Goal: Transaction & Acquisition: Purchase product/service

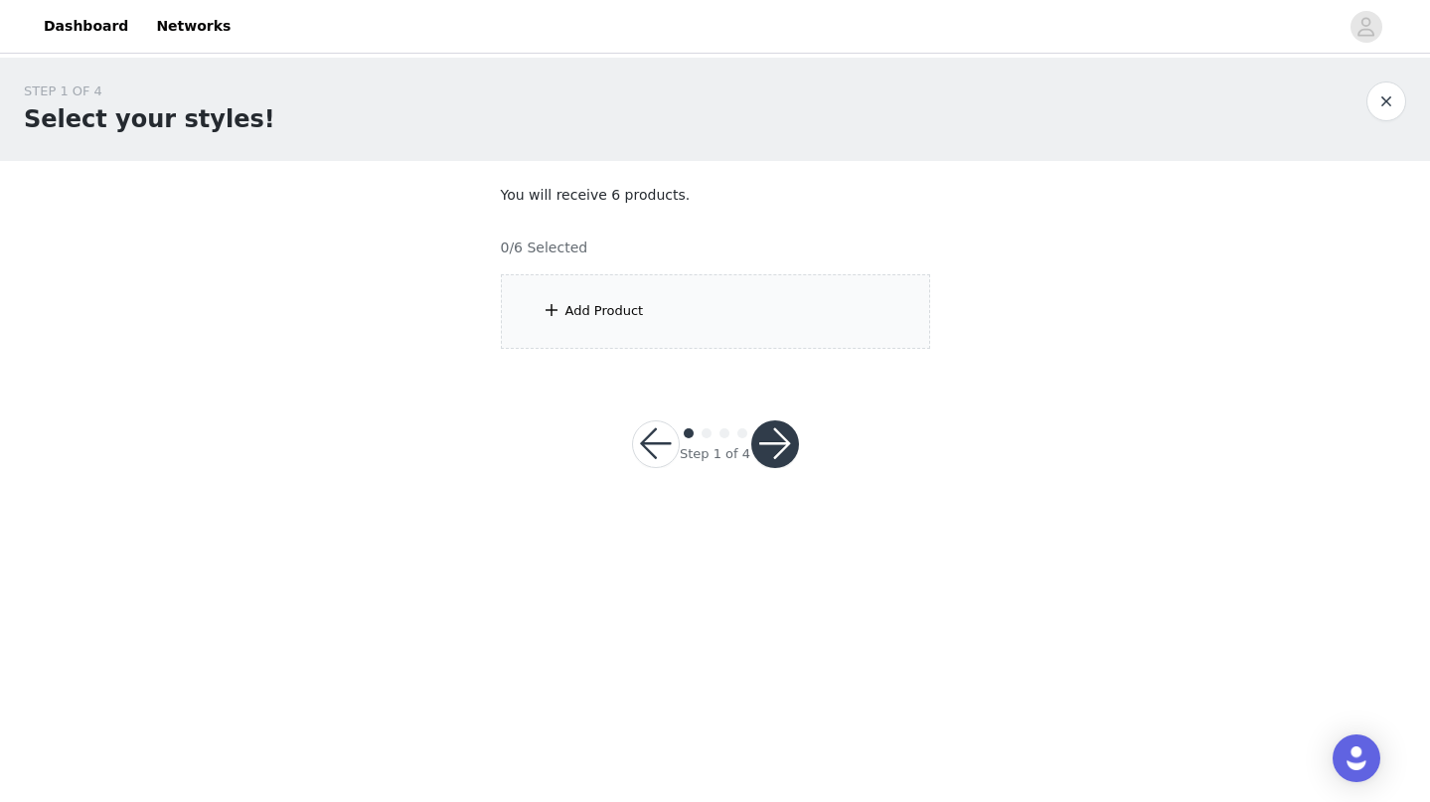
click at [808, 284] on div "Add Product" at bounding box center [715, 311] width 429 height 75
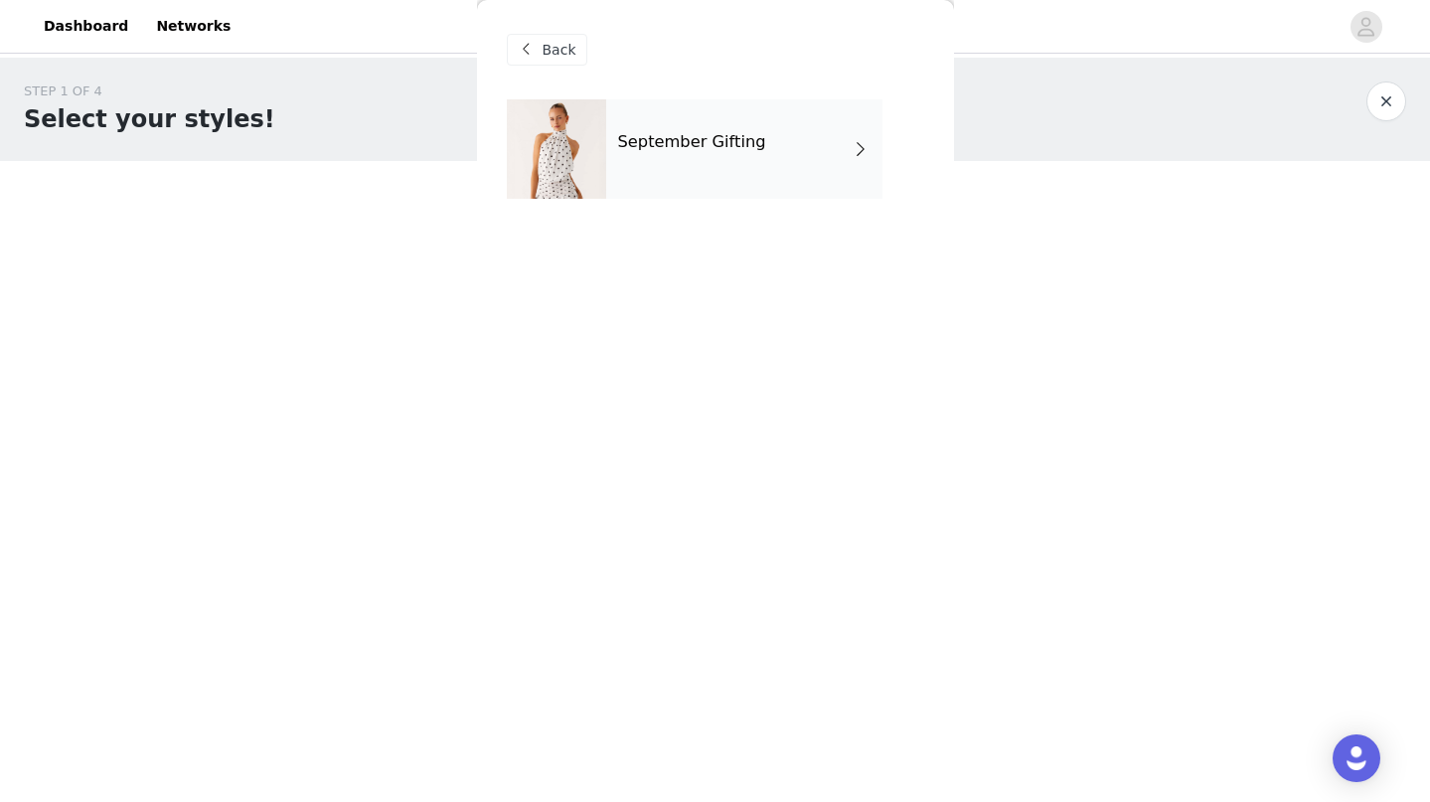
click at [747, 178] on div "September Gifting" at bounding box center [744, 148] width 276 height 99
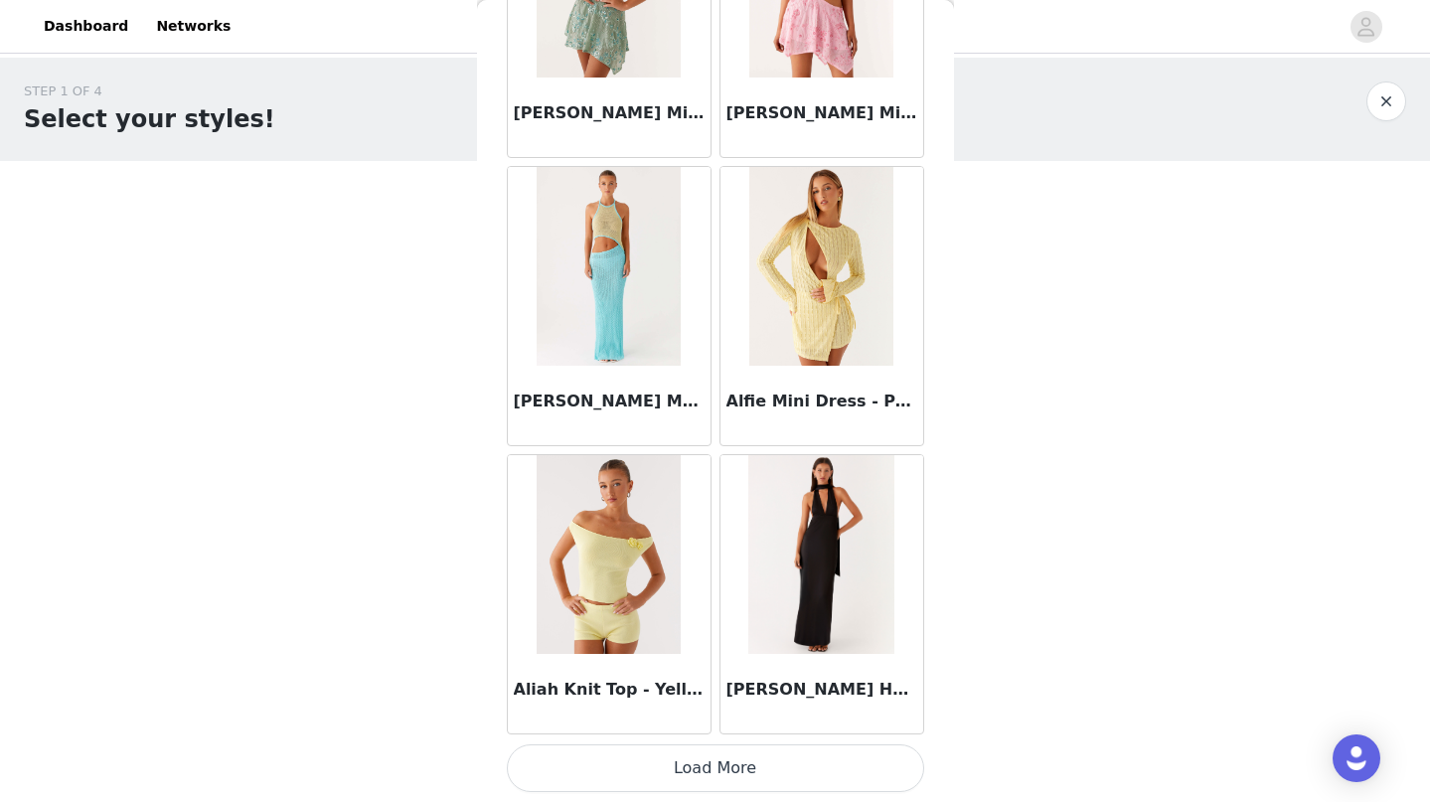
click at [633, 788] on button "Load More" at bounding box center [715, 768] width 417 height 48
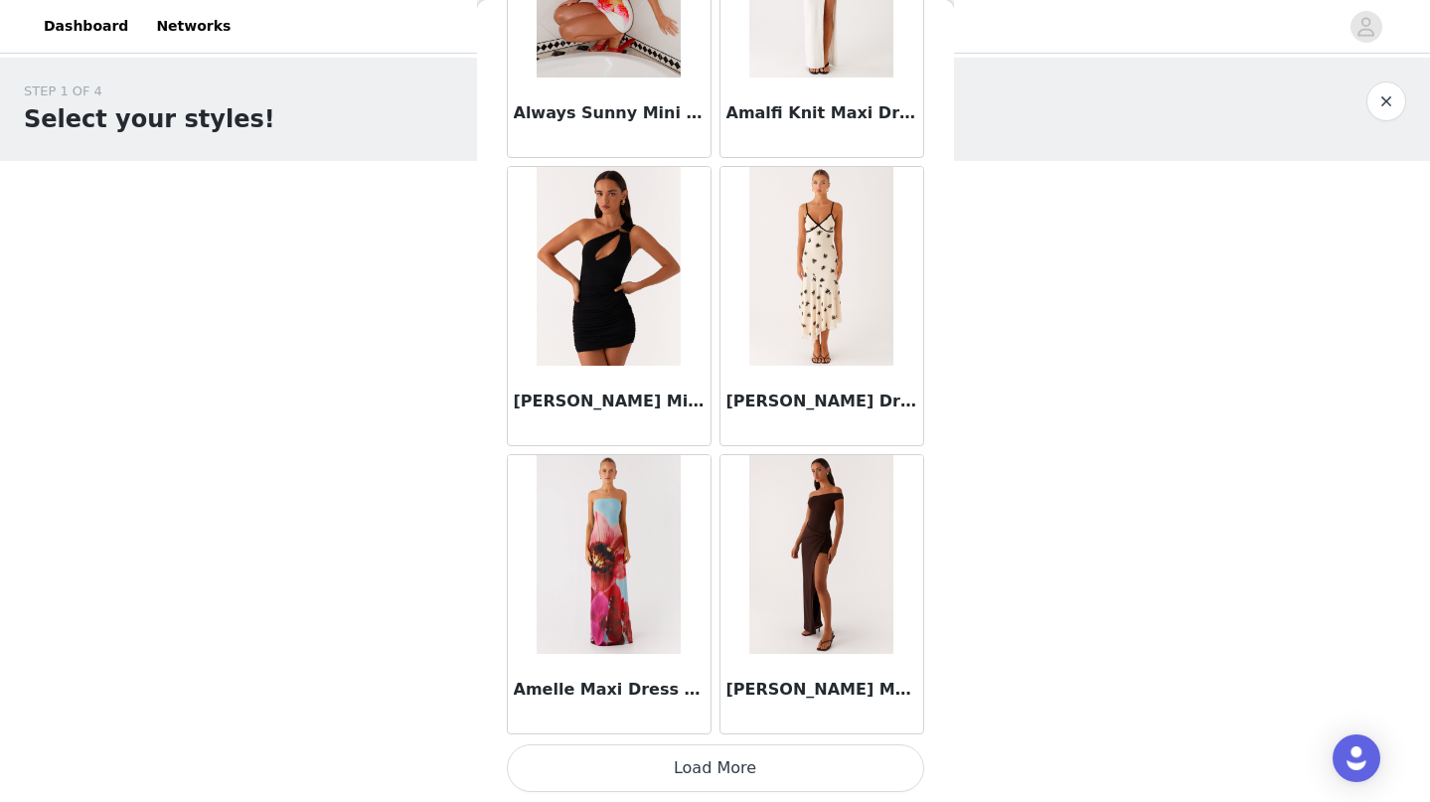
click at [654, 773] on button "Load More" at bounding box center [715, 768] width 417 height 48
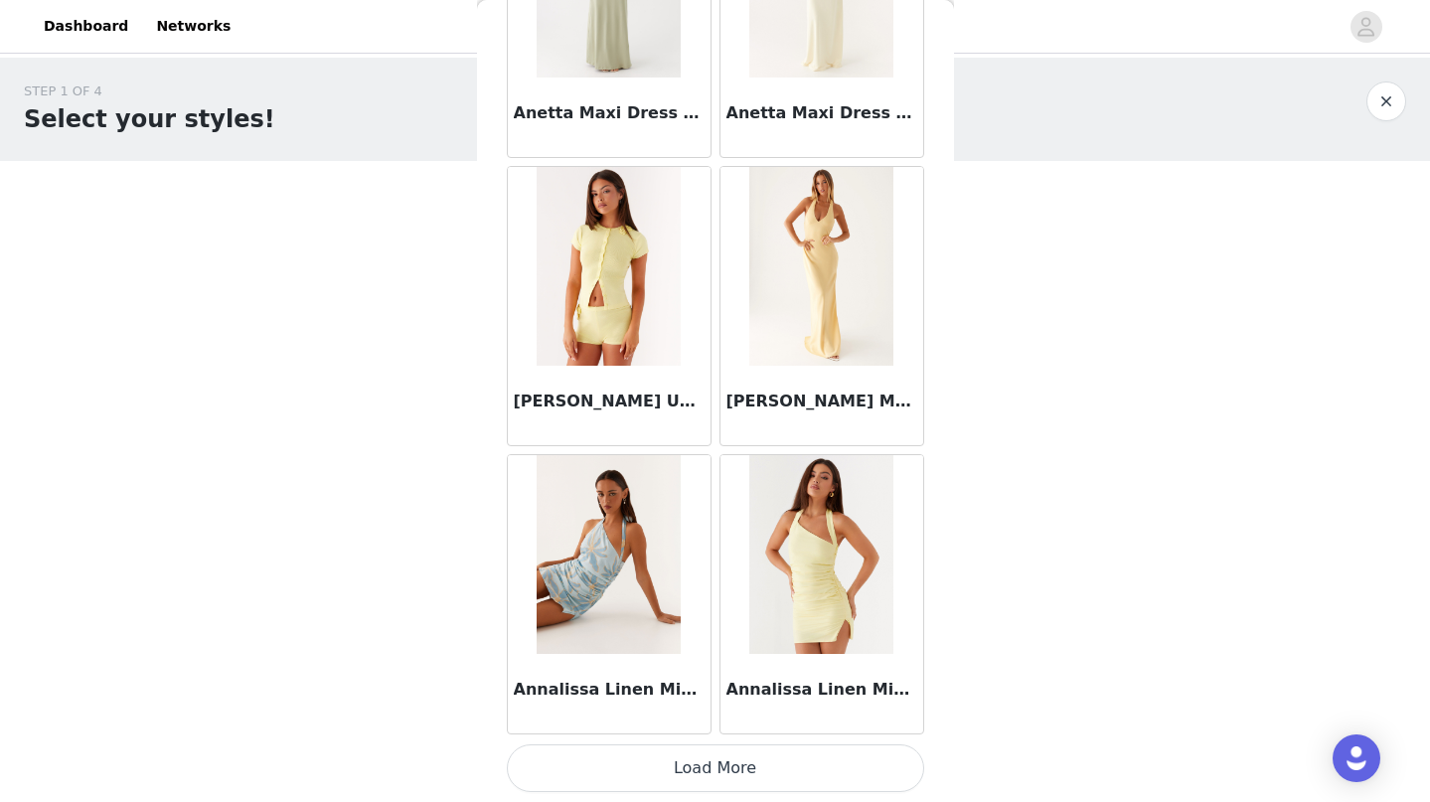
click at [653, 771] on button "Load More" at bounding box center [715, 768] width 417 height 48
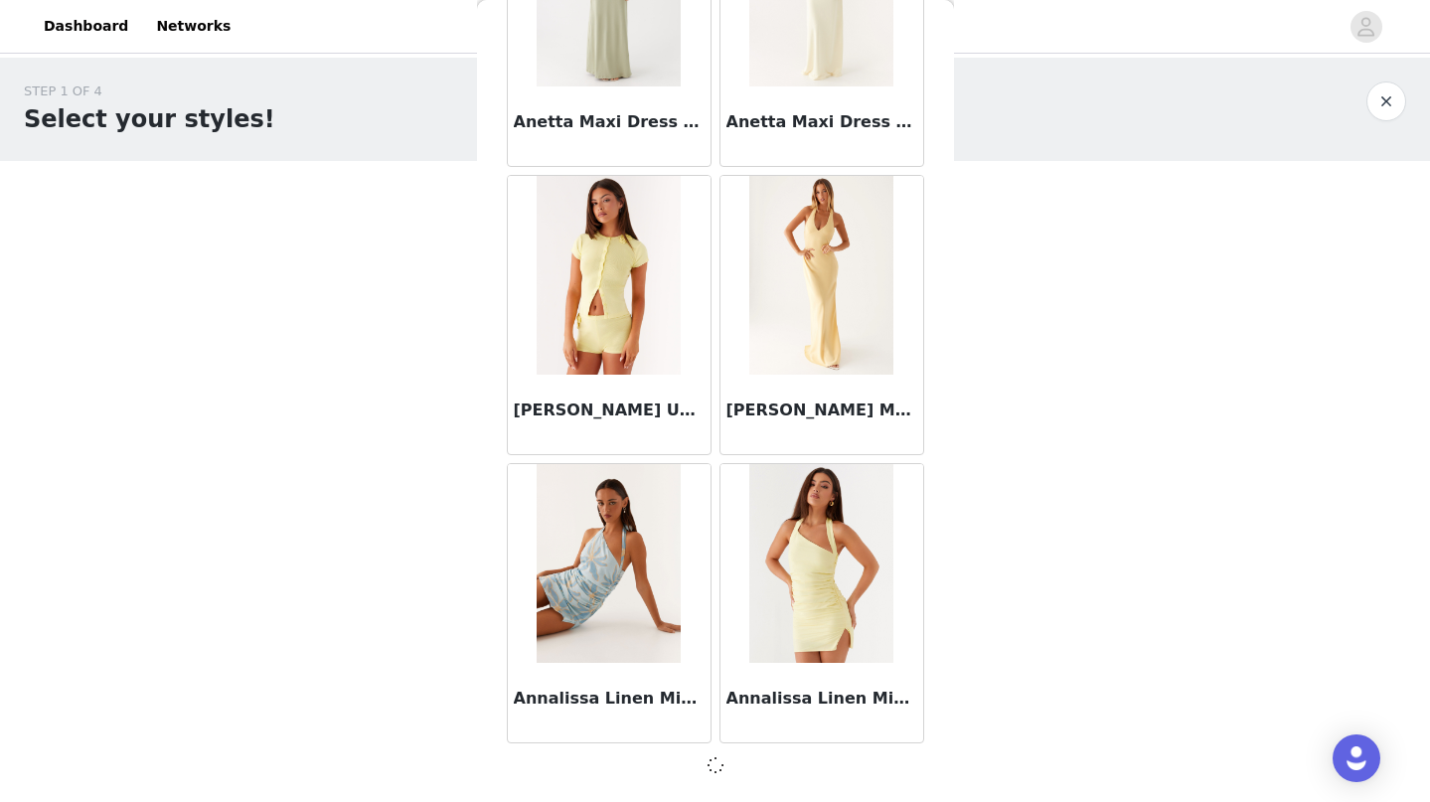
scroll to position [7994, 0]
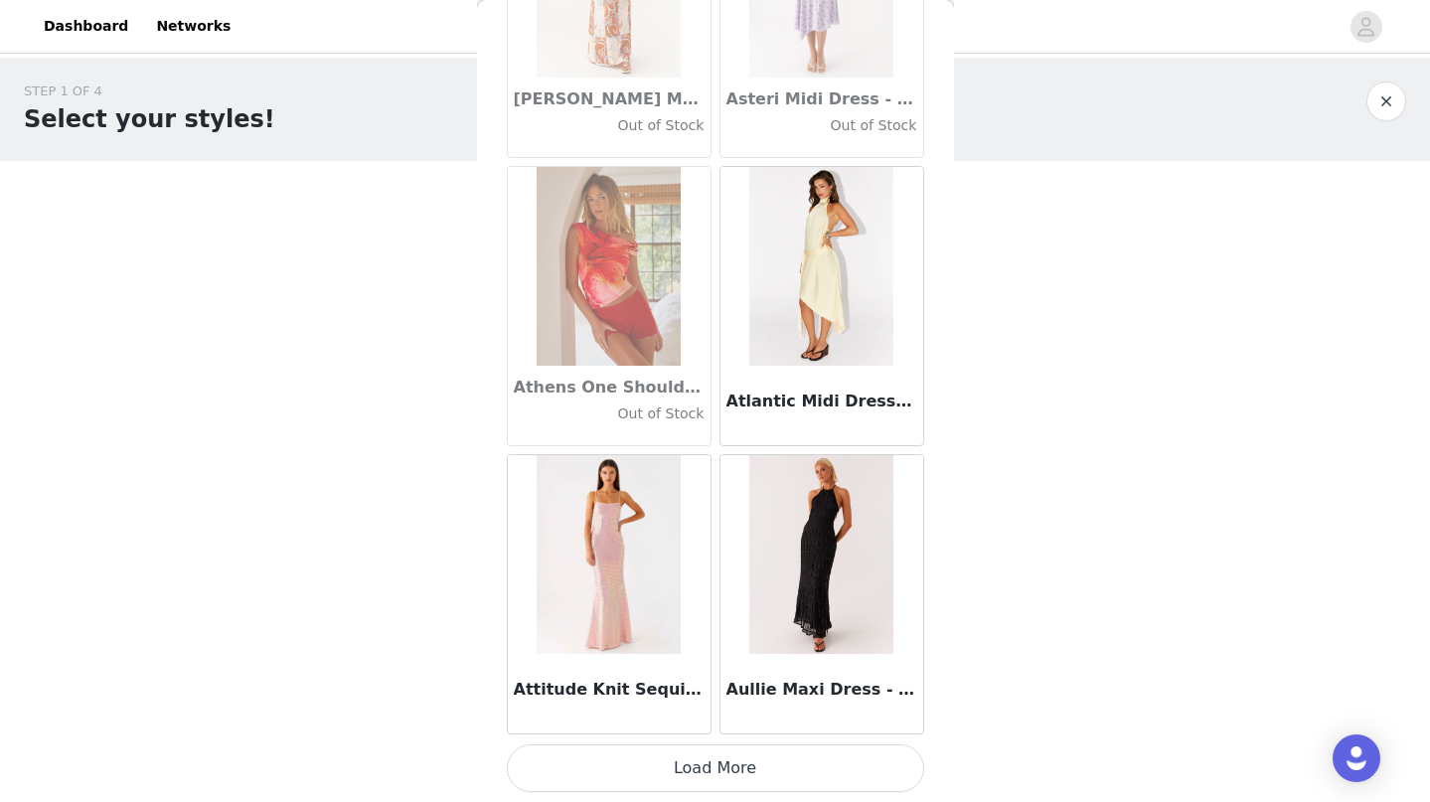
click at [641, 771] on button "Load More" at bounding box center [715, 768] width 417 height 48
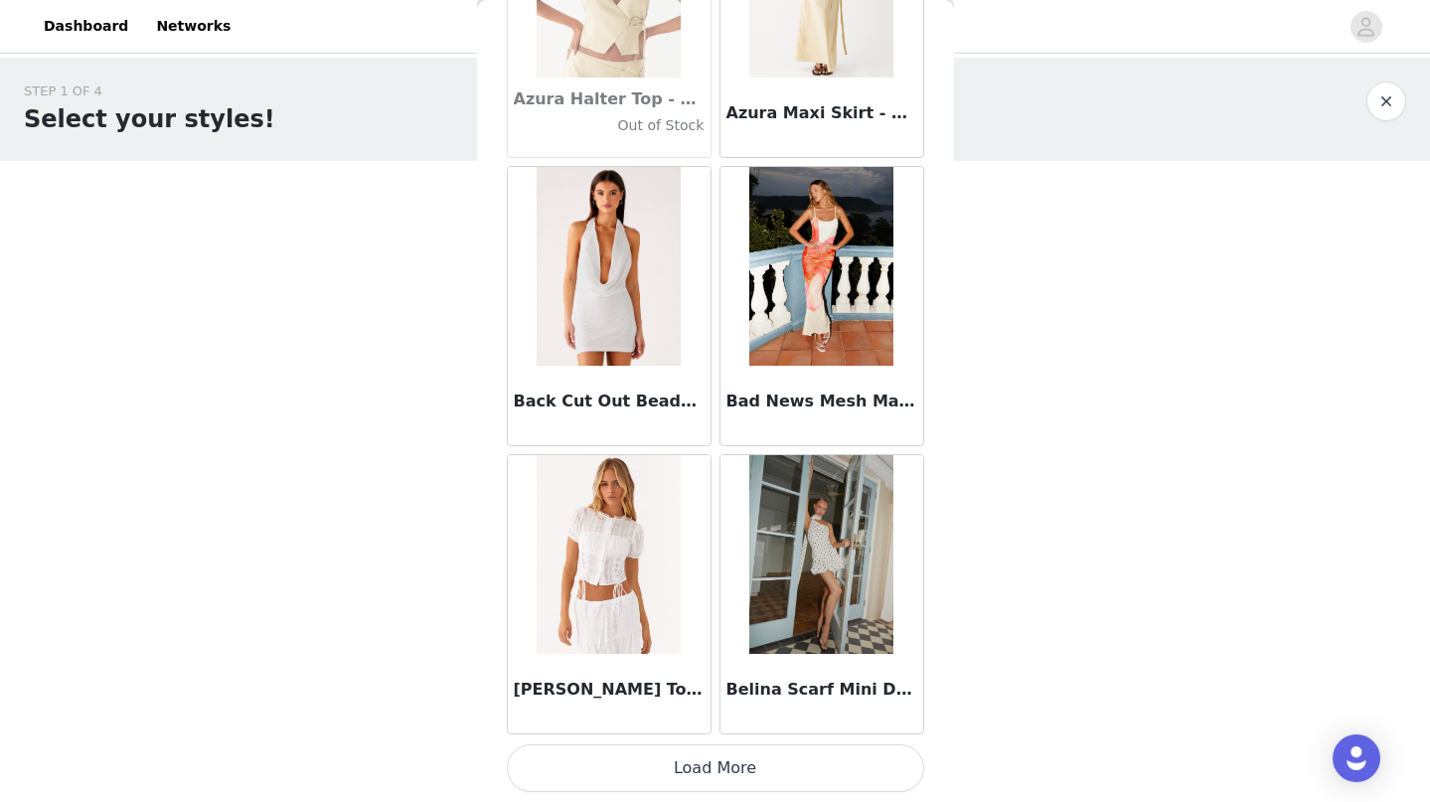
click at [639, 761] on button "Load More" at bounding box center [715, 768] width 417 height 48
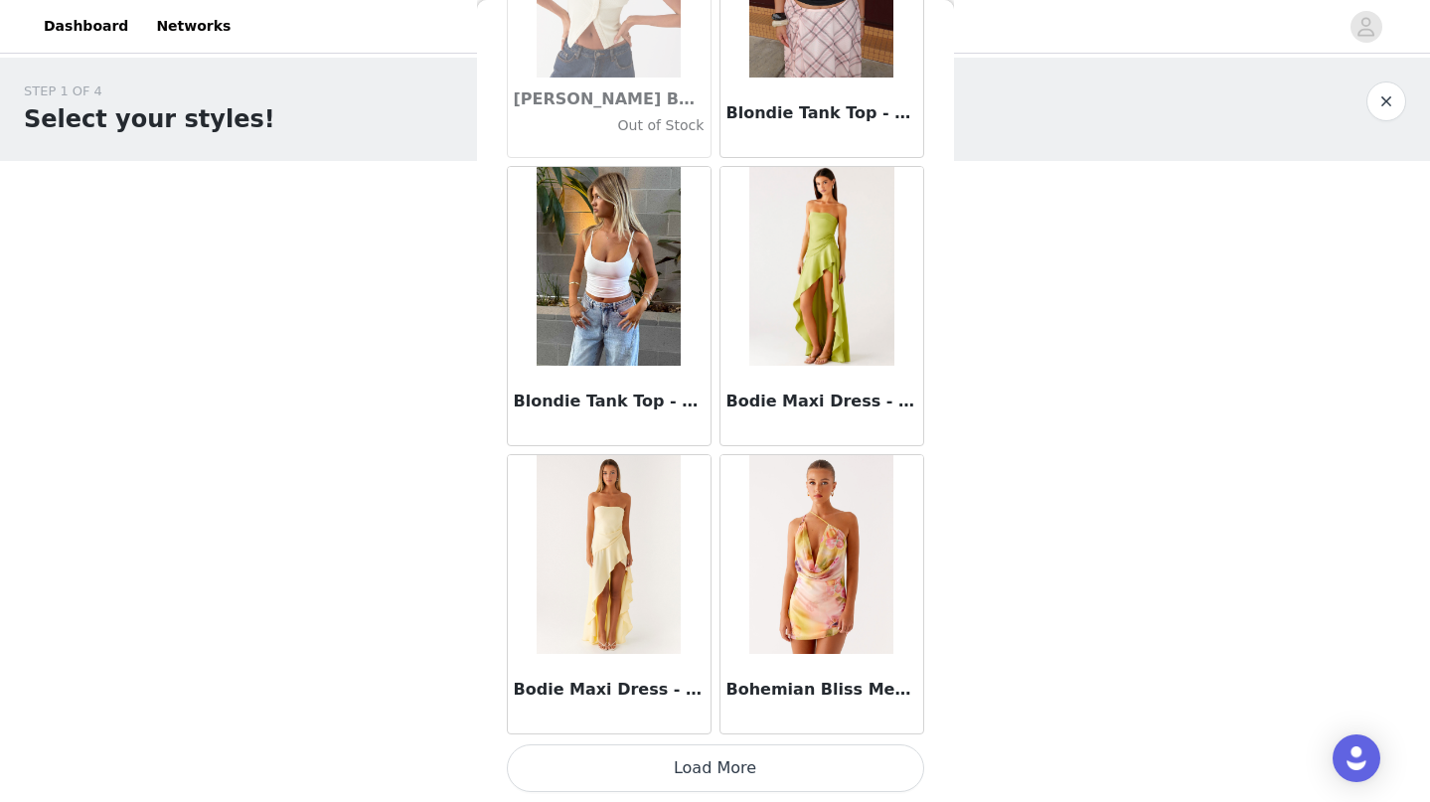
scroll to position [16648, 0]
click at [621, 771] on button "Load More" at bounding box center [715, 768] width 417 height 48
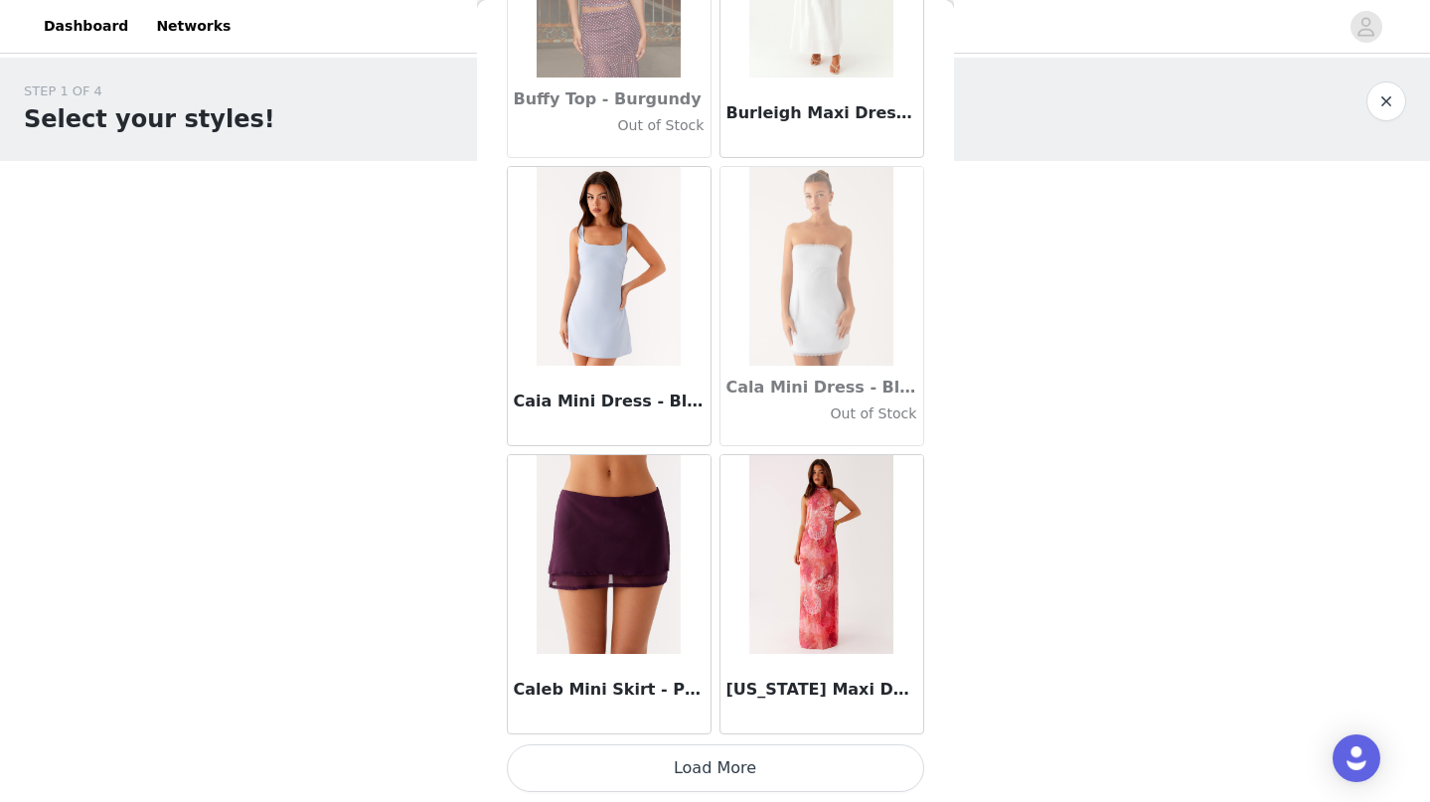
scroll to position [19530, 0]
click at [592, 778] on button "Load More" at bounding box center [715, 768] width 417 height 48
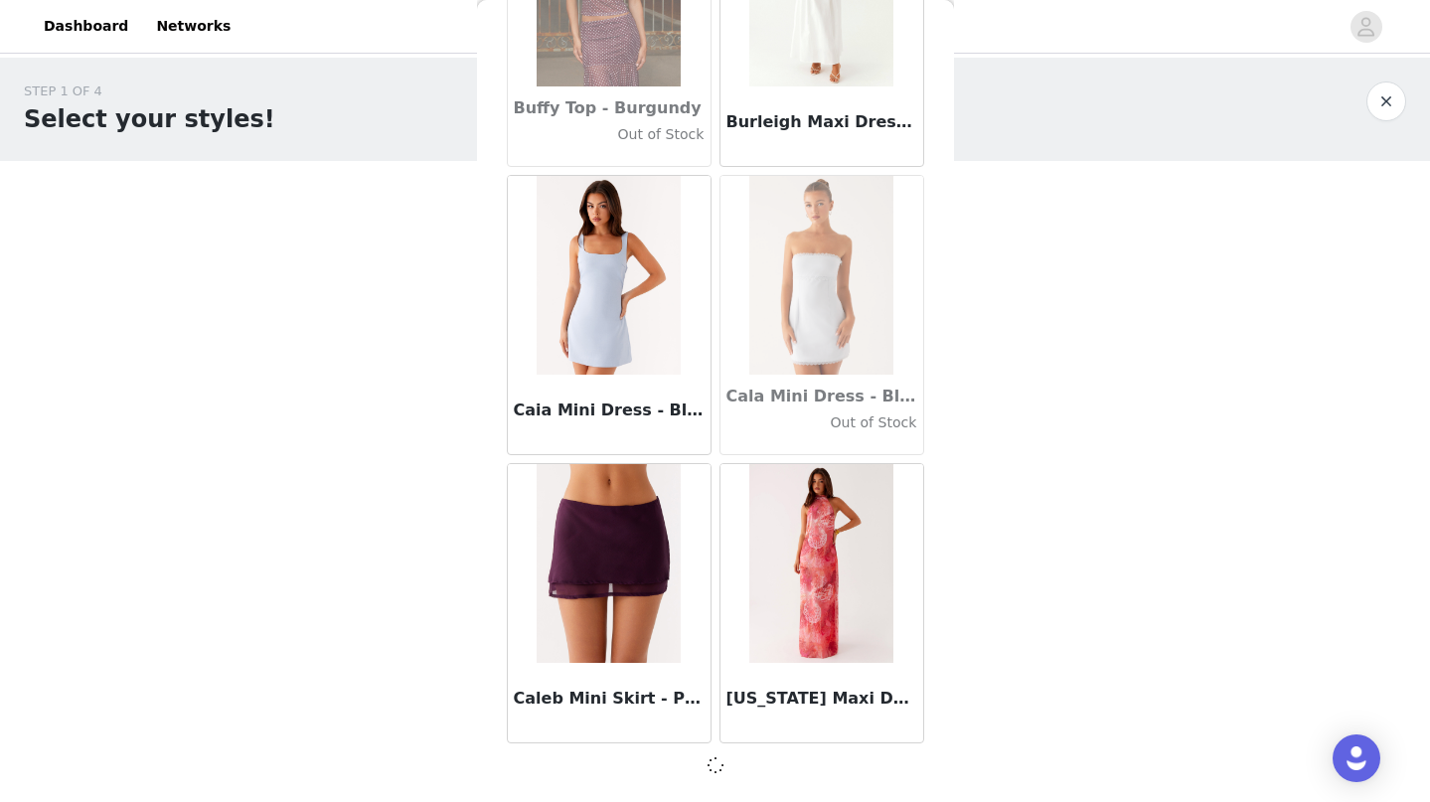
scroll to position [19521, 0]
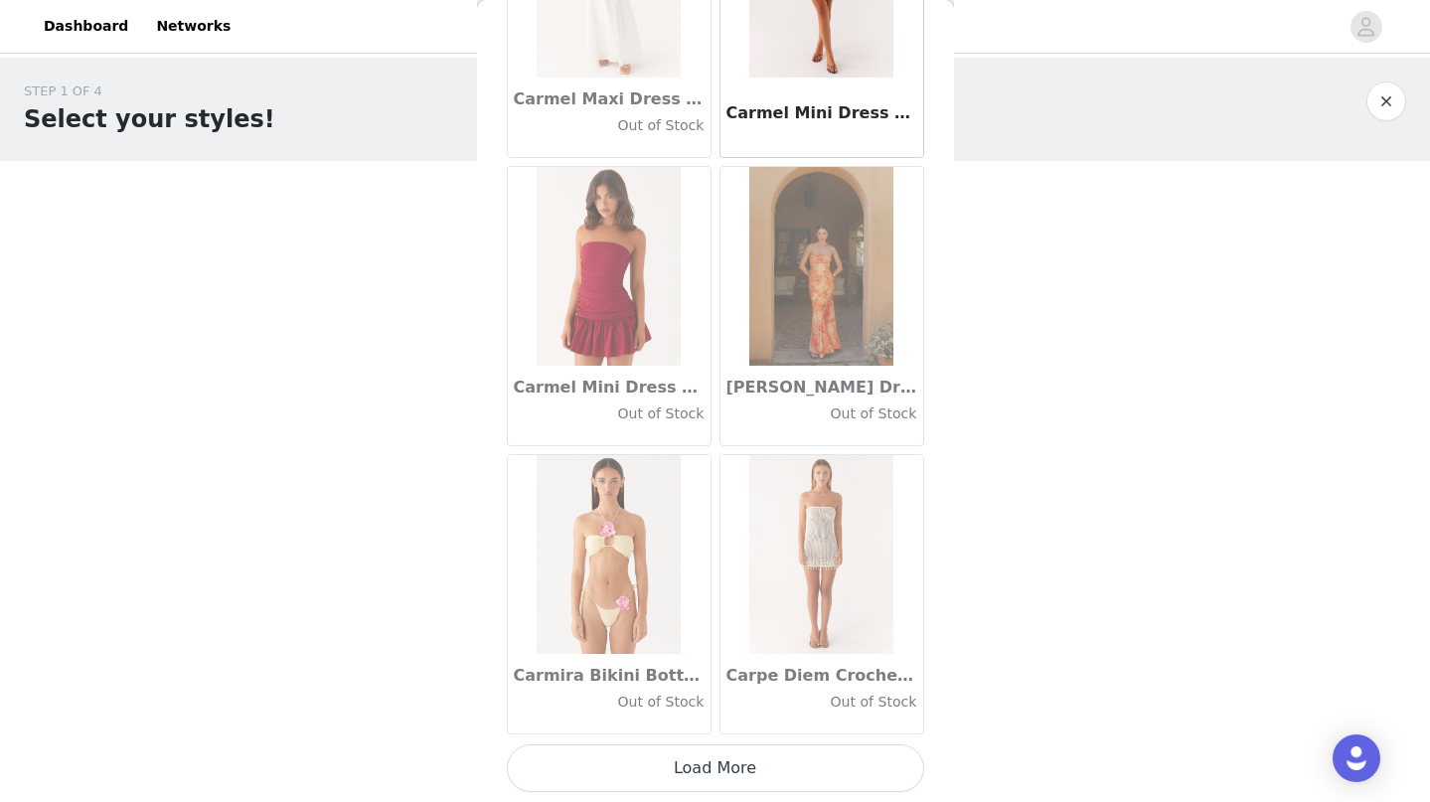
click at [581, 765] on button "Load More" at bounding box center [715, 768] width 417 height 48
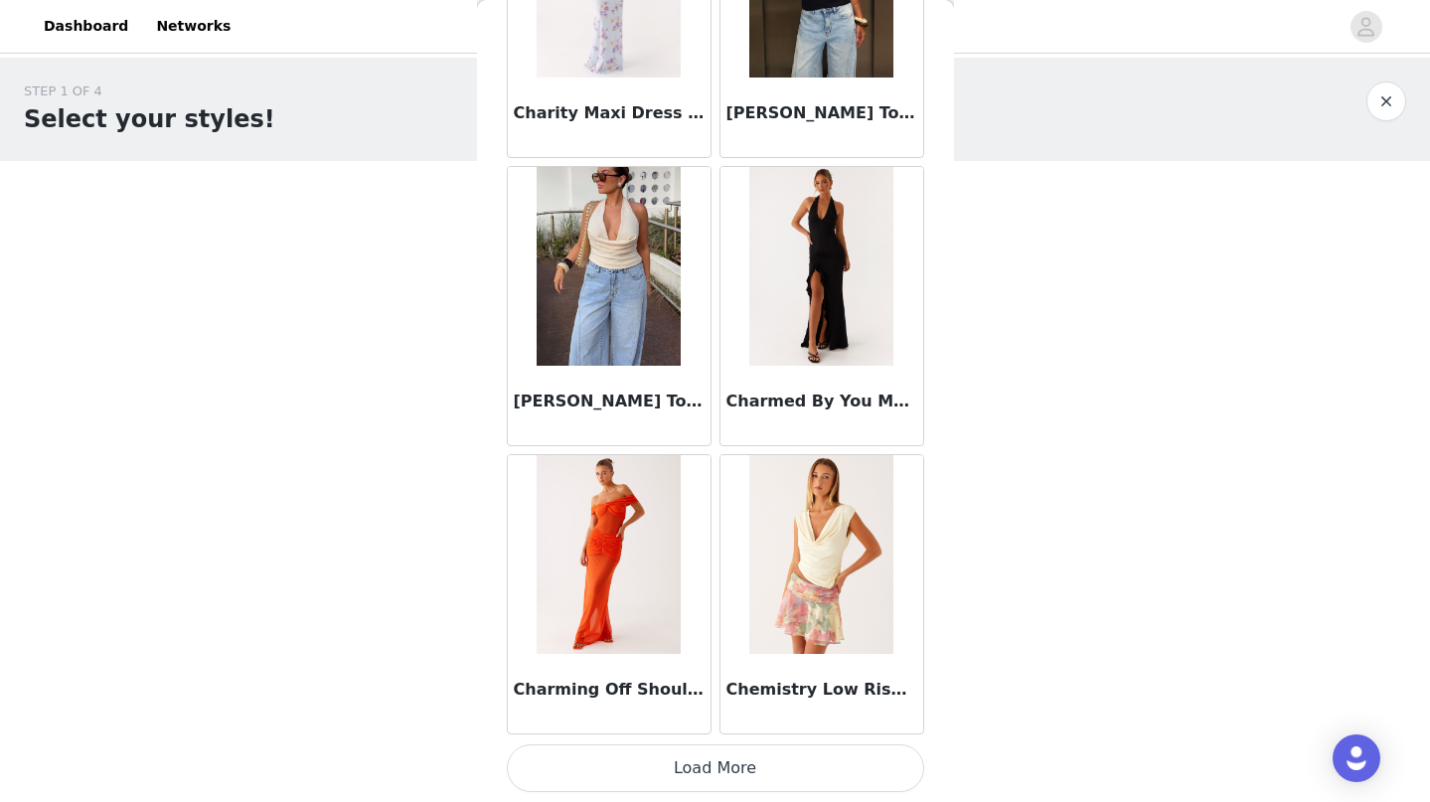
scroll to position [25293, 0]
click at [560, 772] on button "Load More" at bounding box center [715, 768] width 417 height 48
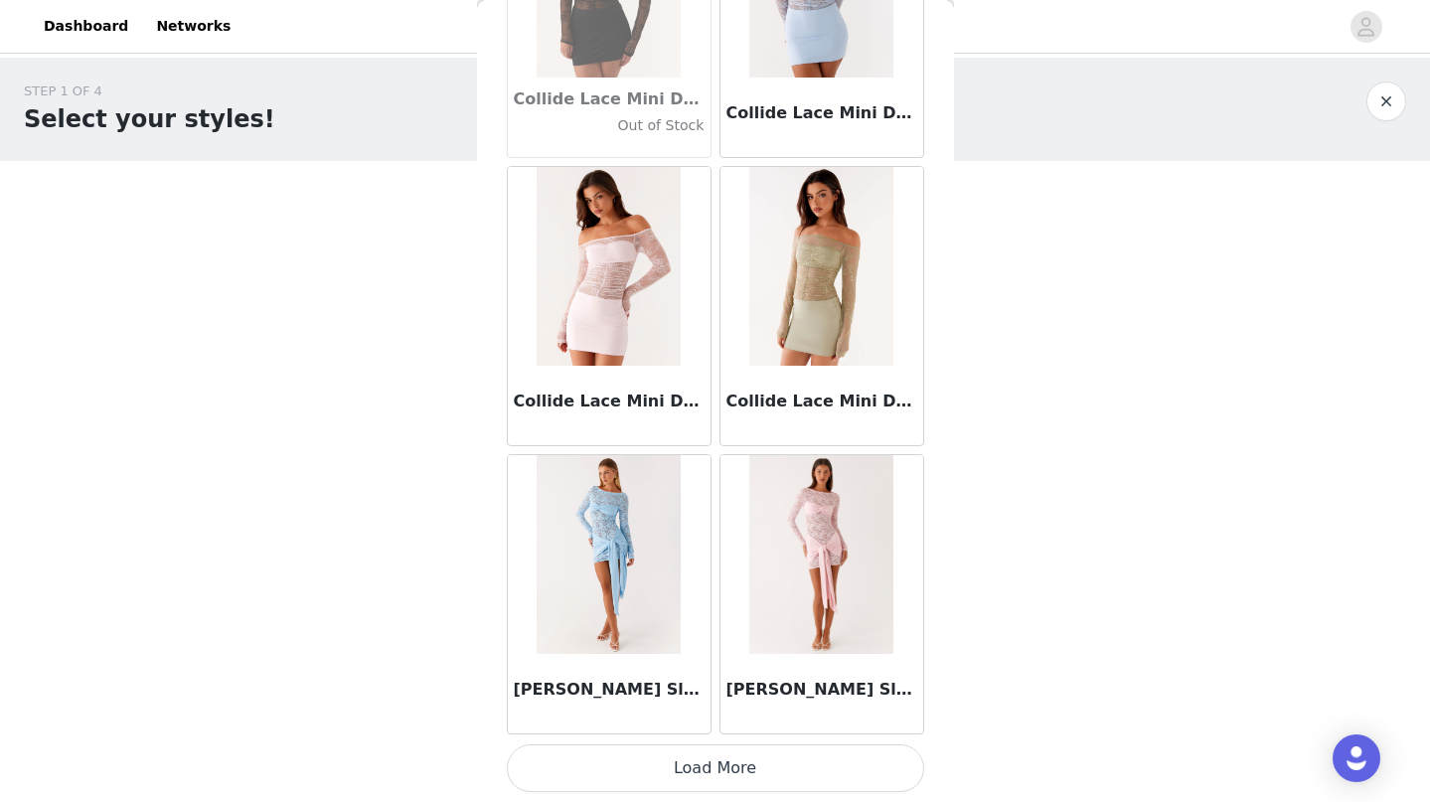
scroll to position [0, 0]
click at [606, 766] on button "Load More" at bounding box center [715, 768] width 417 height 48
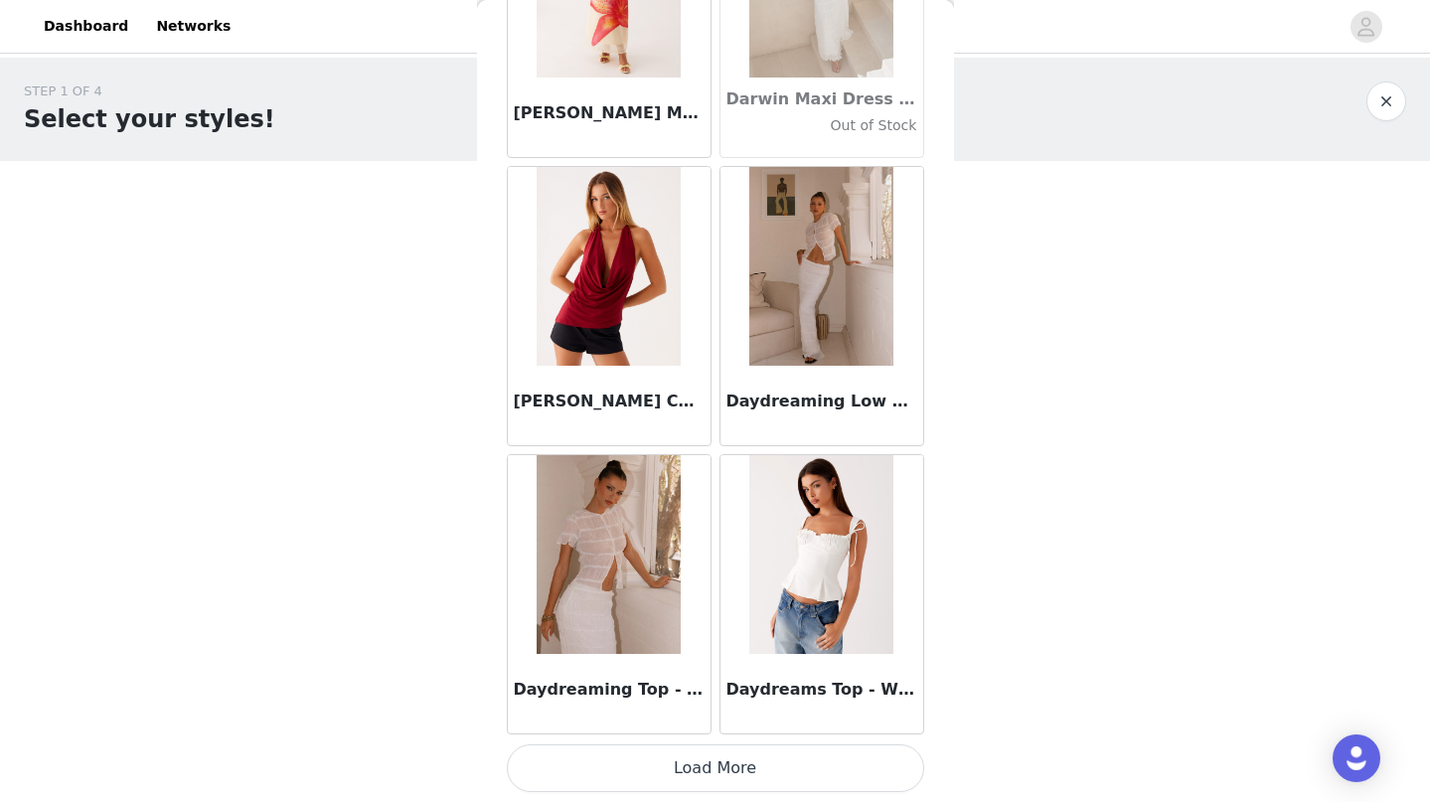
scroll to position [31057, 0]
click at [670, 767] on button "Load More" at bounding box center [715, 768] width 417 height 48
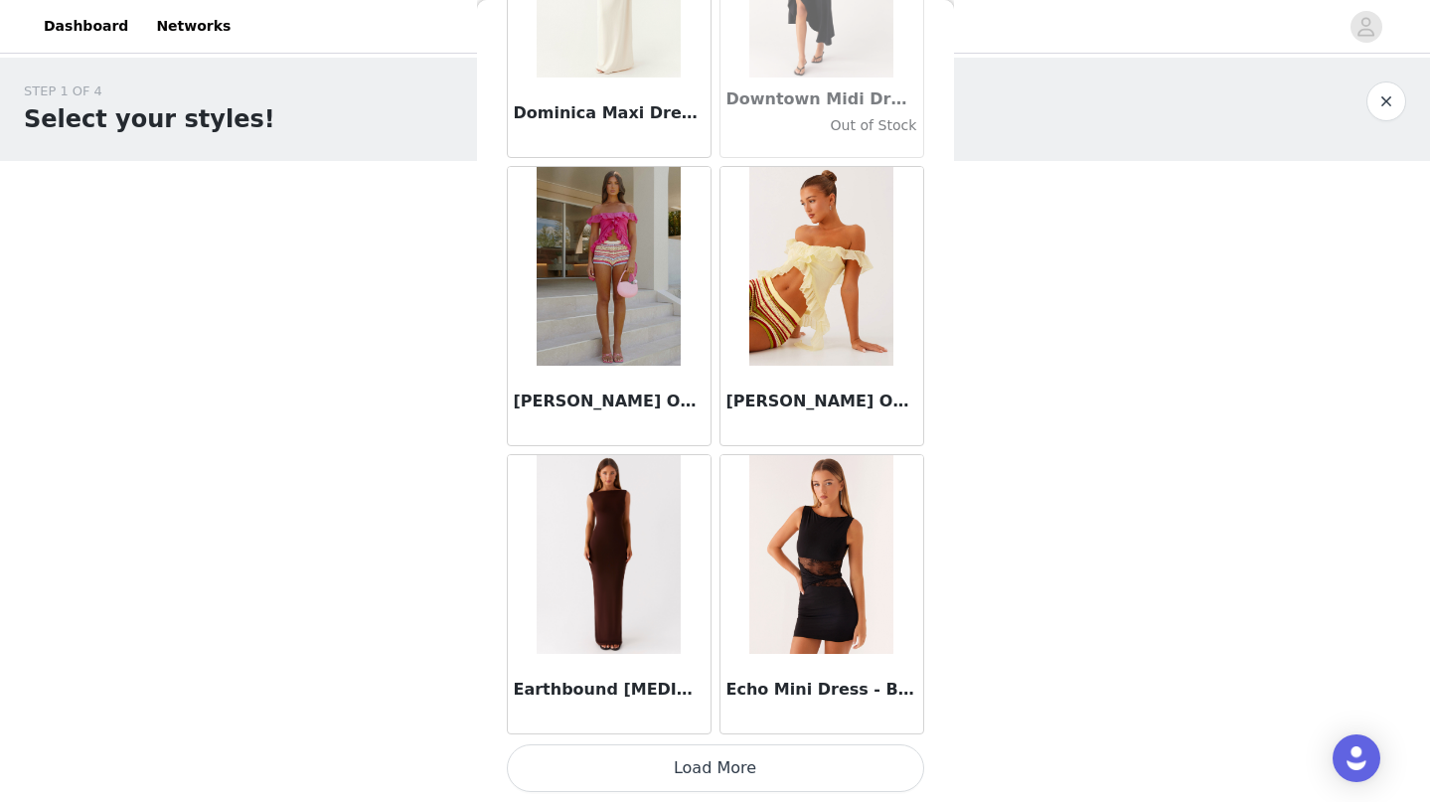
scroll to position [0, 0]
click at [573, 766] on button "Load More" at bounding box center [715, 768] width 417 height 48
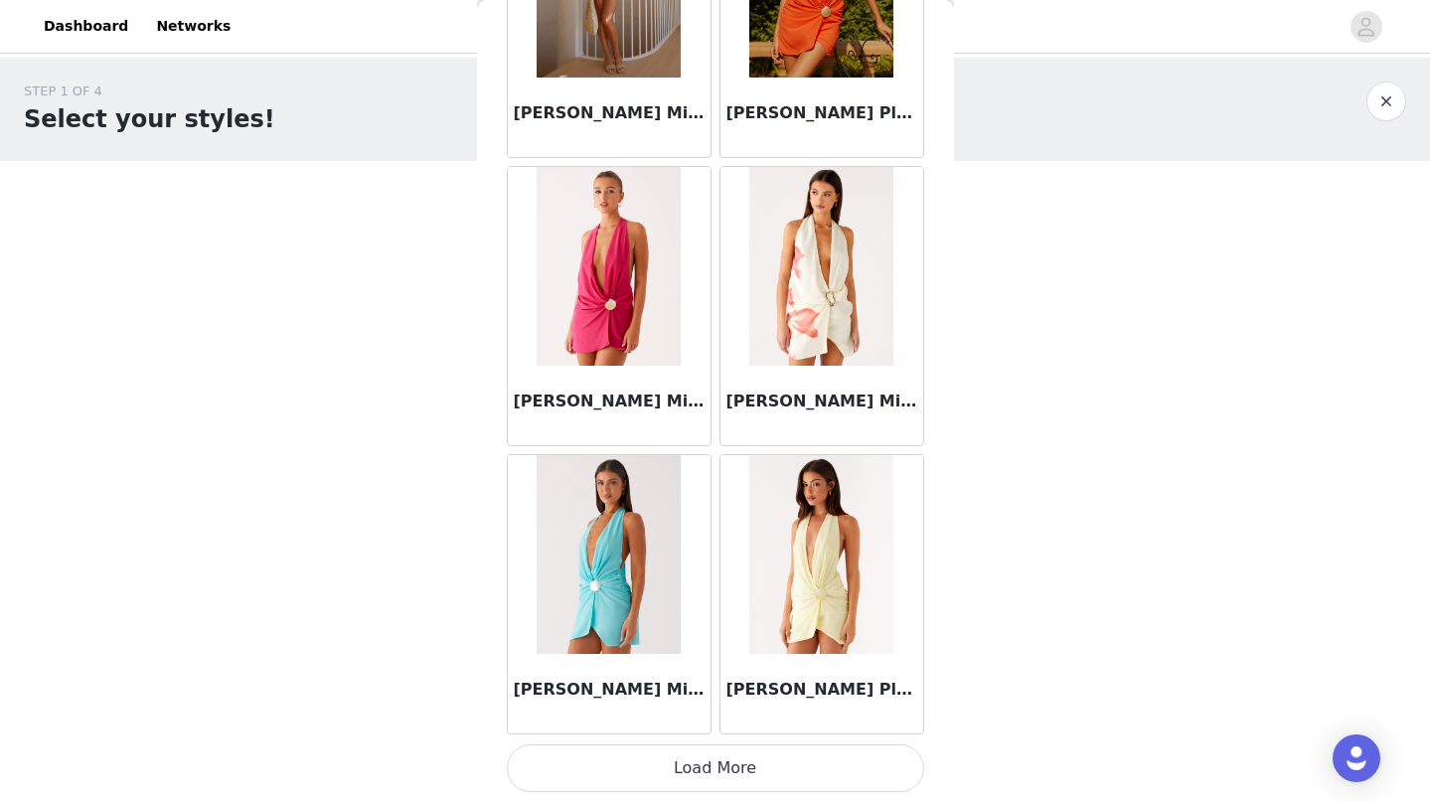
click at [541, 759] on button "Load More" at bounding box center [715, 768] width 417 height 48
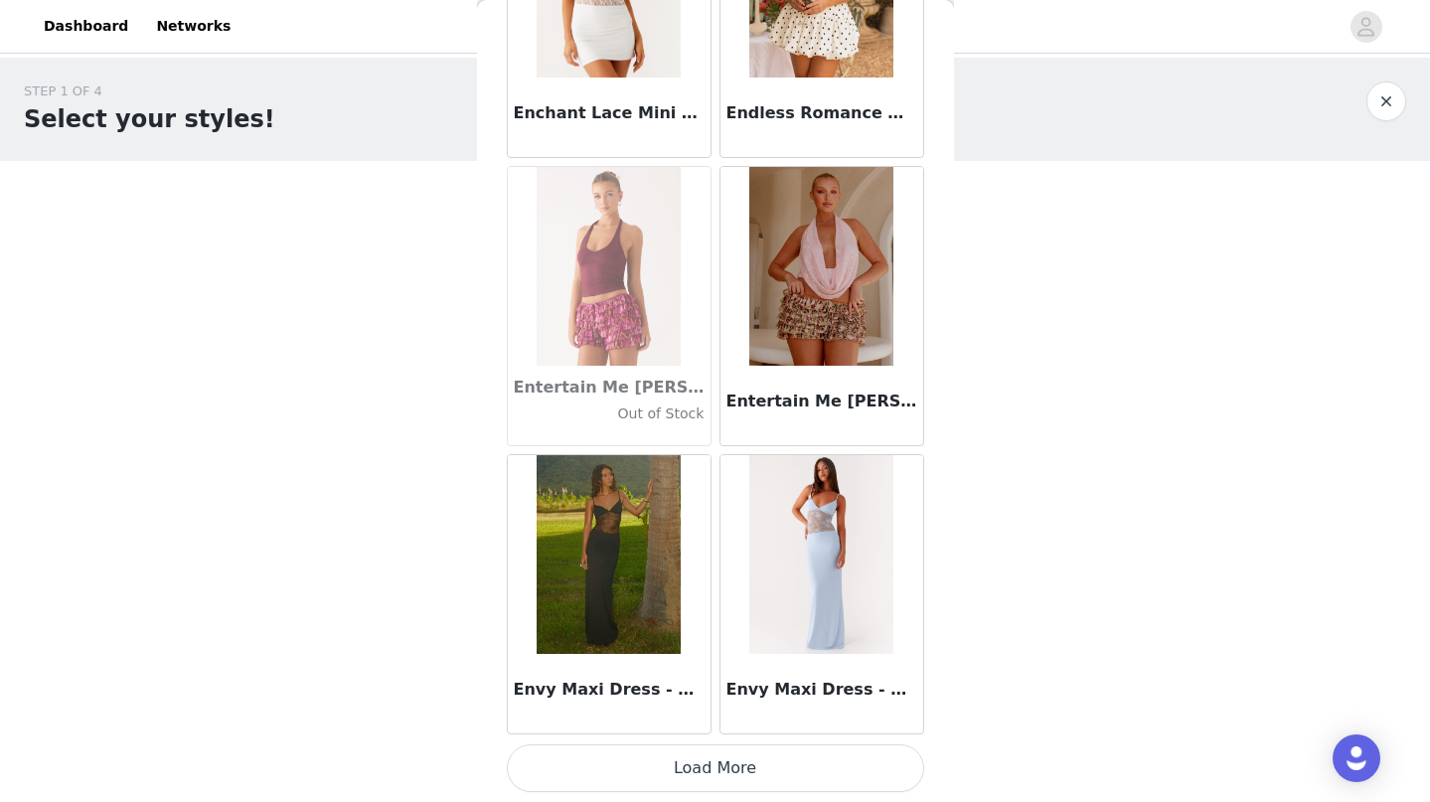
click at [613, 758] on button "Load More" at bounding box center [715, 768] width 417 height 48
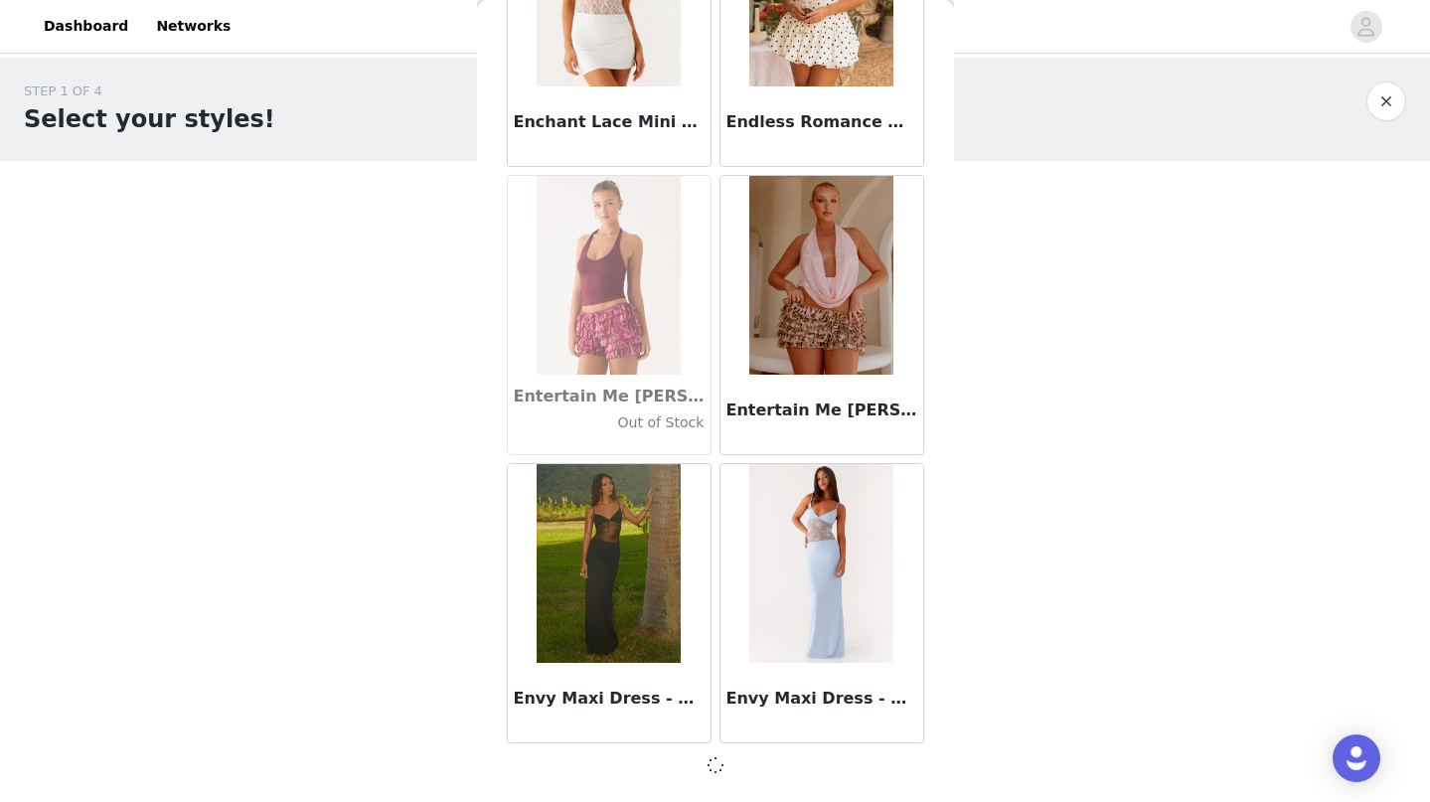
scroll to position [39694, 0]
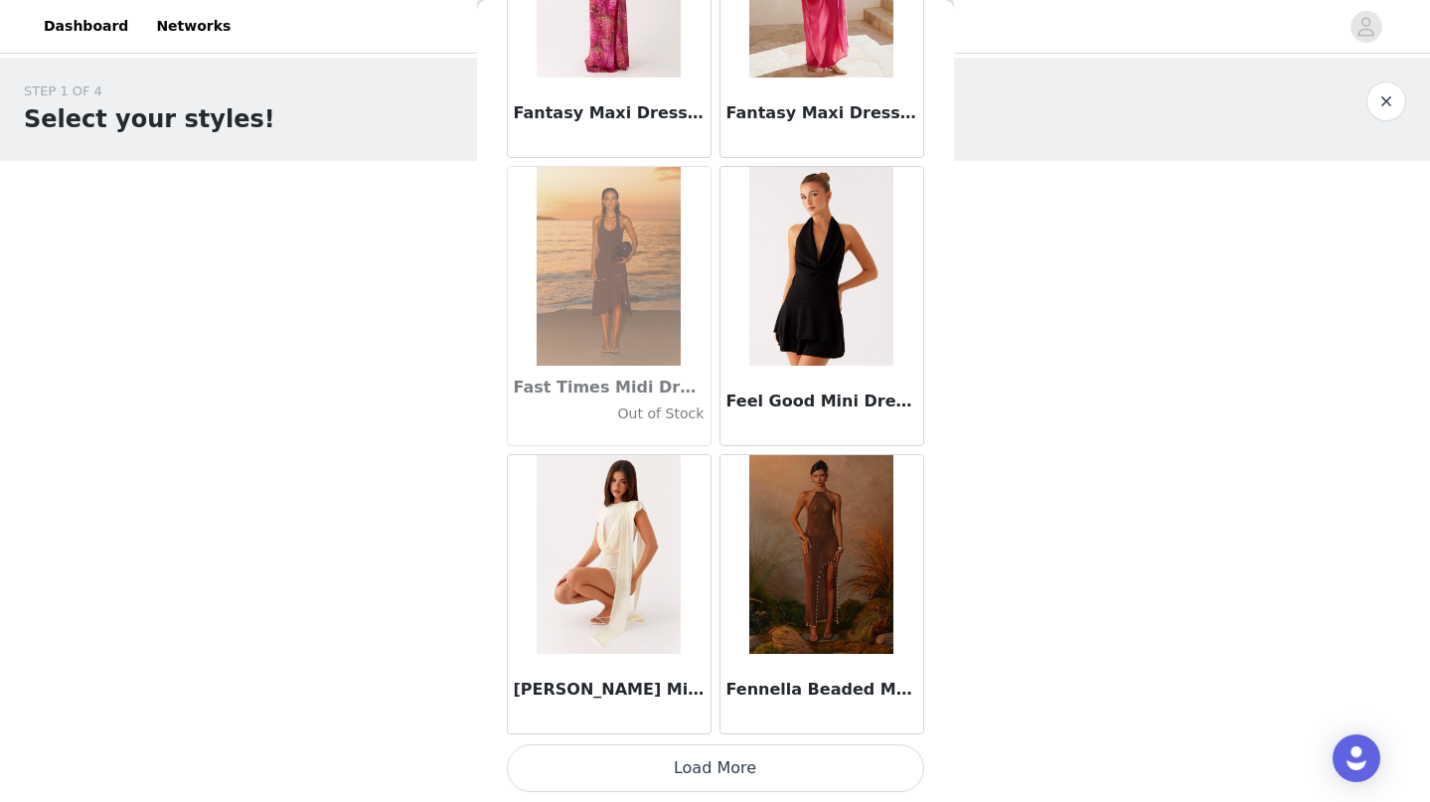
click at [610, 761] on button "Load More" at bounding box center [715, 768] width 417 height 48
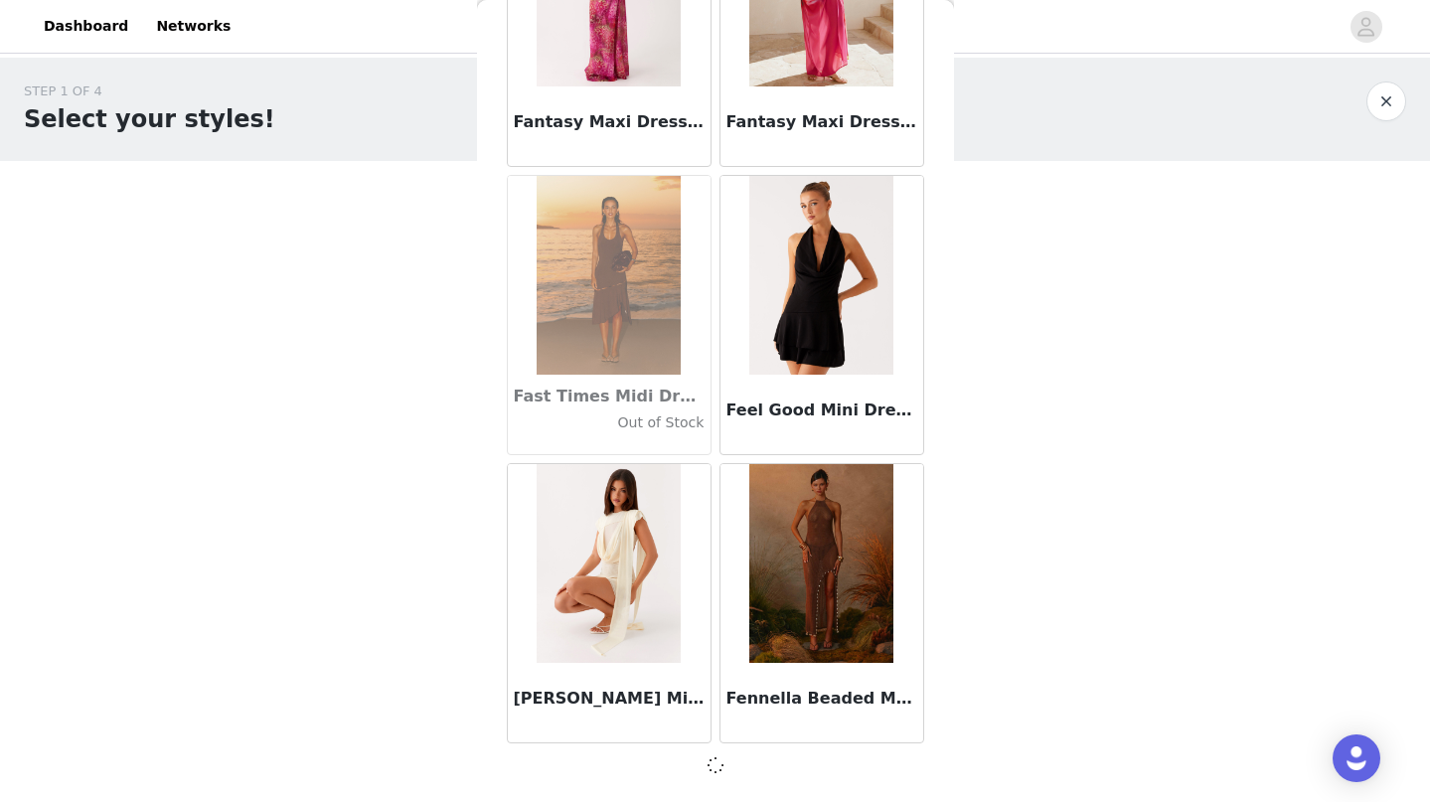
scroll to position [42575, 0]
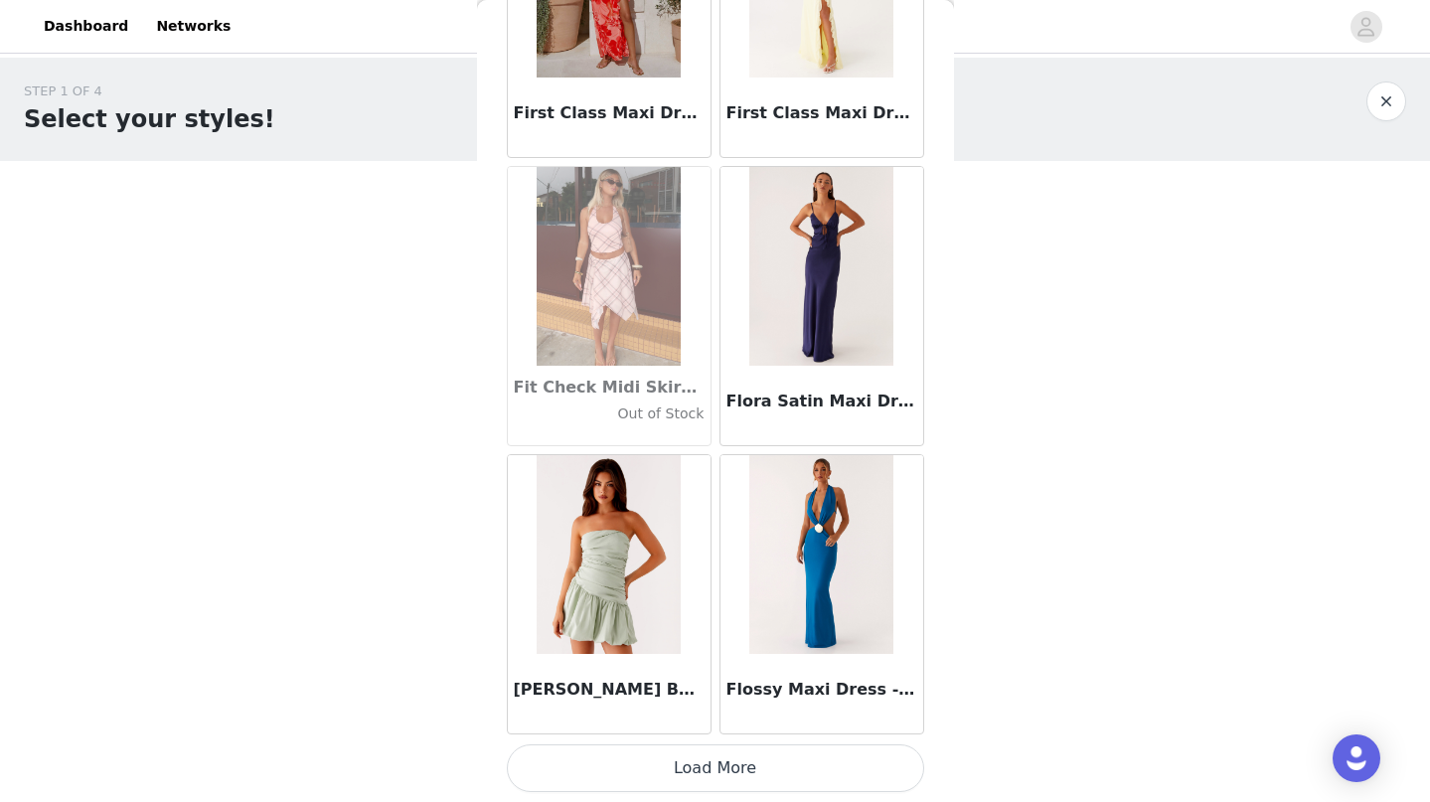
click at [602, 773] on button "Load More" at bounding box center [715, 768] width 417 height 48
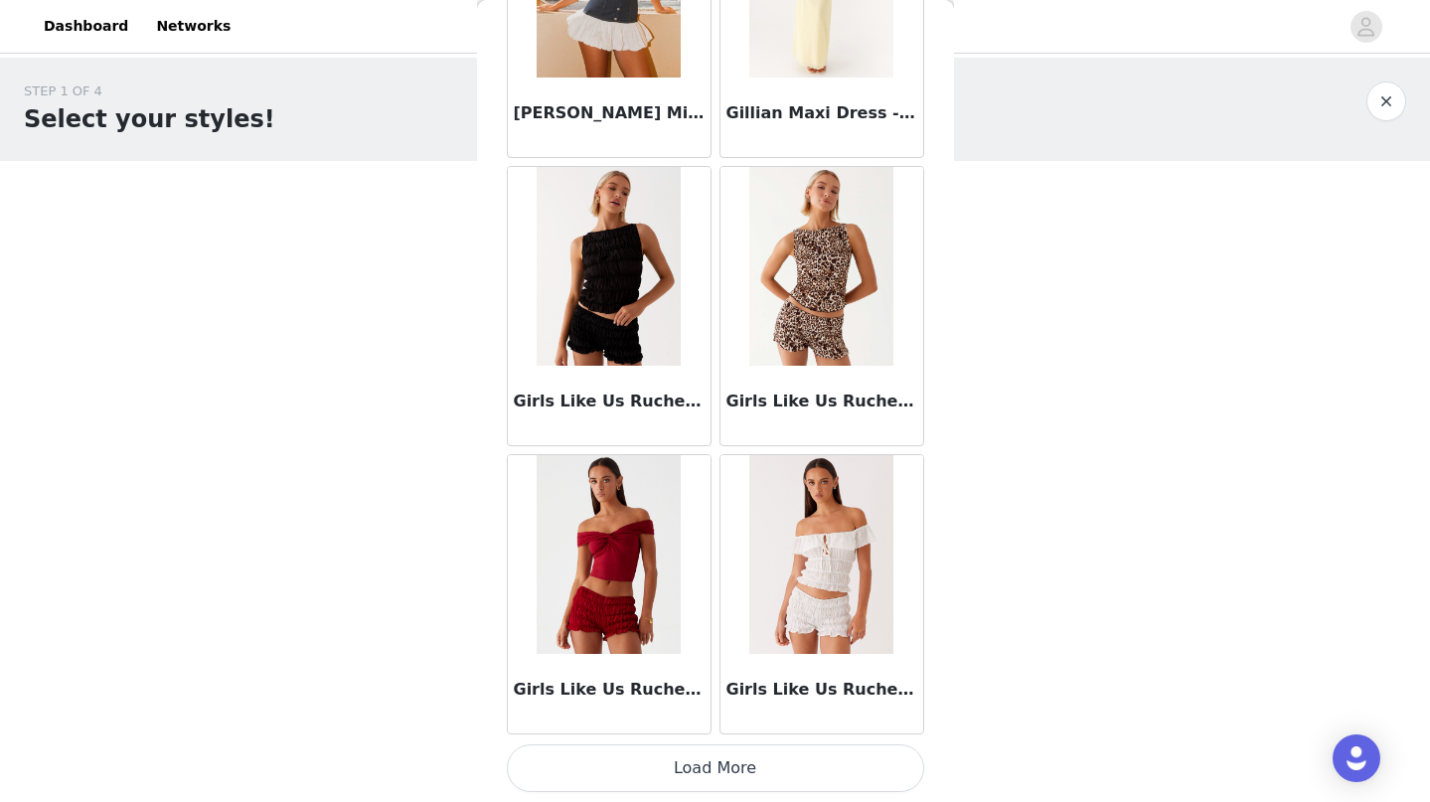
scroll to position [0, 0]
click at [590, 771] on button "Load More" at bounding box center [715, 768] width 417 height 48
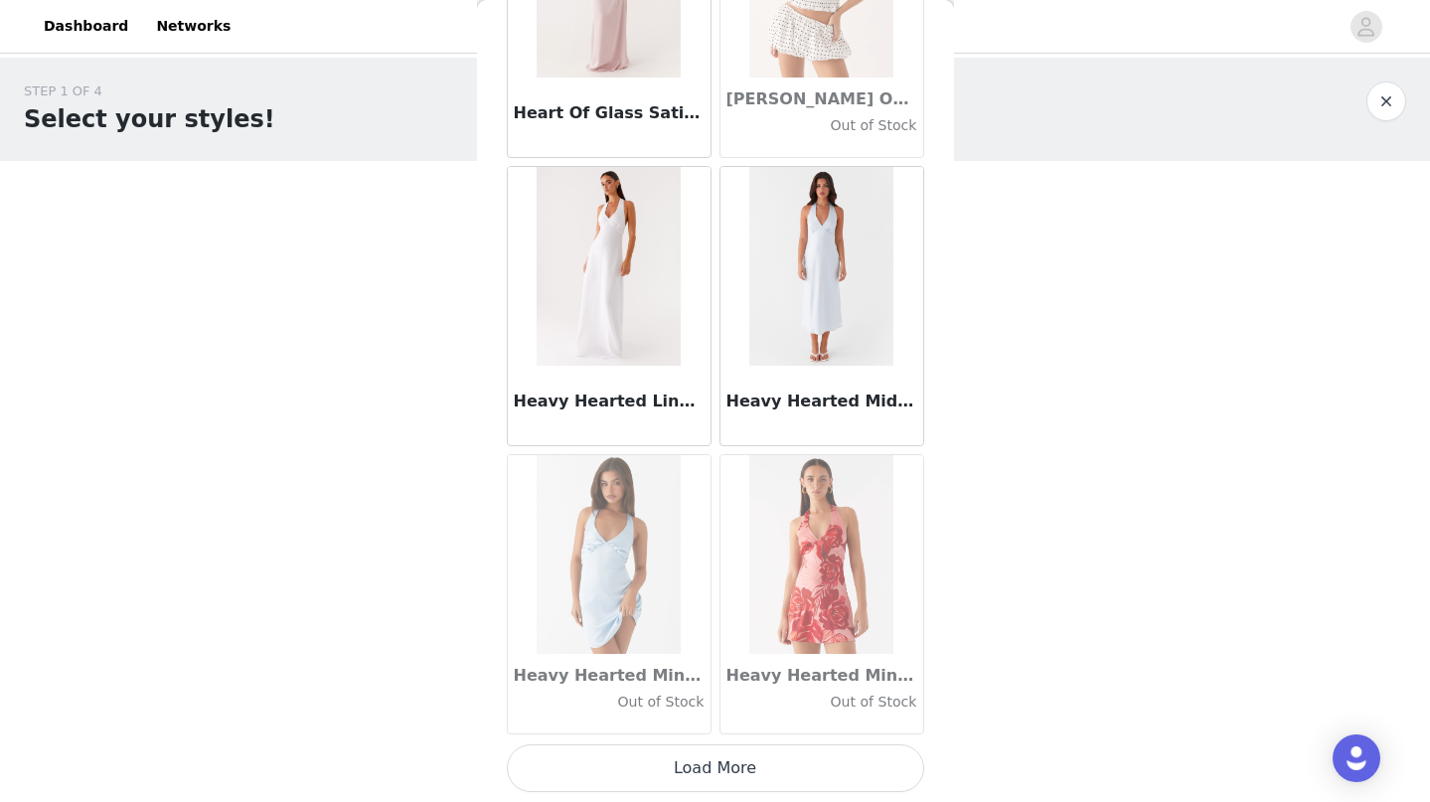
scroll to position [51230, 0]
click at [634, 750] on button "Load More" at bounding box center [715, 768] width 417 height 48
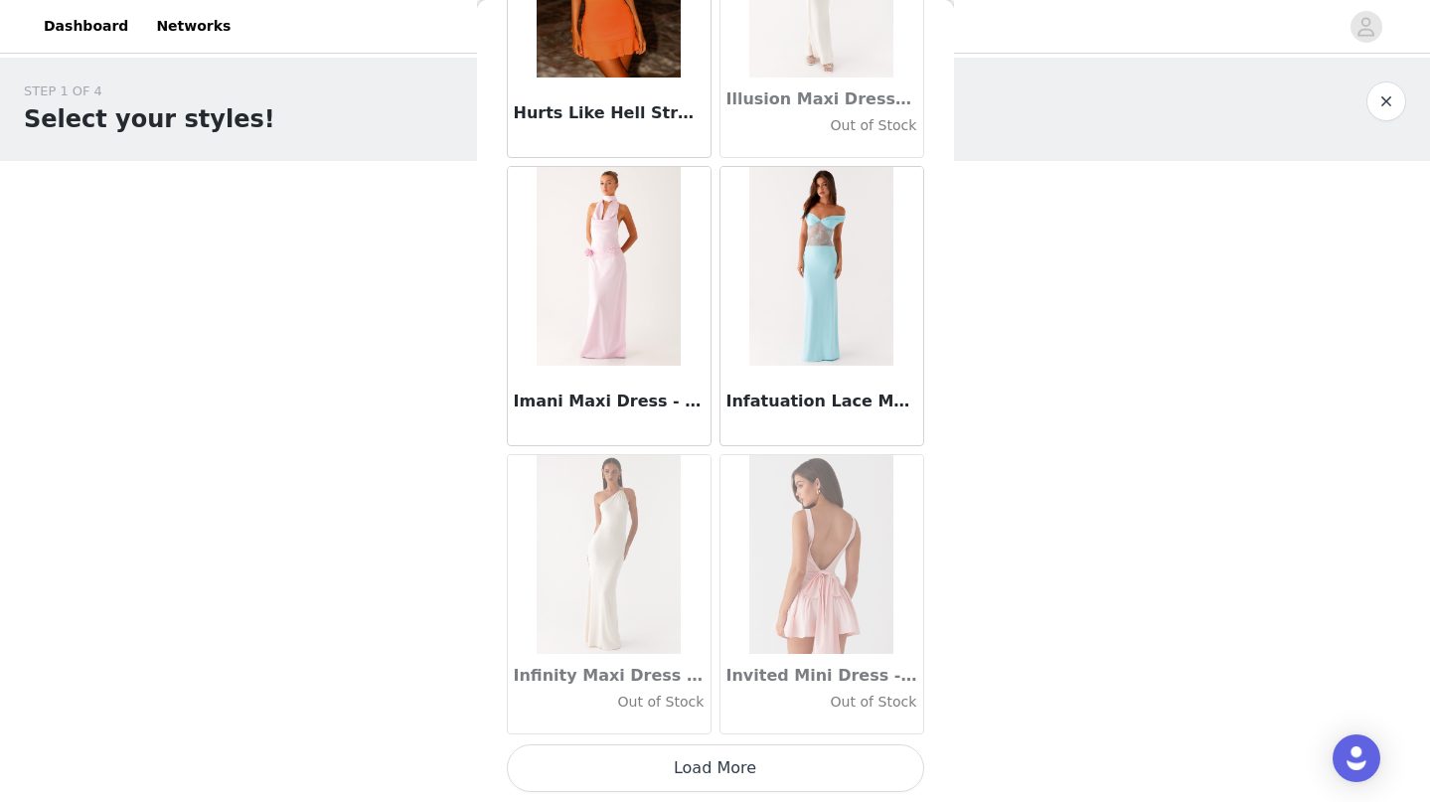
scroll to position [54112, 0]
click at [624, 780] on button "Load More" at bounding box center [715, 768] width 417 height 48
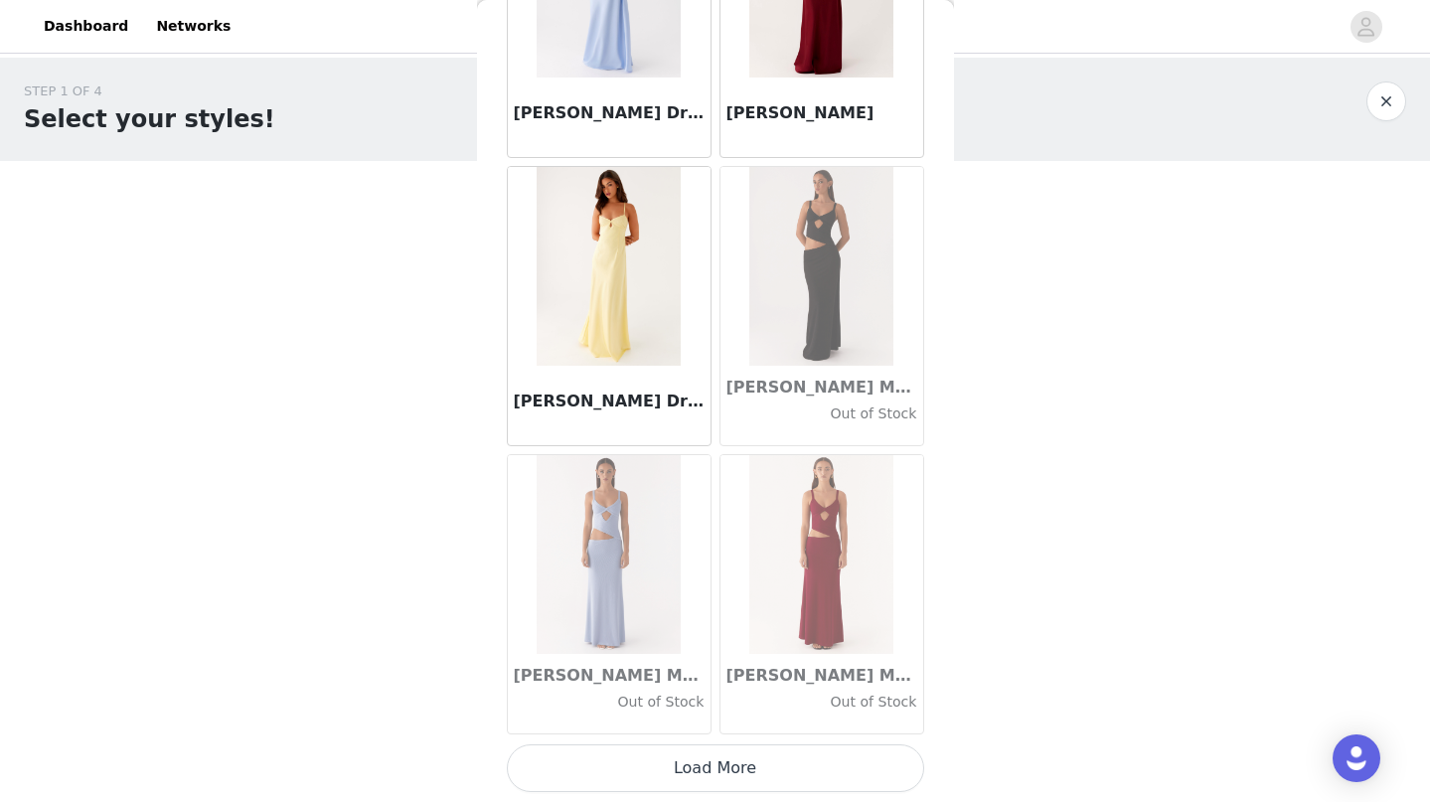
scroll to position [56994, 0]
click at [622, 768] on button "Load More" at bounding box center [715, 768] width 417 height 48
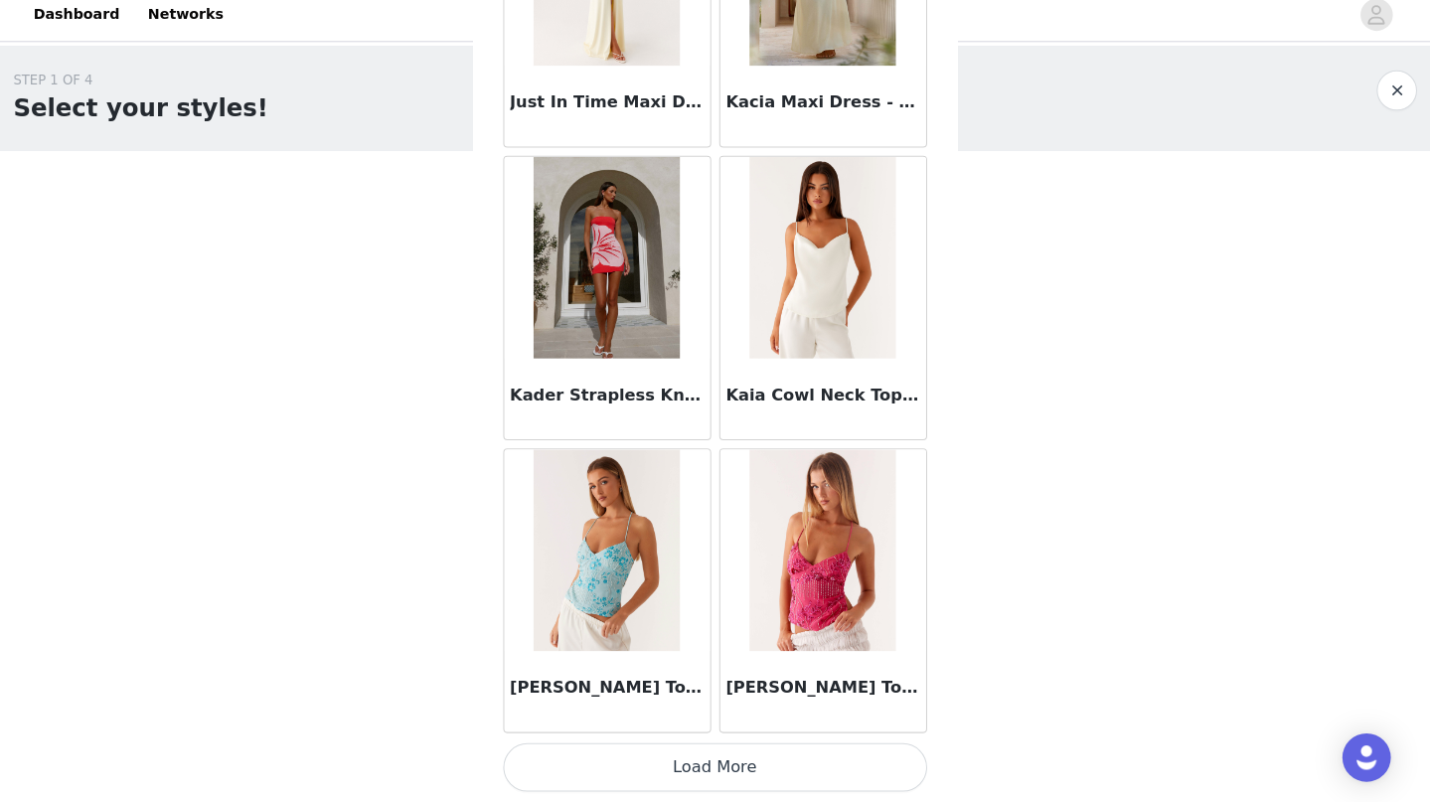
scroll to position [0, 0]
click at [655, 752] on button "Load More" at bounding box center [715, 768] width 417 height 48
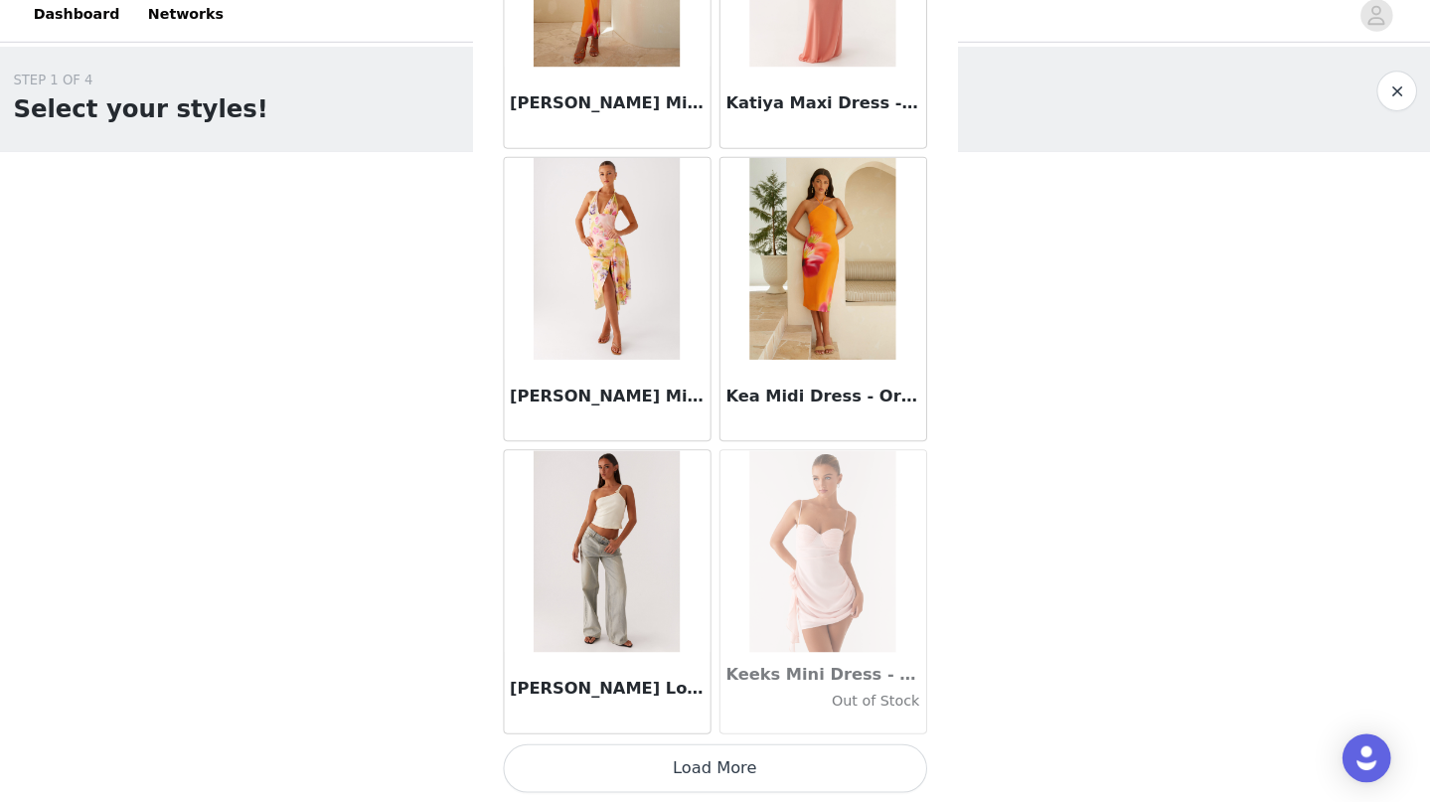
scroll to position [62757, 0]
click at [643, 745] on button "Load More" at bounding box center [715, 768] width 417 height 48
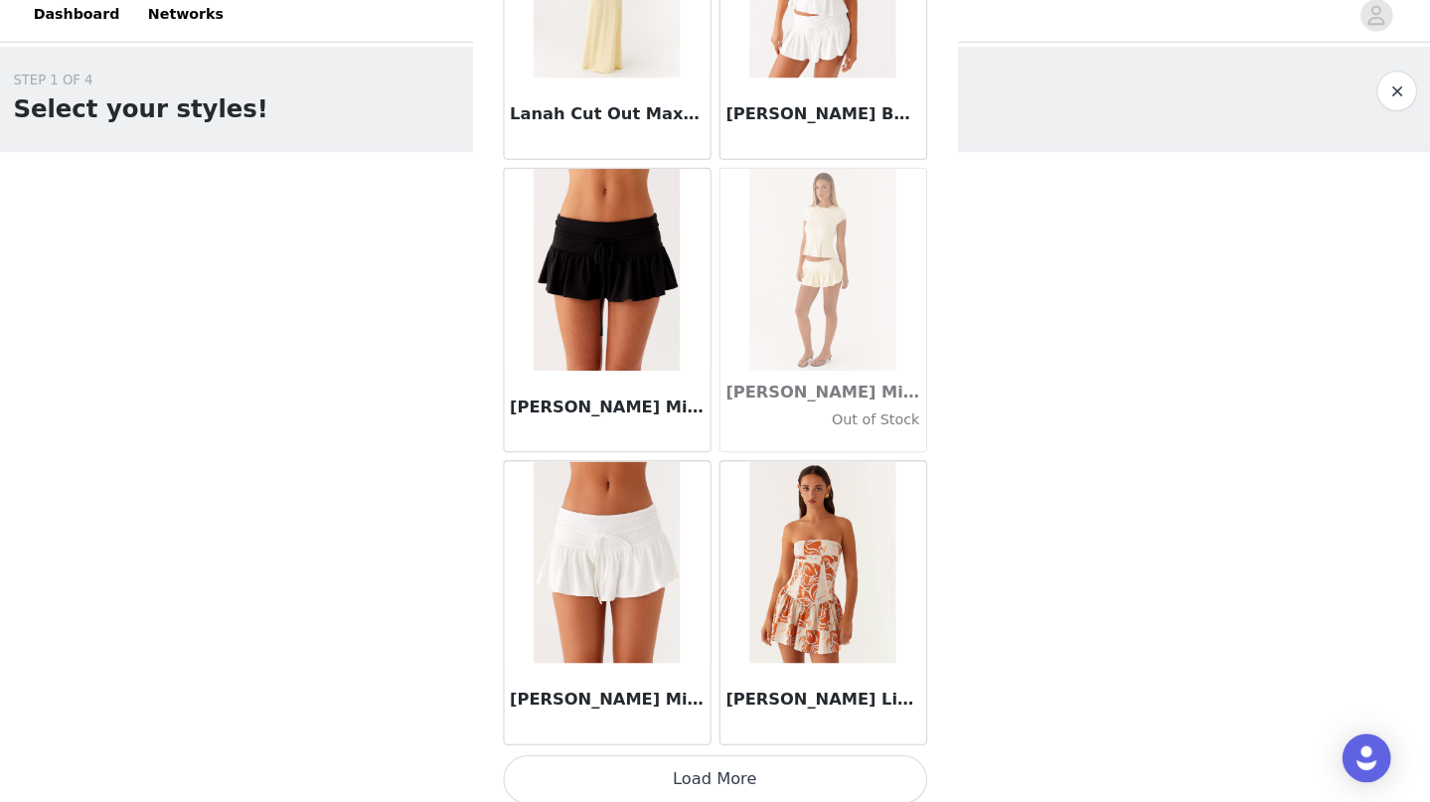
scroll to position [65635, 0]
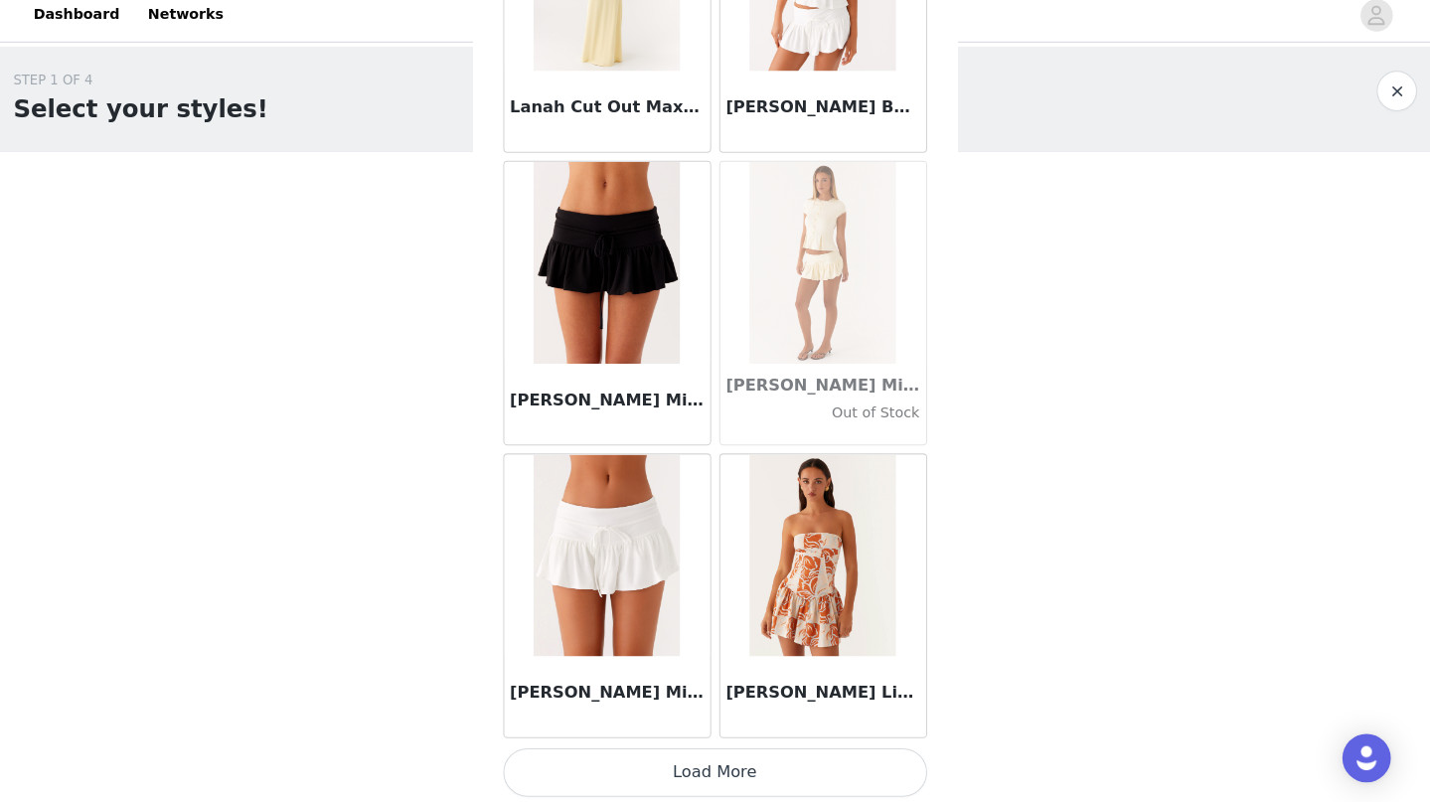
click at [623, 761] on button "Load More" at bounding box center [715, 772] width 417 height 48
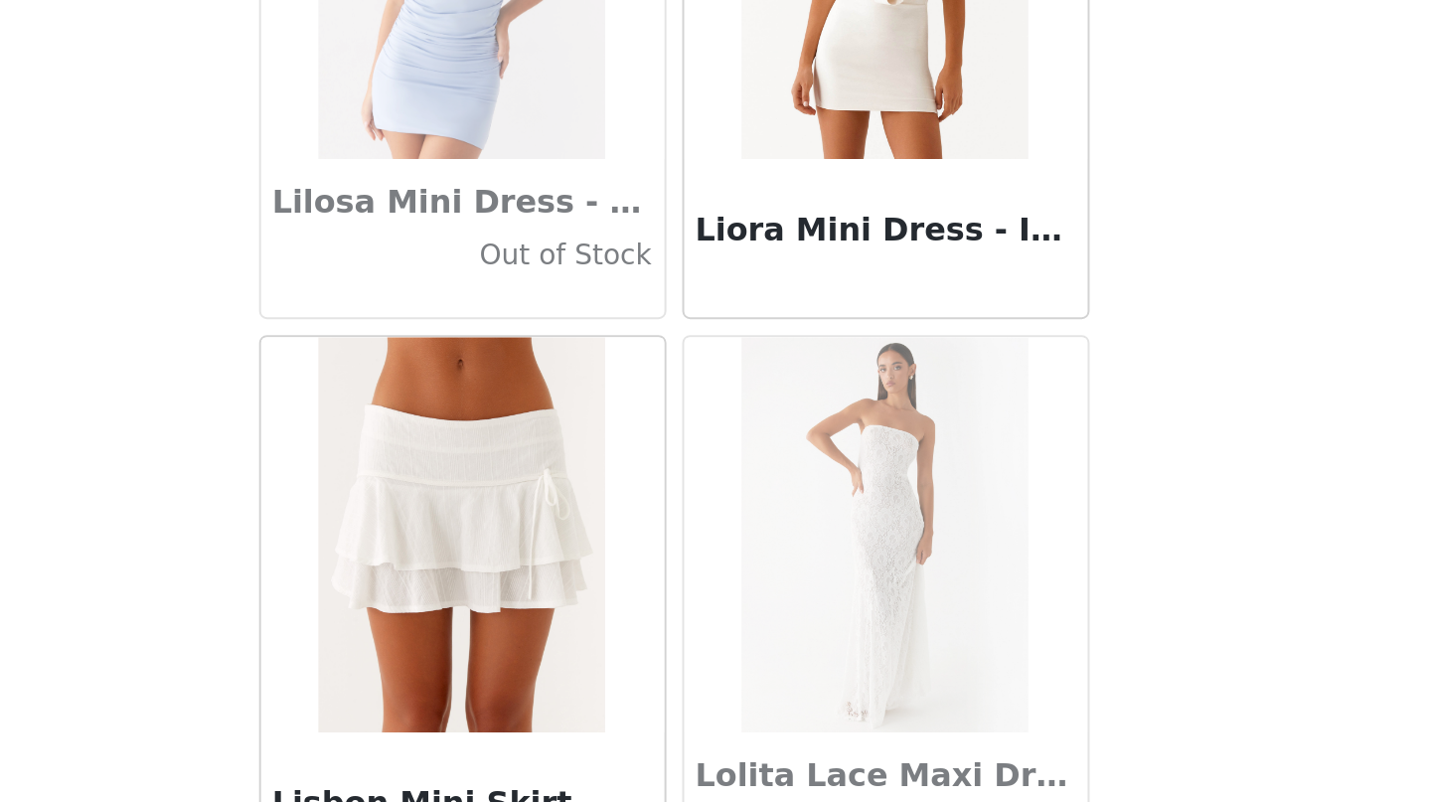
scroll to position [68521, 0]
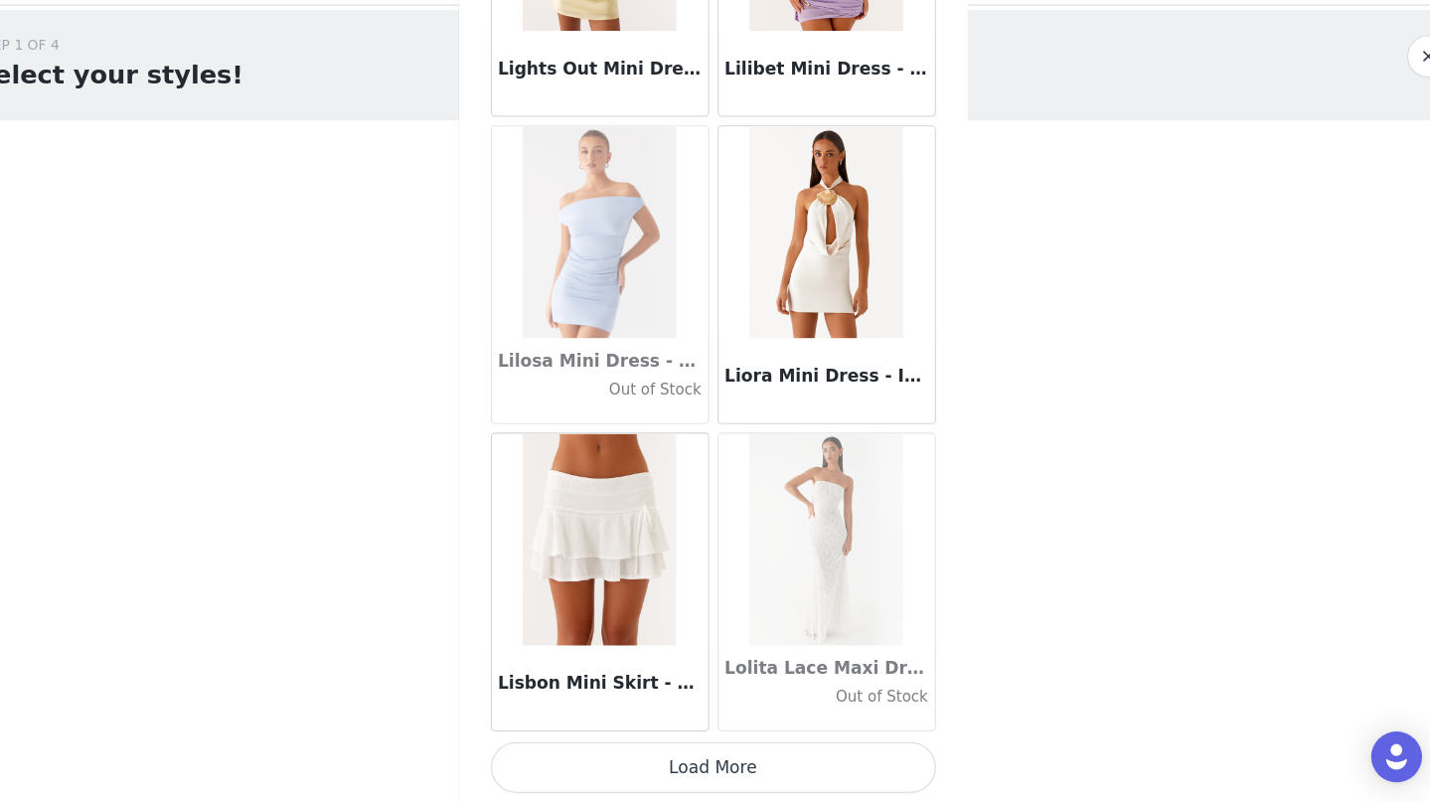
click at [685, 744] on button "Load More" at bounding box center [715, 768] width 417 height 48
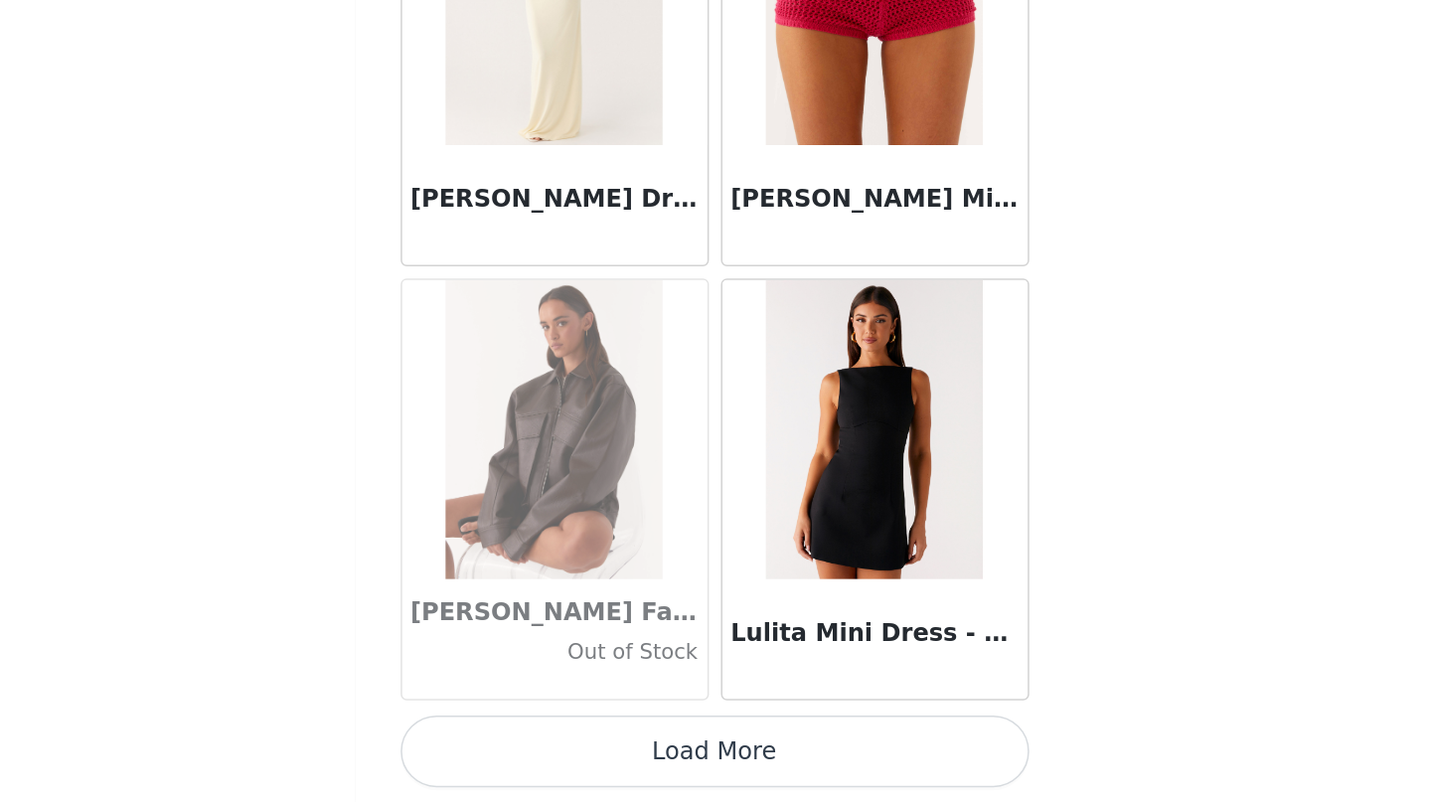
scroll to position [0, 0]
click at [507, 744] on button "Load More" at bounding box center [715, 768] width 417 height 48
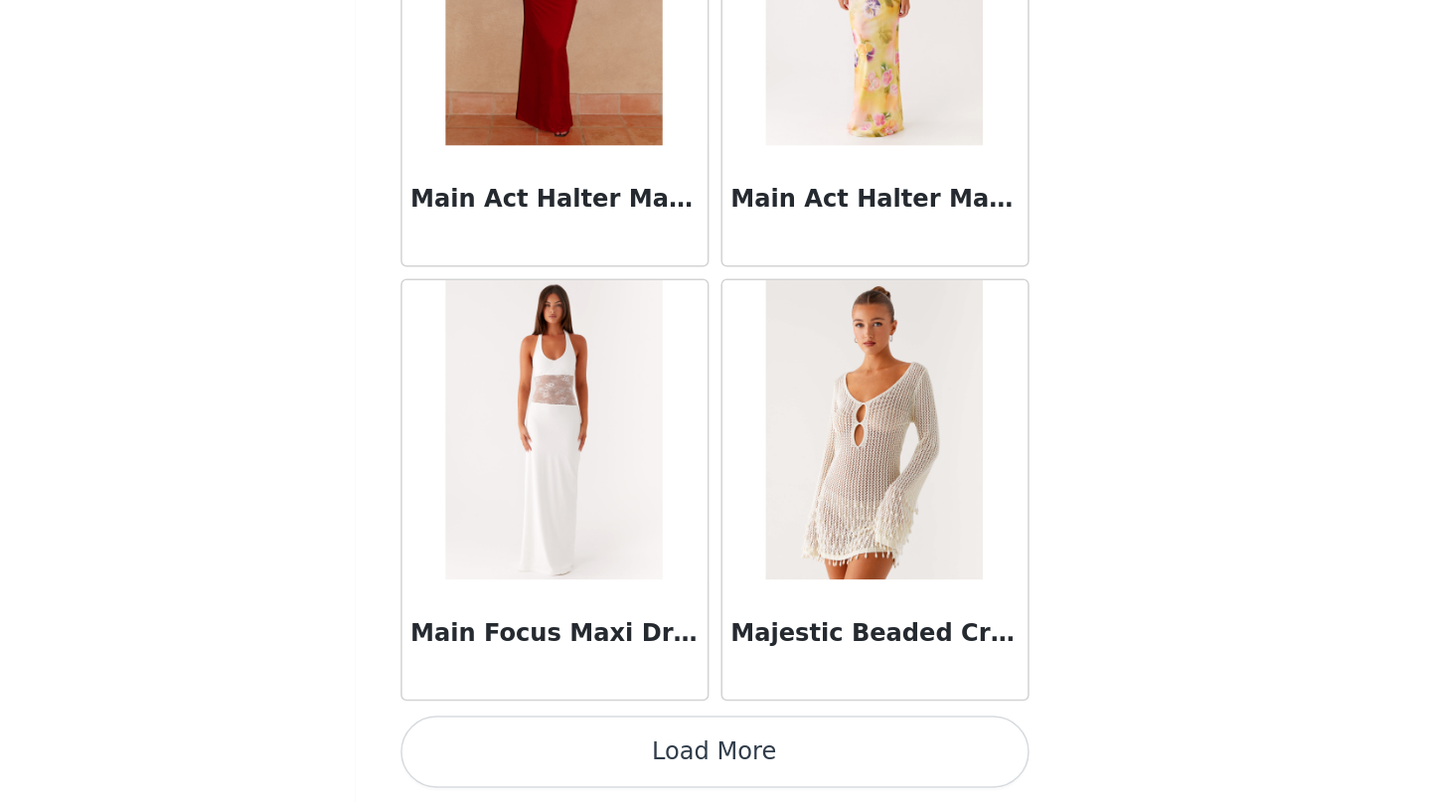
click at [507, 744] on button "Load More" at bounding box center [715, 768] width 417 height 48
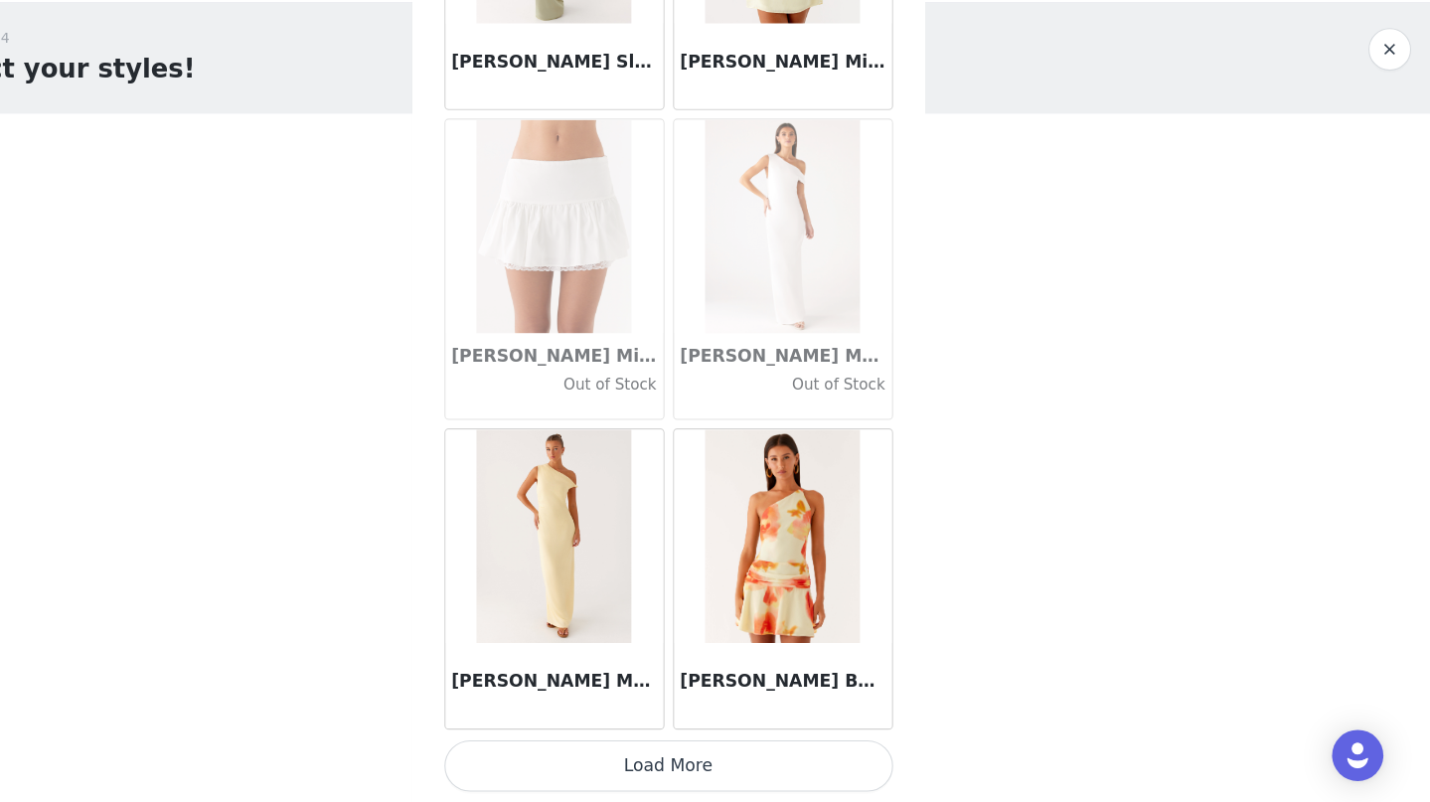
scroll to position [77166, 0]
click at [525, 744] on button "Load More" at bounding box center [715, 768] width 417 height 48
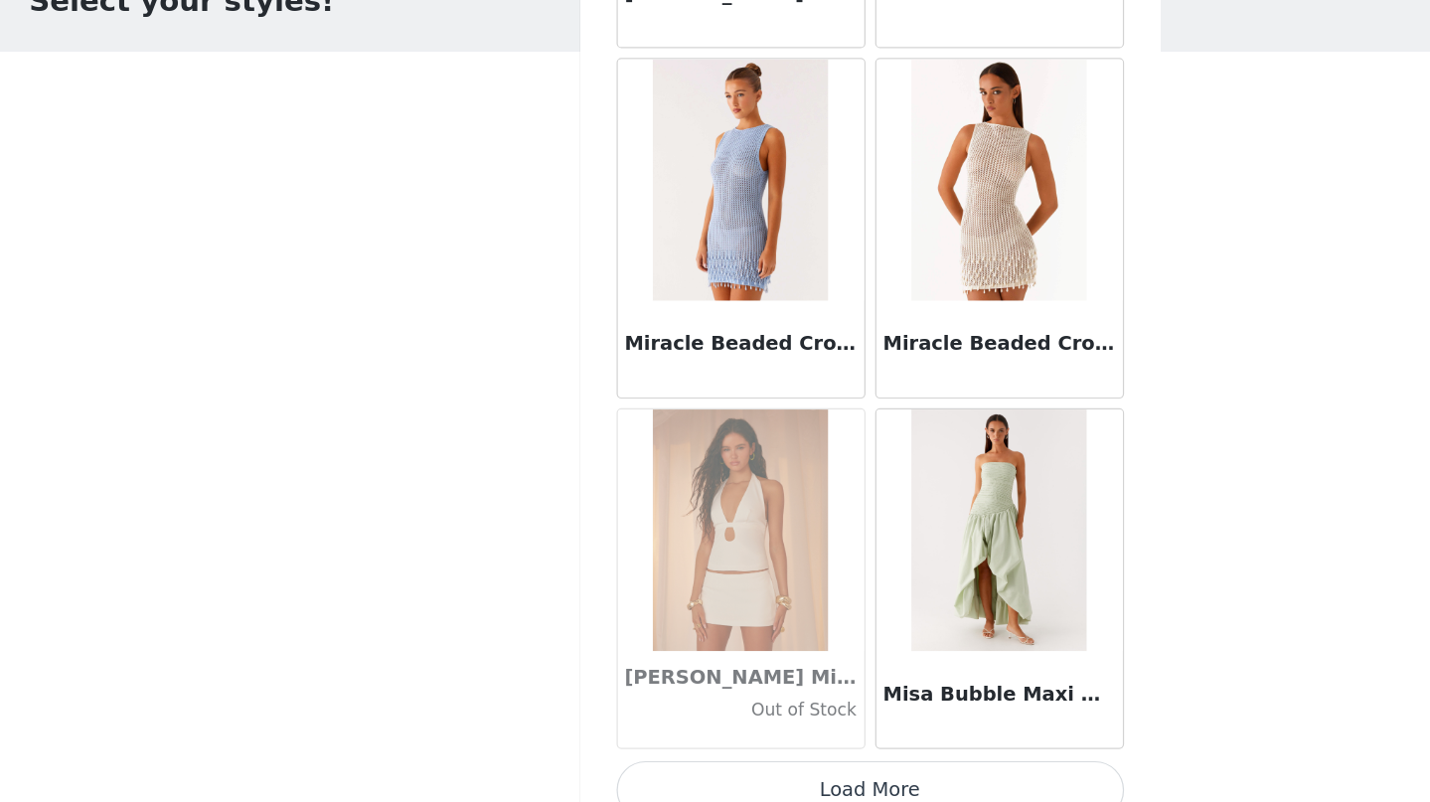
scroll to position [80048, 0]
click at [657, 744] on button "Load More" at bounding box center [715, 768] width 417 height 48
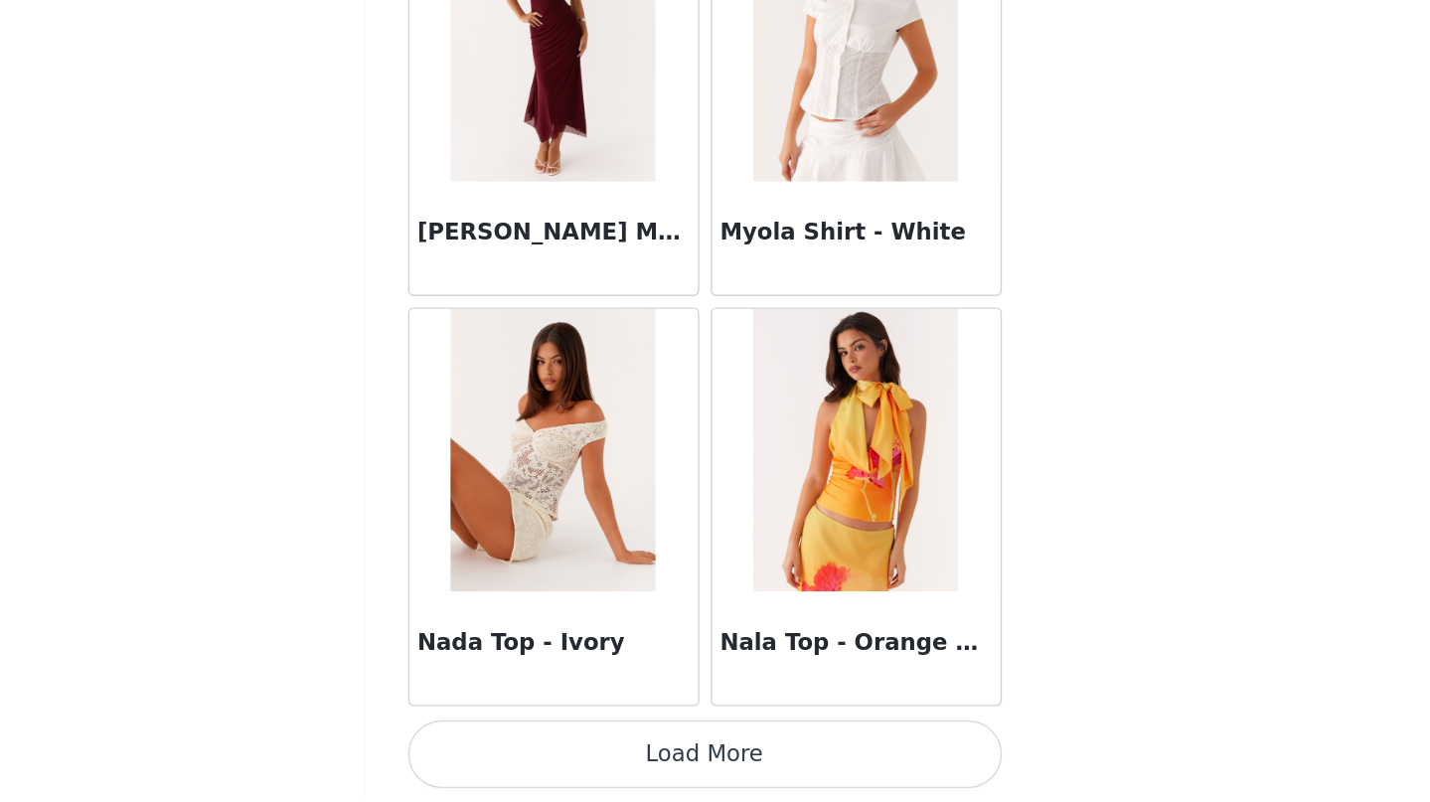
scroll to position [0, 0]
click at [507, 744] on button "Load More" at bounding box center [715, 768] width 417 height 48
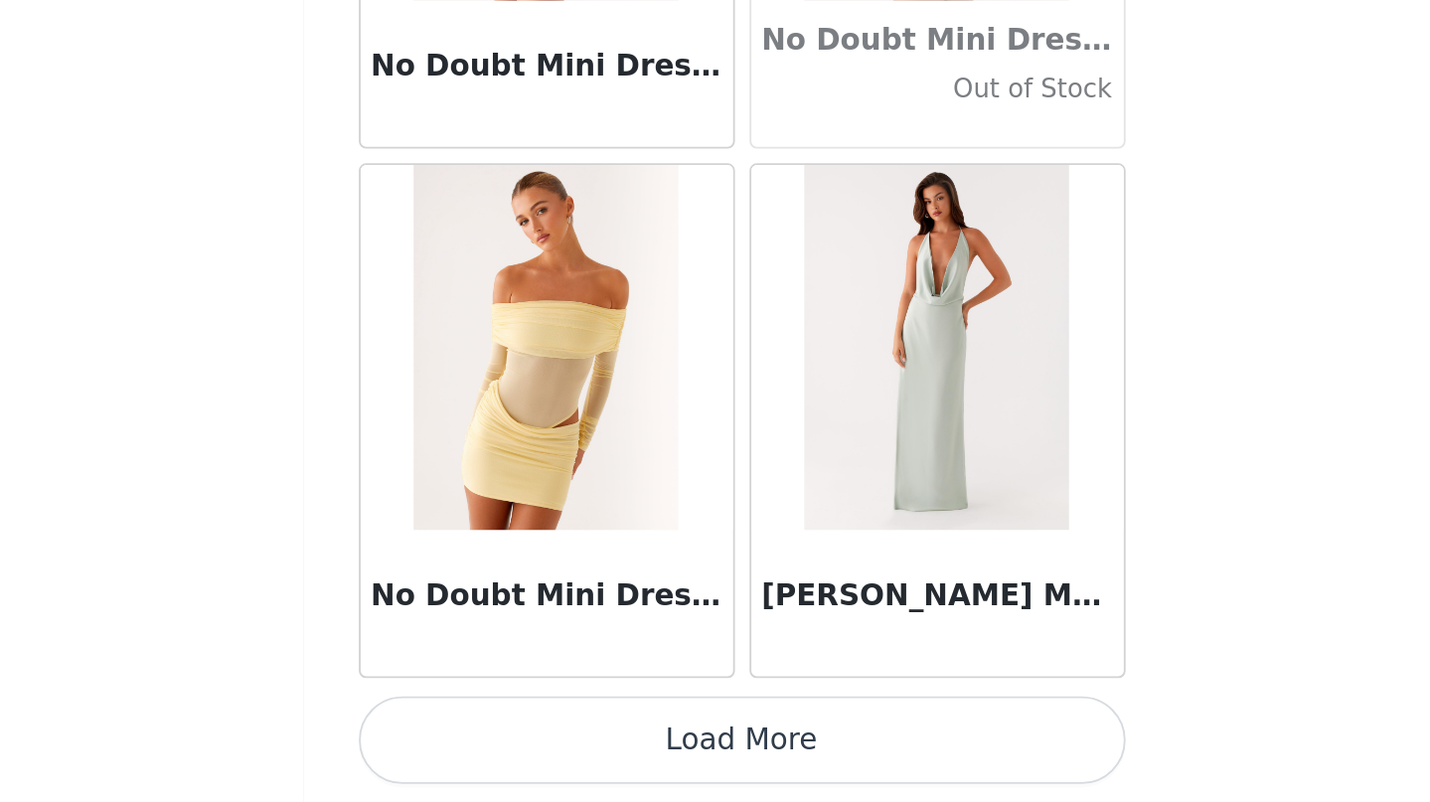
click at [507, 744] on button "Load More" at bounding box center [715, 768] width 417 height 48
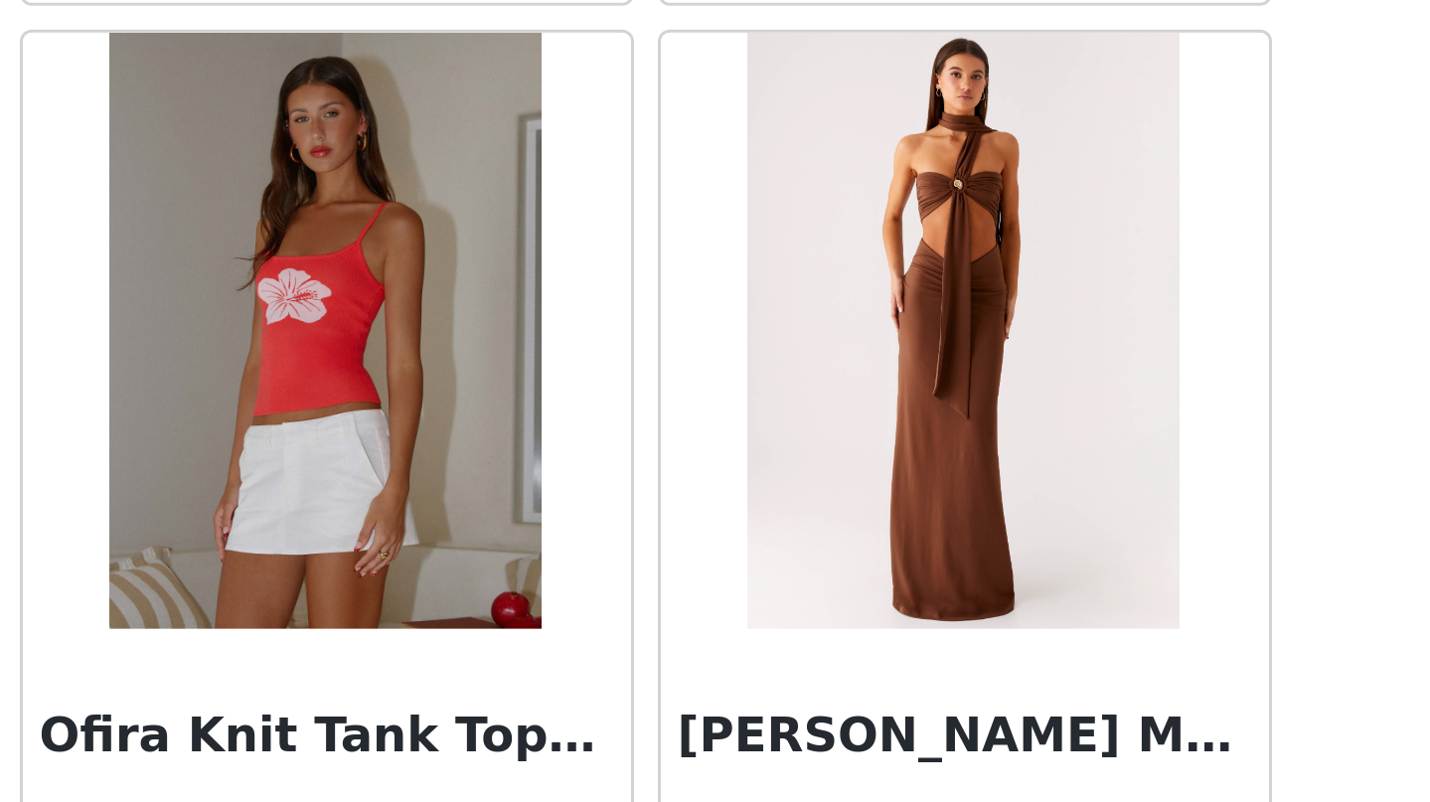
scroll to position [88694, 0]
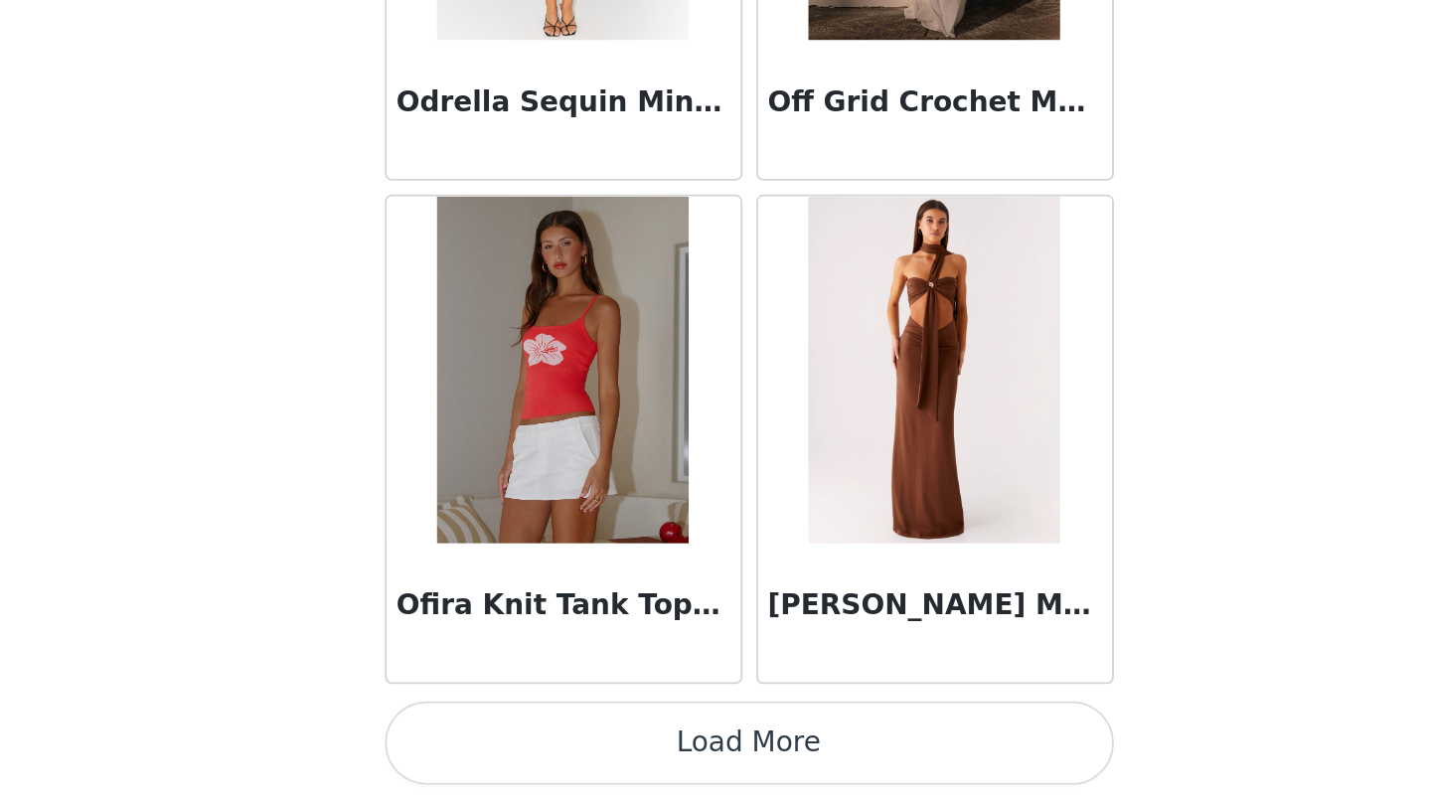
click at [507, 744] on button "Load More" at bounding box center [715, 768] width 417 height 48
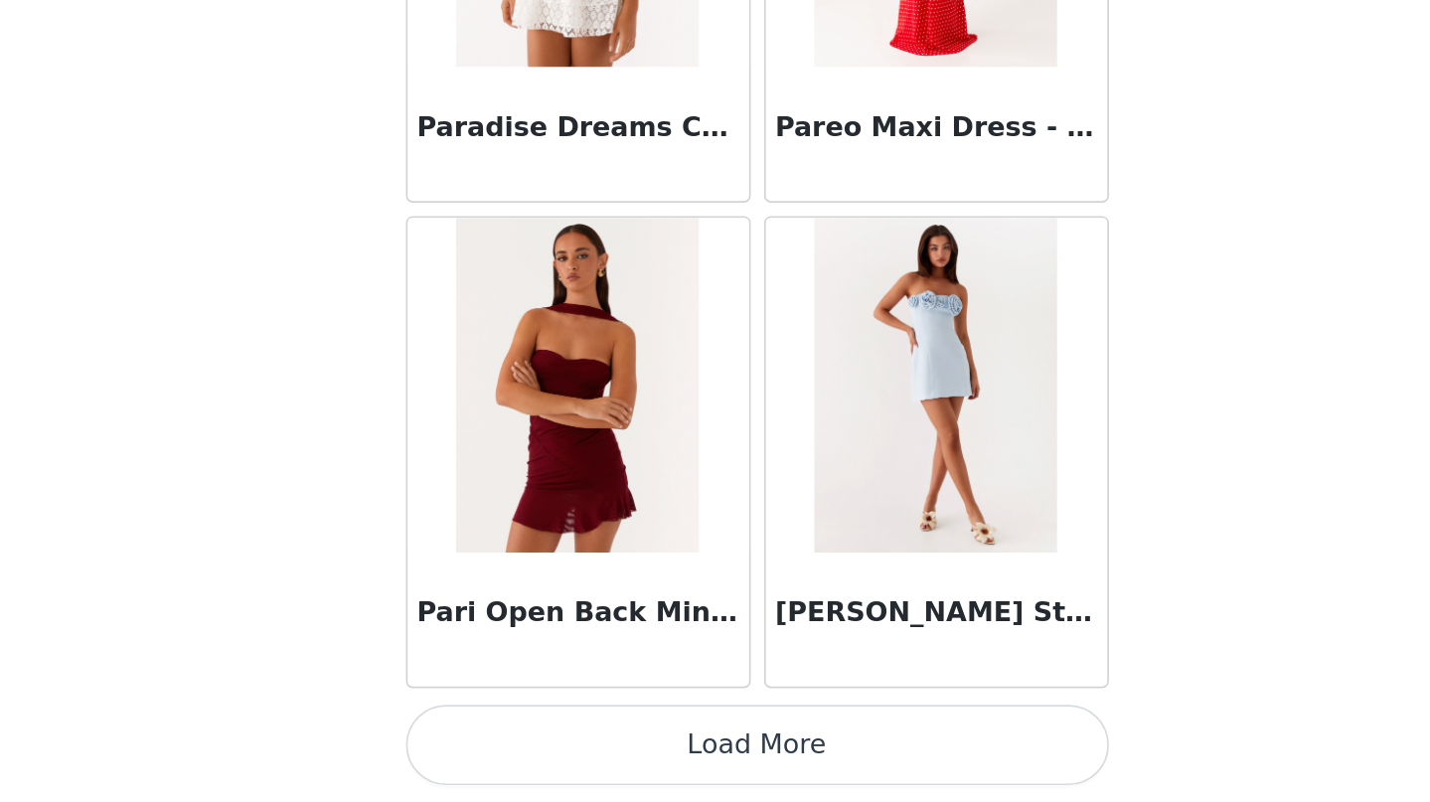
scroll to position [0, 0]
click at [507, 744] on button "Load More" at bounding box center [715, 768] width 417 height 48
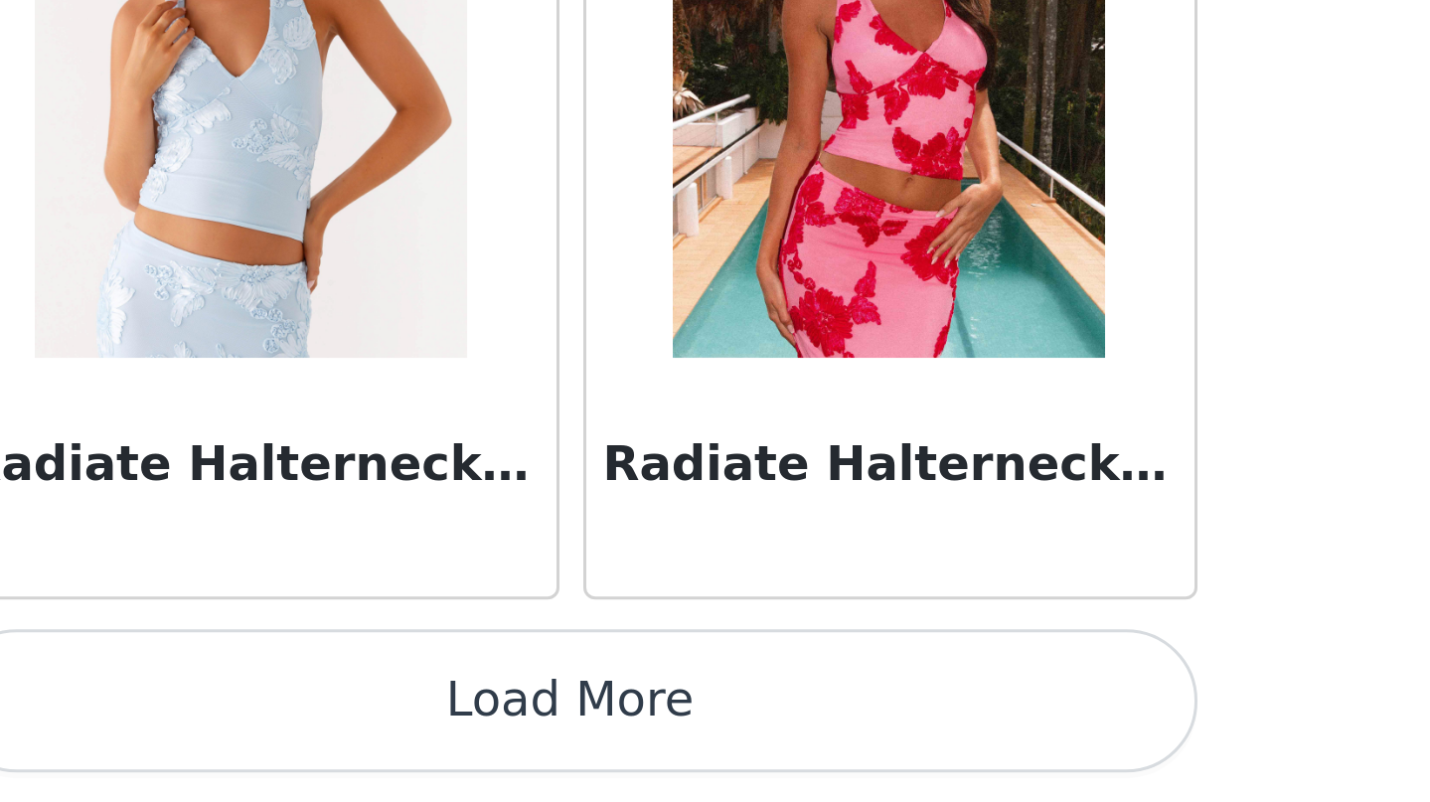
click at [507, 744] on button "Load More" at bounding box center [715, 768] width 417 height 48
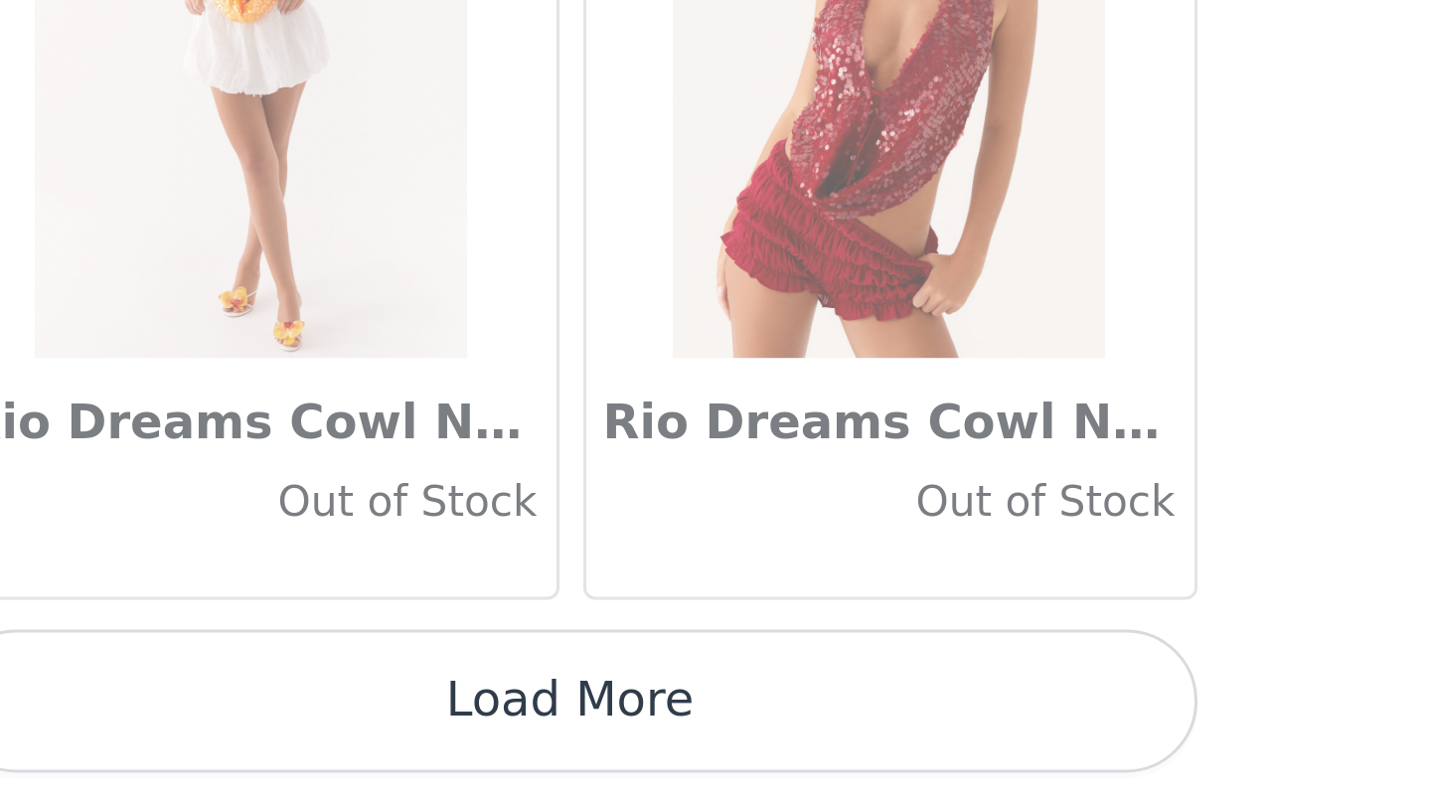
click at [507, 744] on button "Load More" at bounding box center [715, 768] width 417 height 48
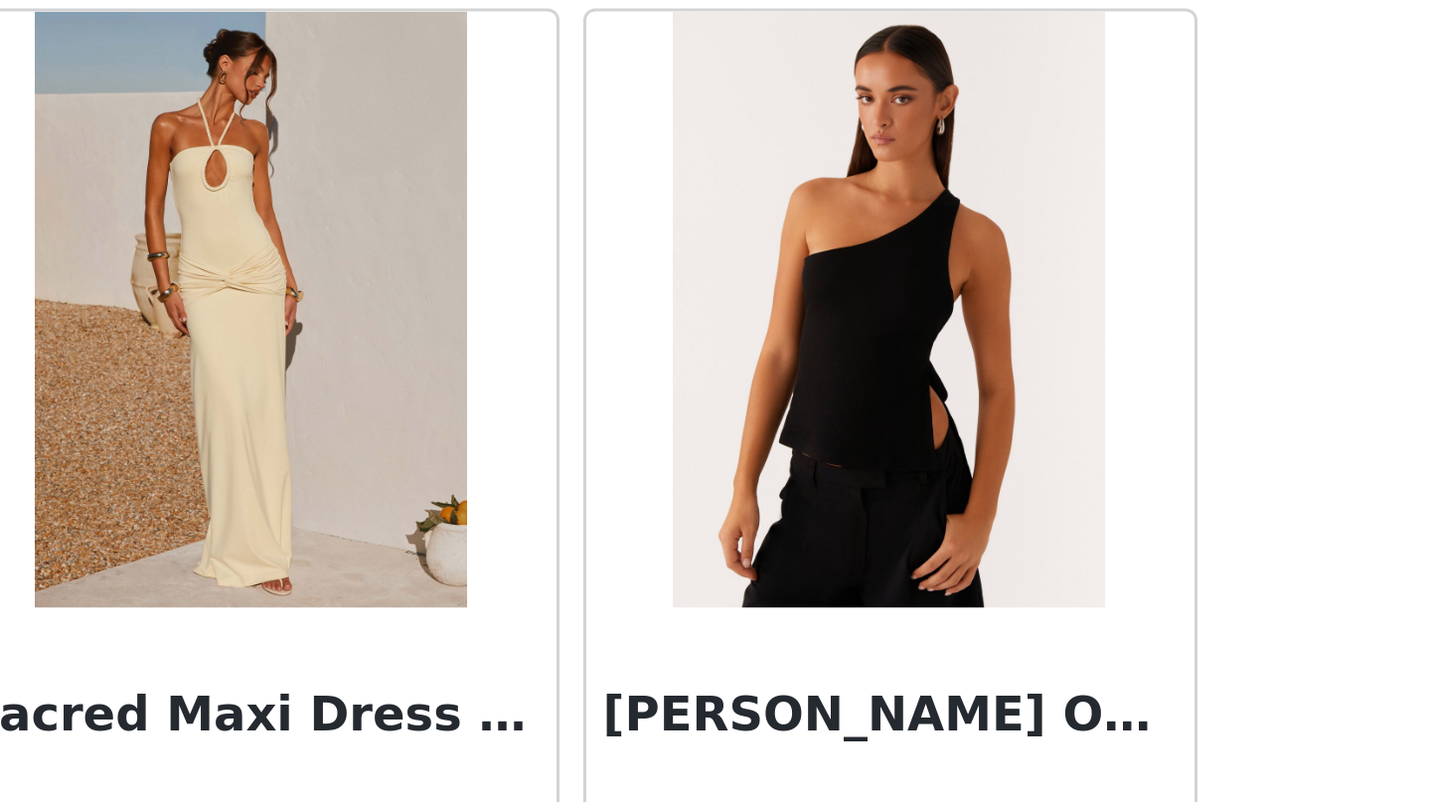
scroll to position [99855, 0]
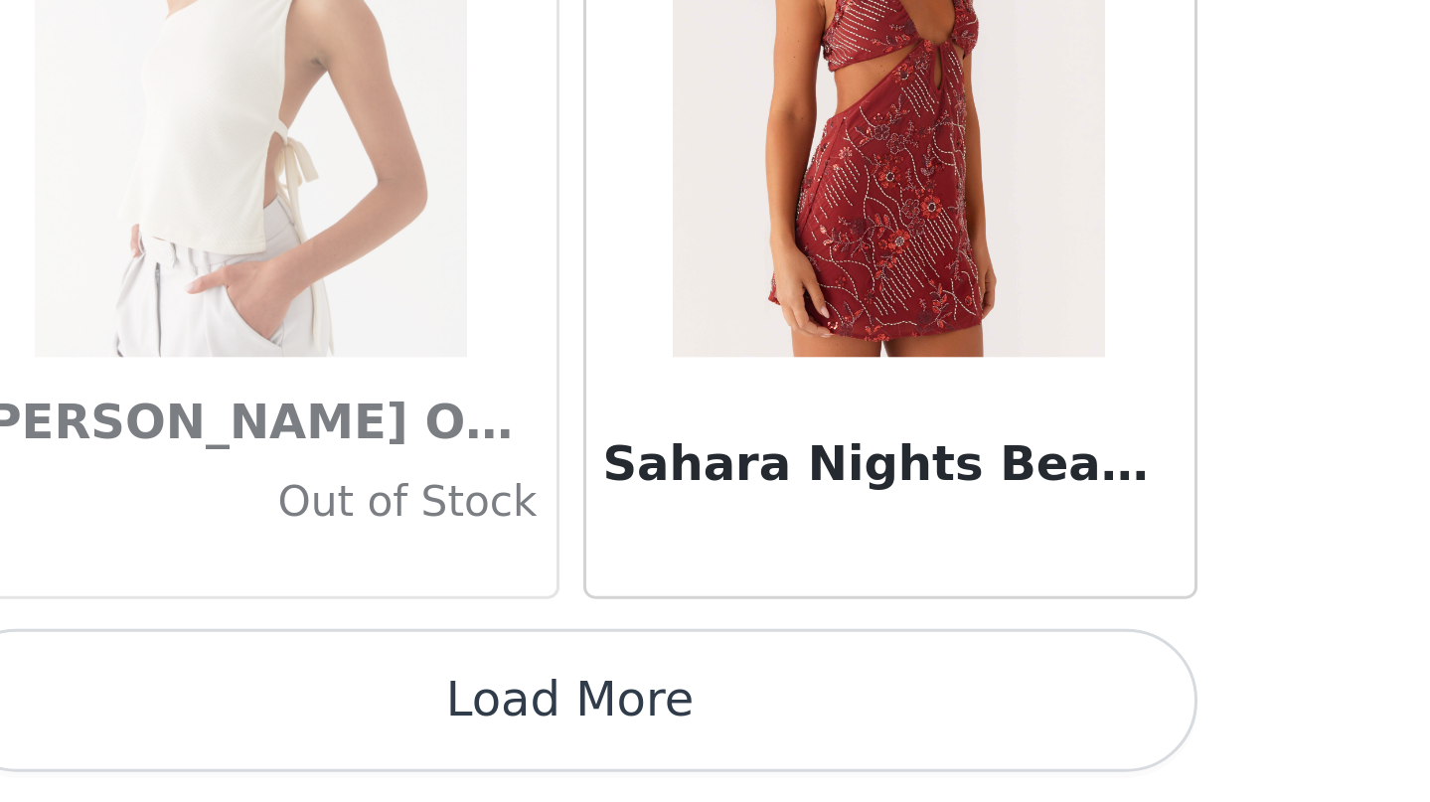
click at [507, 744] on button "Load More" at bounding box center [715, 768] width 417 height 48
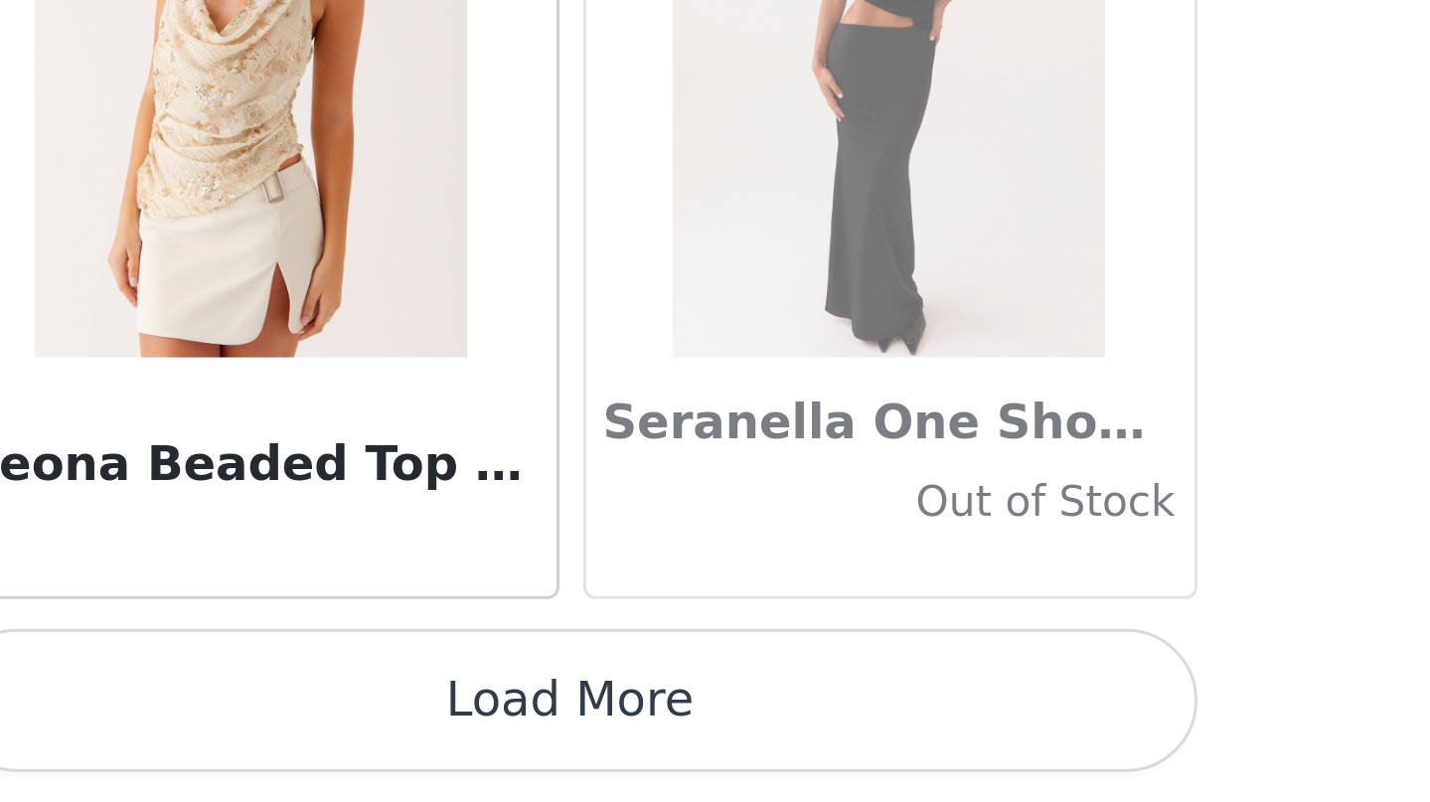
scroll to position [0, 0]
click at [507, 744] on button "Load More" at bounding box center [715, 768] width 417 height 48
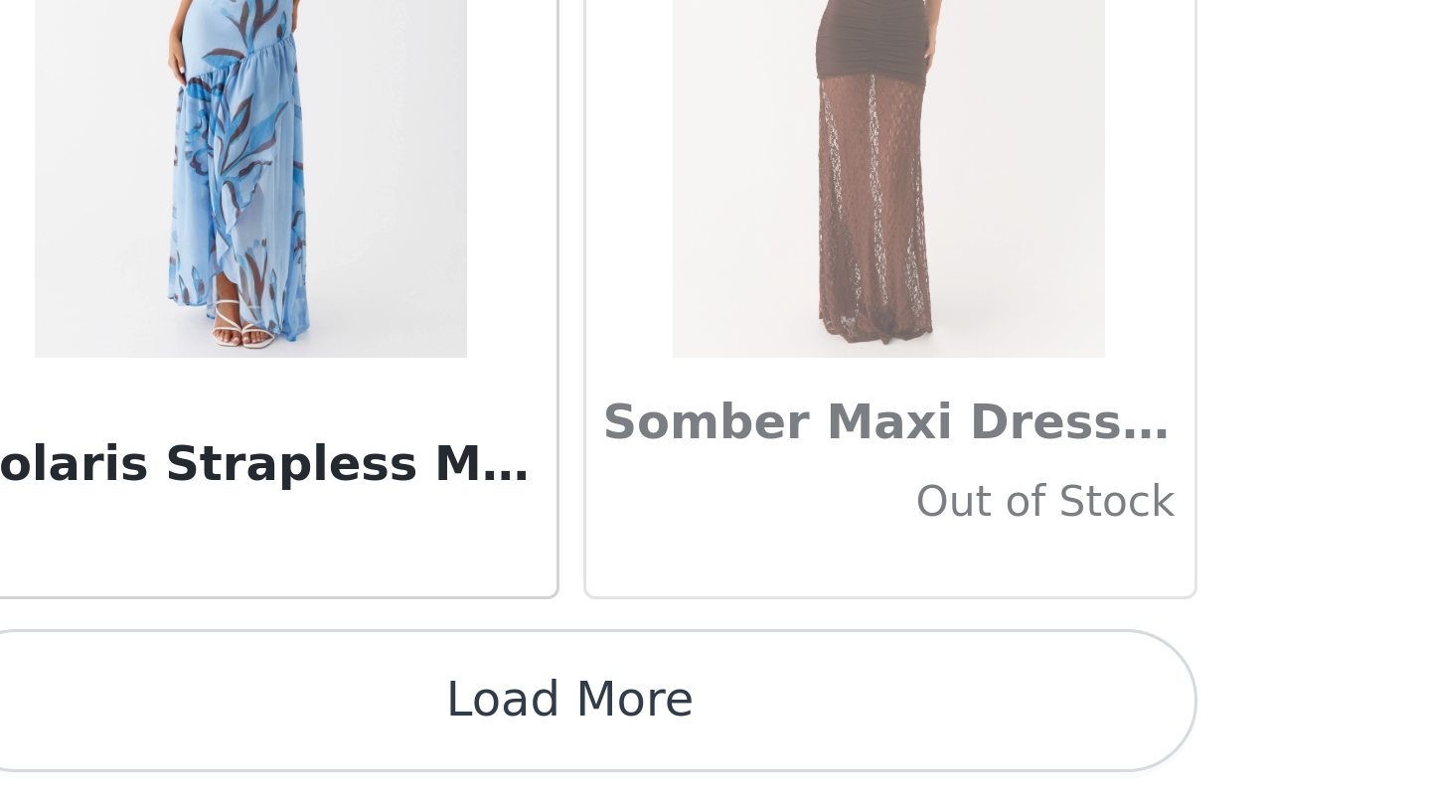
click at [507, 744] on button "Load More" at bounding box center [715, 768] width 417 height 48
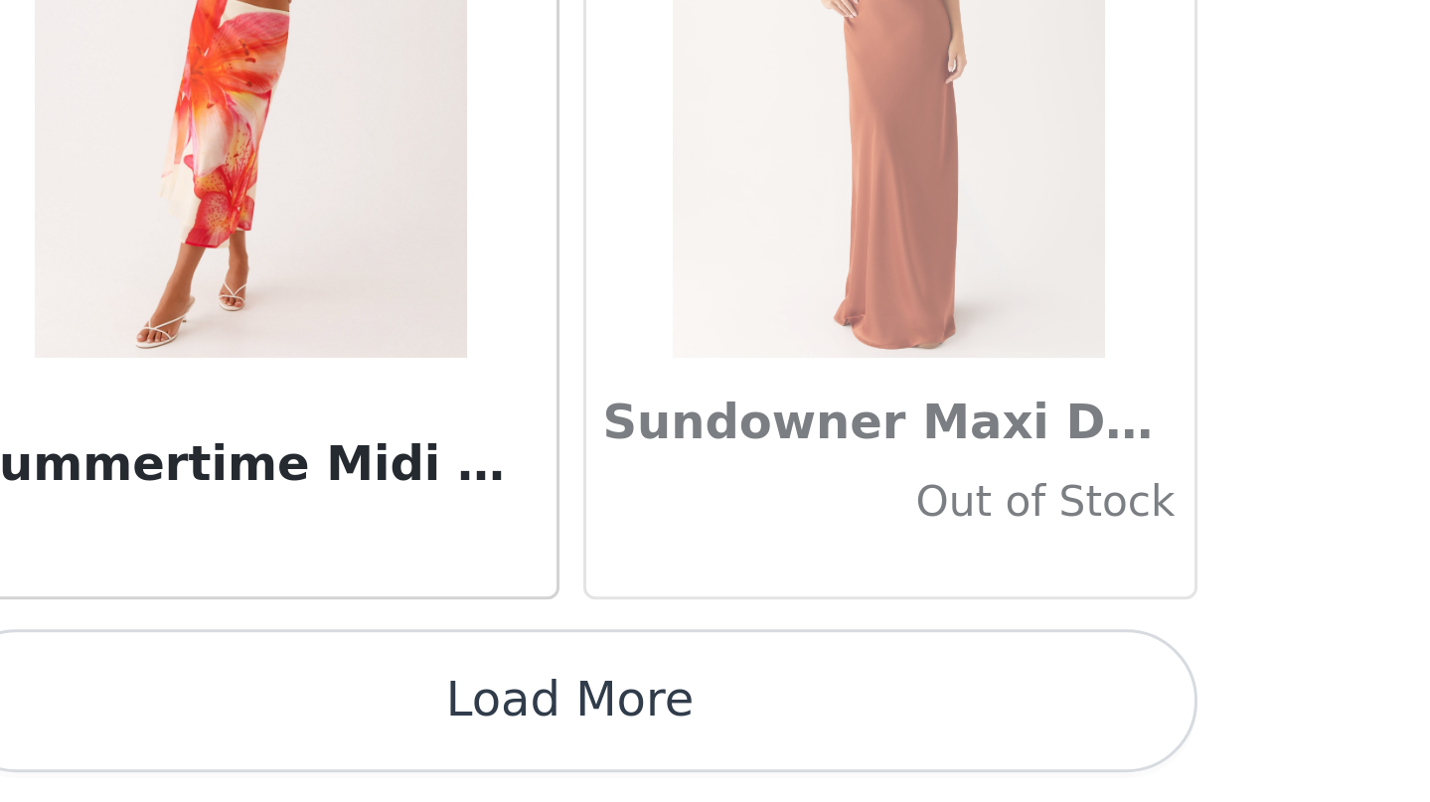
click at [507, 744] on button "Load More" at bounding box center [715, 768] width 417 height 48
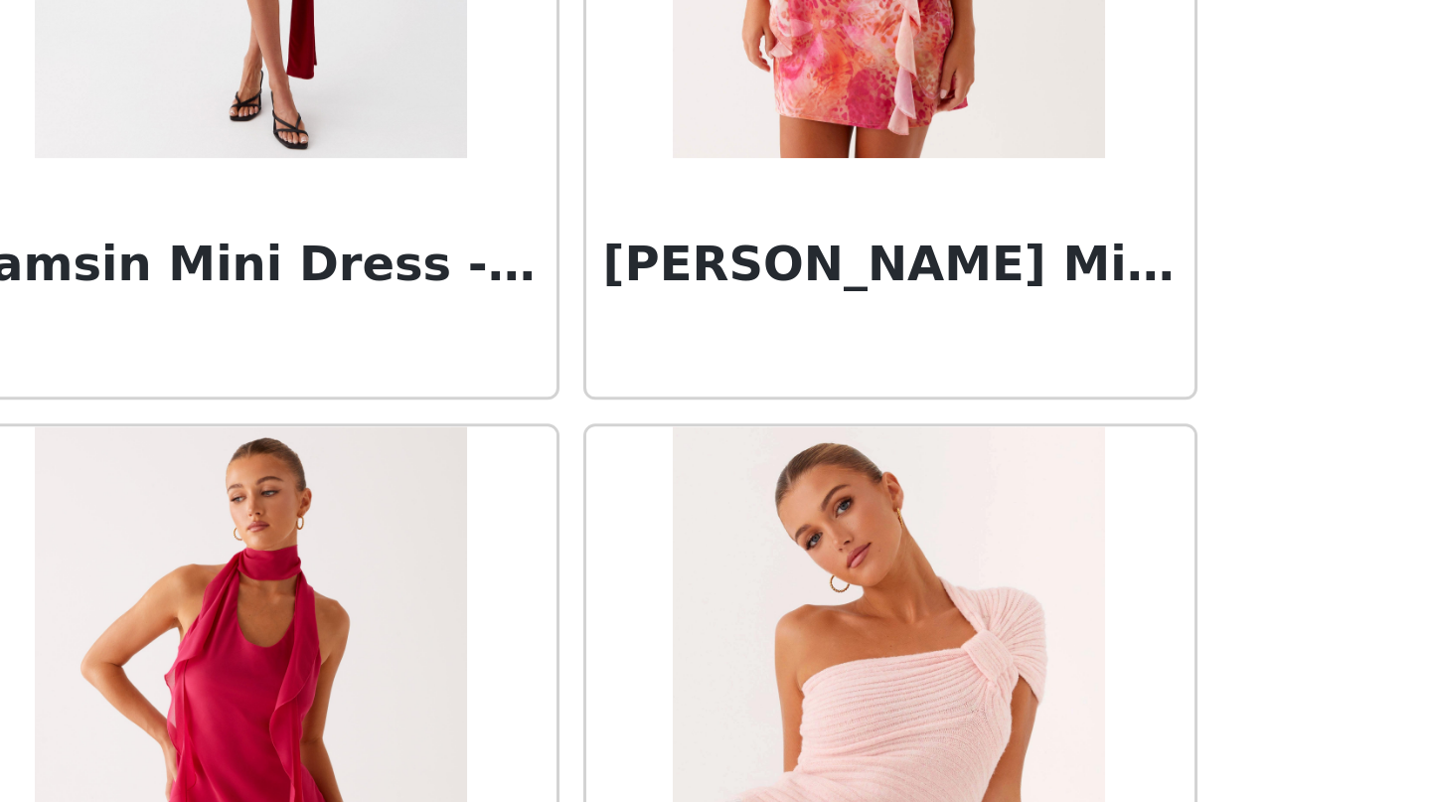
scroll to position [111530, 0]
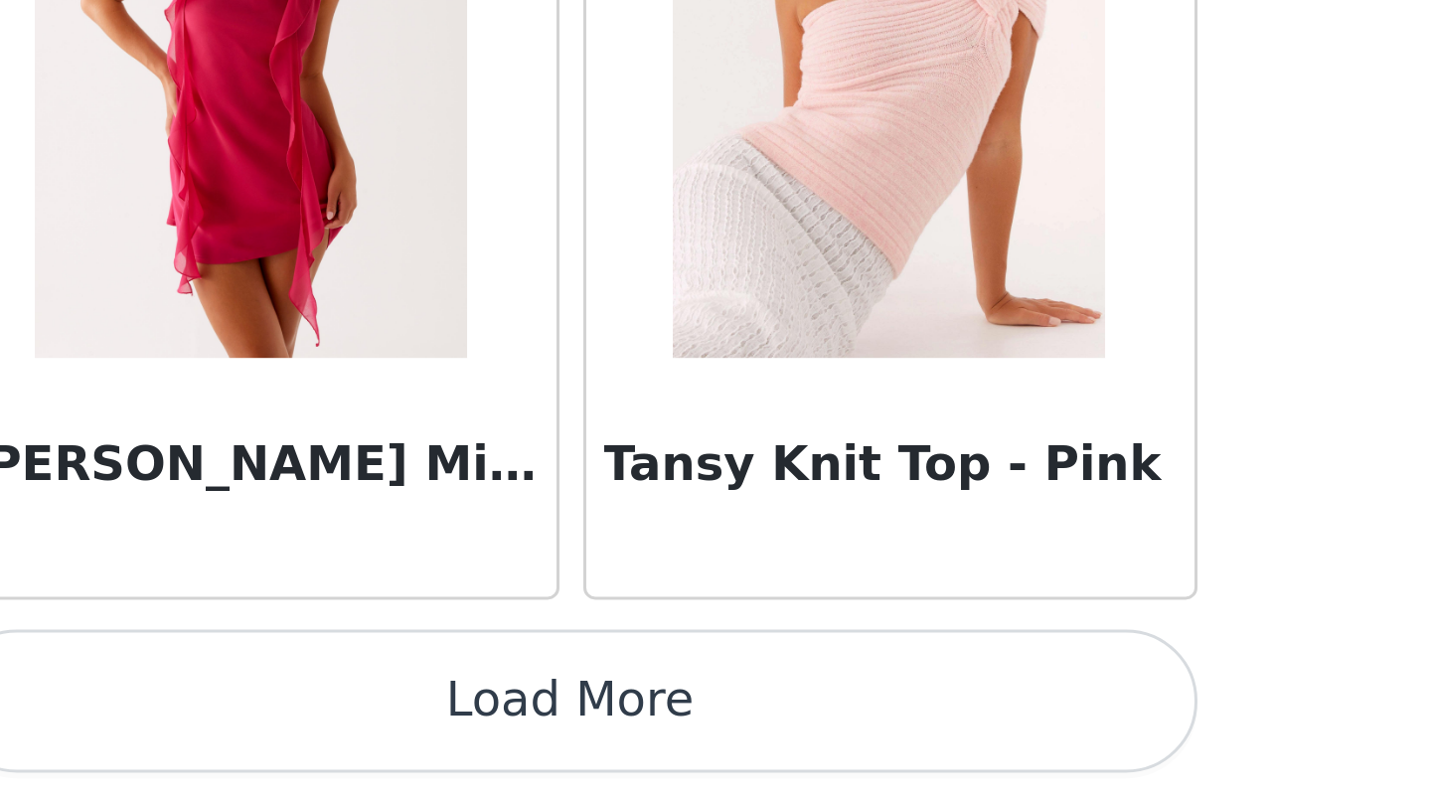
click at [507, 744] on button "Load More" at bounding box center [715, 768] width 417 height 48
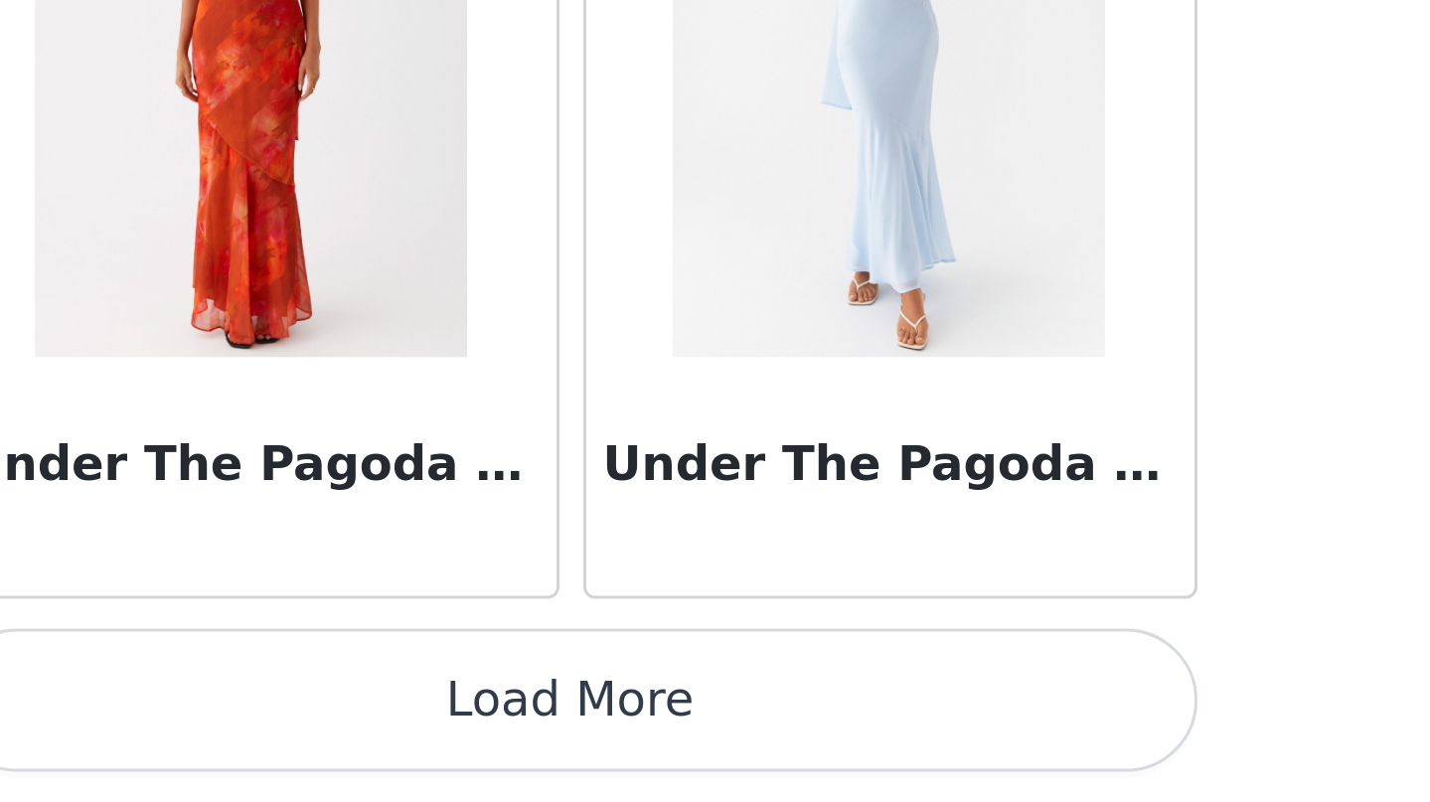
scroll to position [0, 0]
click at [507, 744] on button "Load More" at bounding box center [715, 768] width 417 height 48
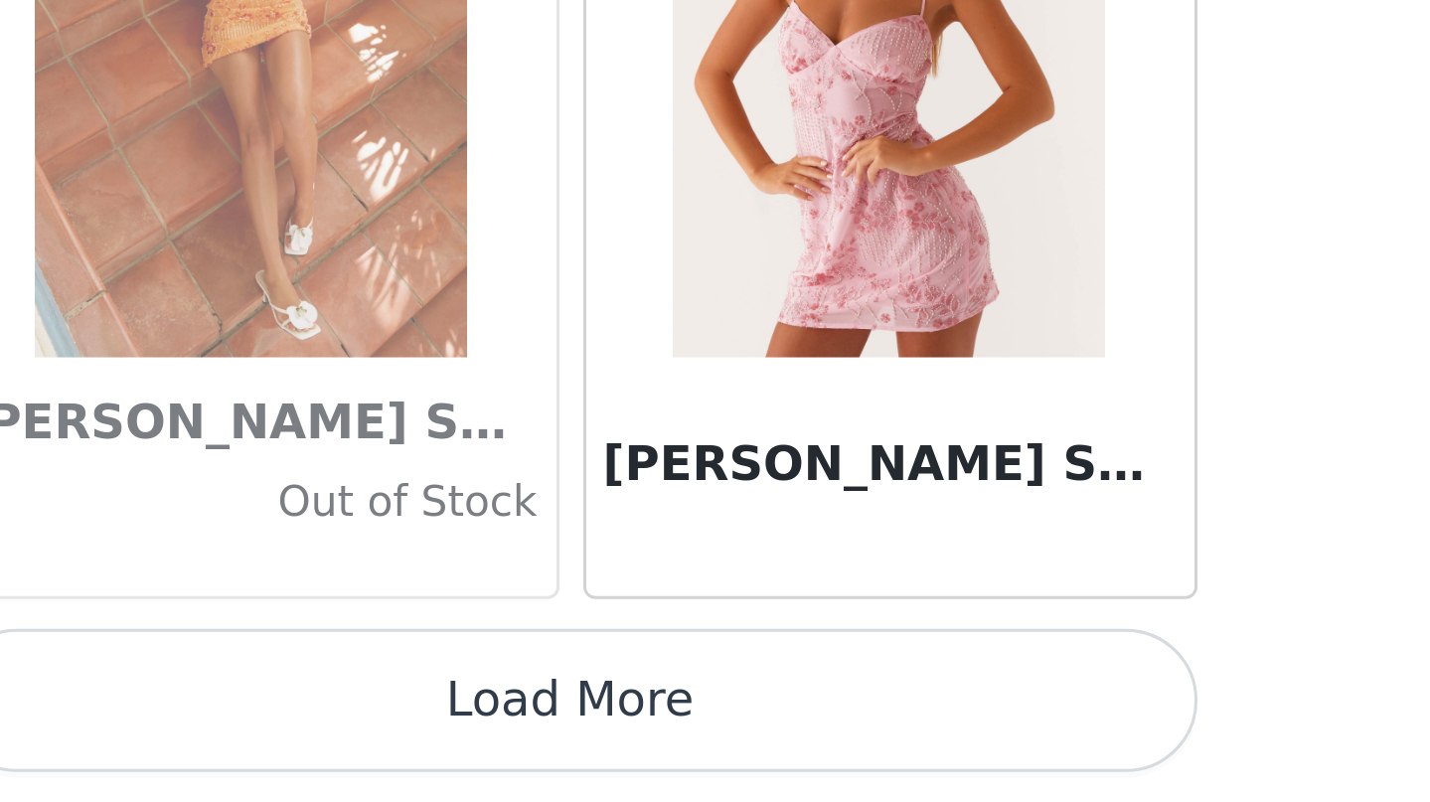
click at [507, 744] on button "Load More" at bounding box center [715, 768] width 417 height 48
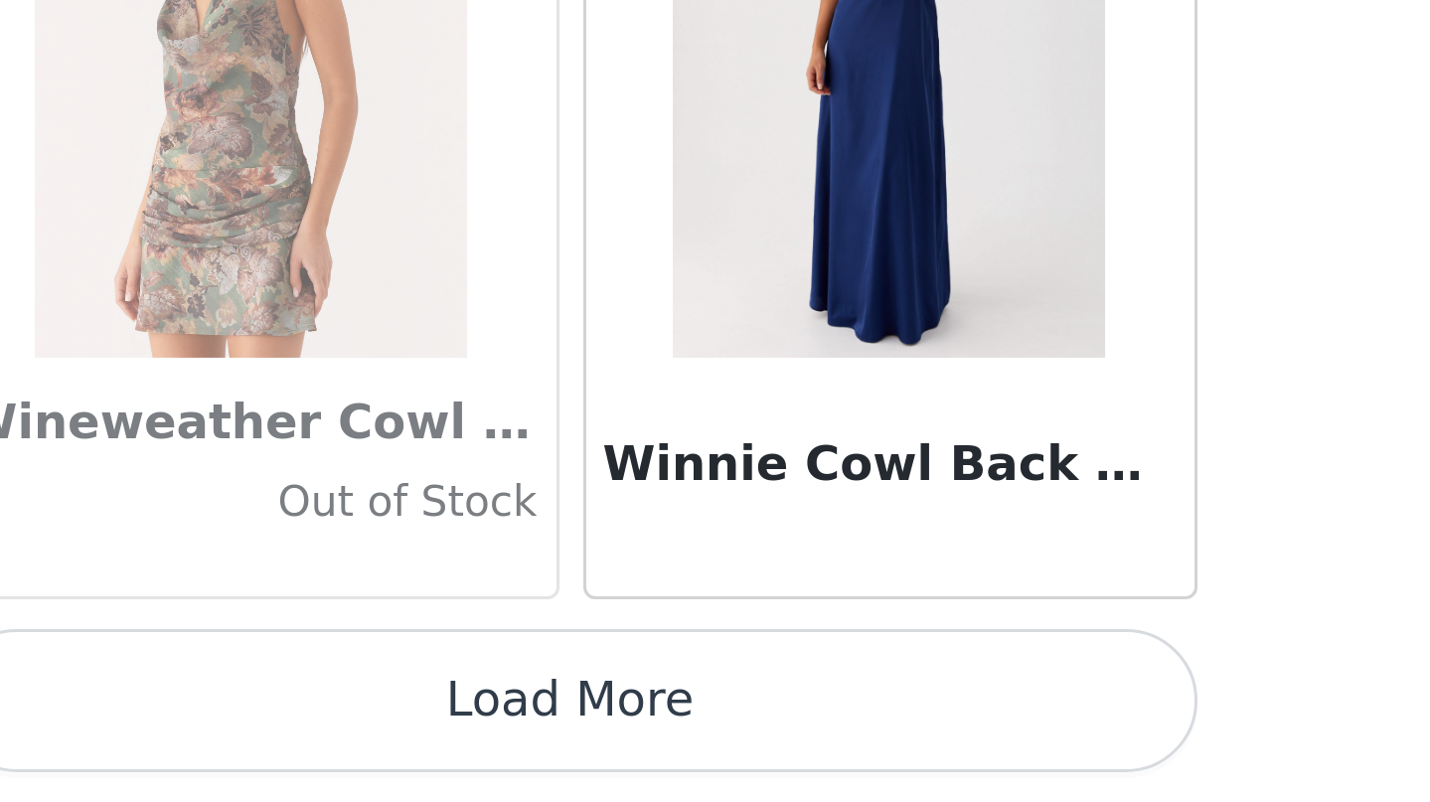
click at [507, 744] on button "Load More" at bounding box center [715, 768] width 417 height 48
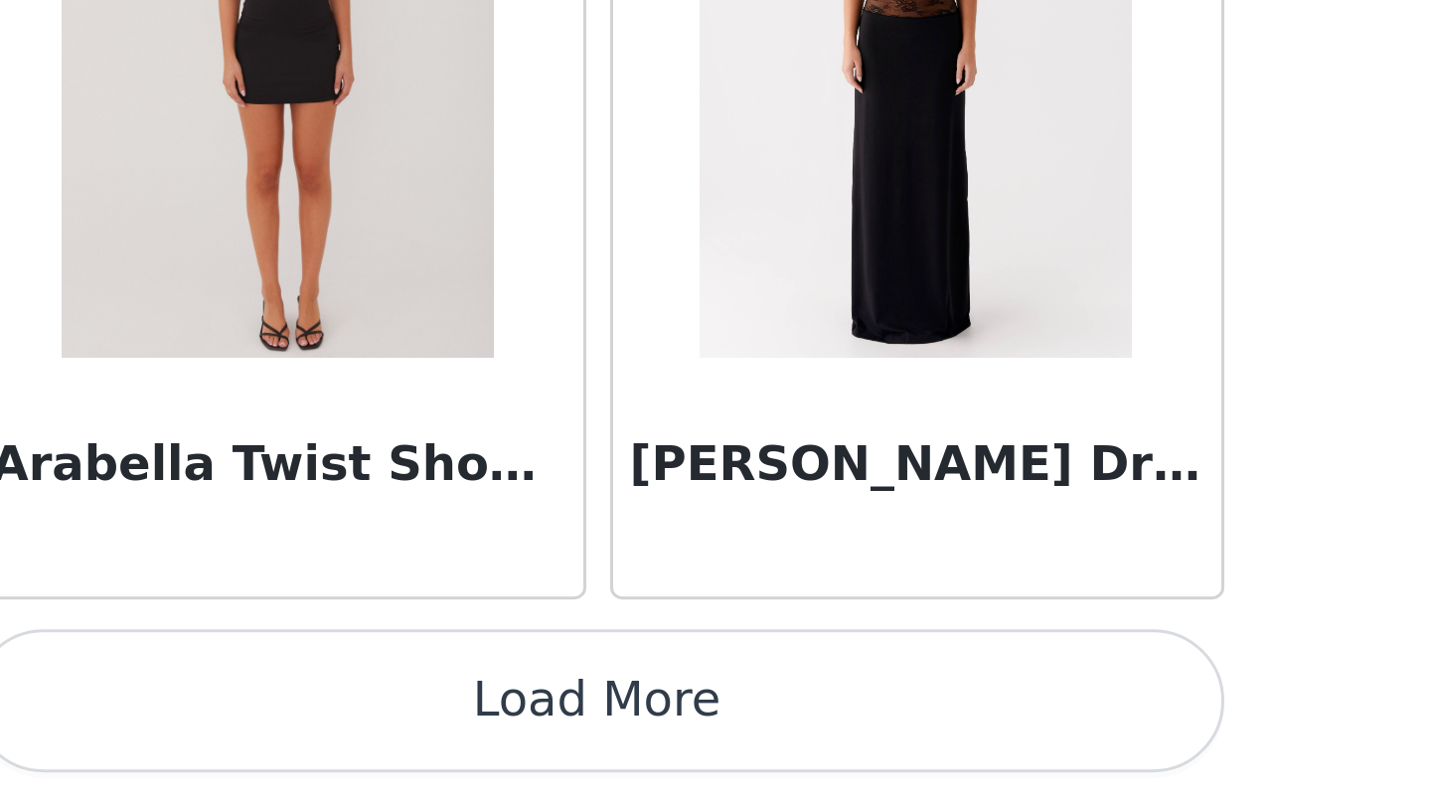
click at [507, 744] on button "Load More" at bounding box center [715, 768] width 417 height 48
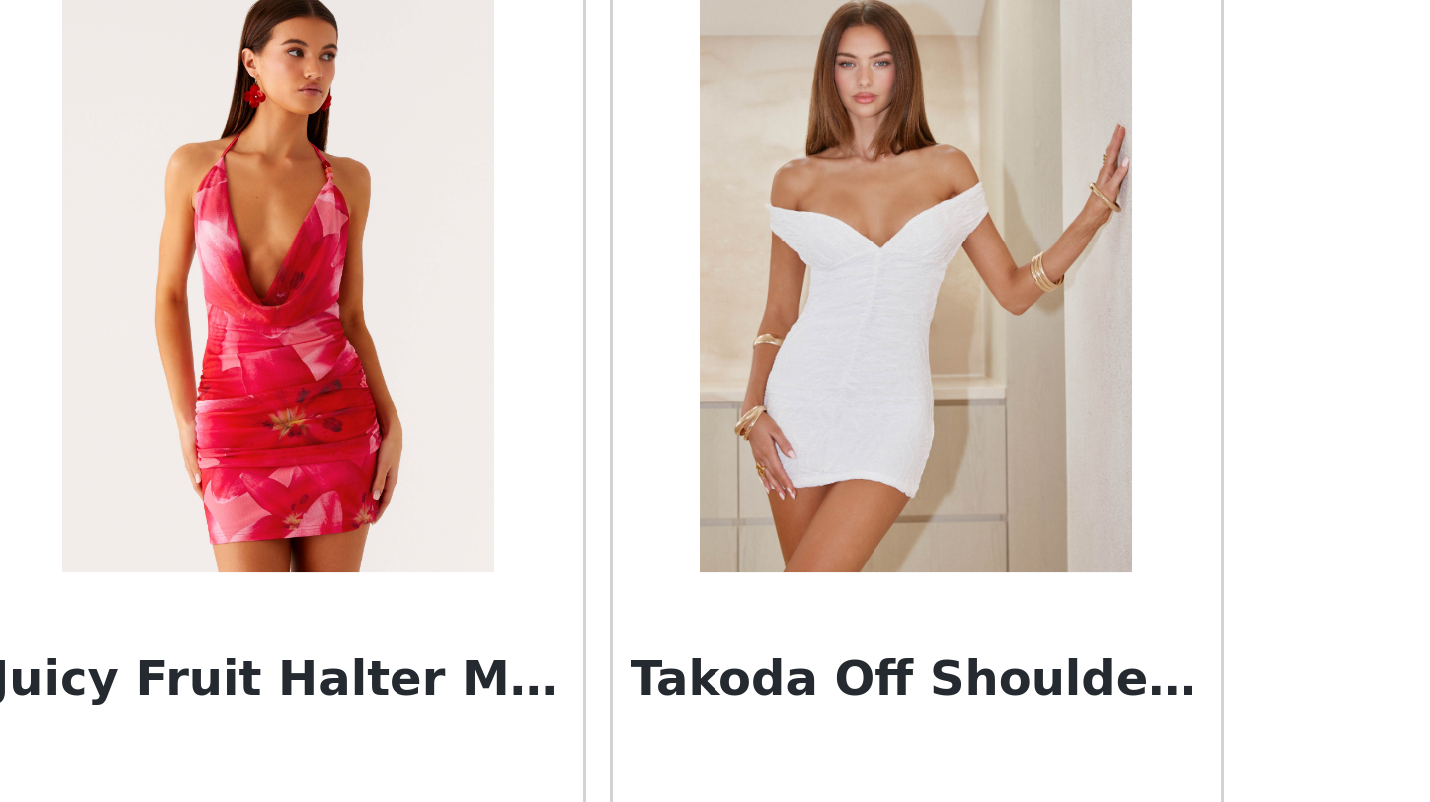
scroll to position [126102, 0]
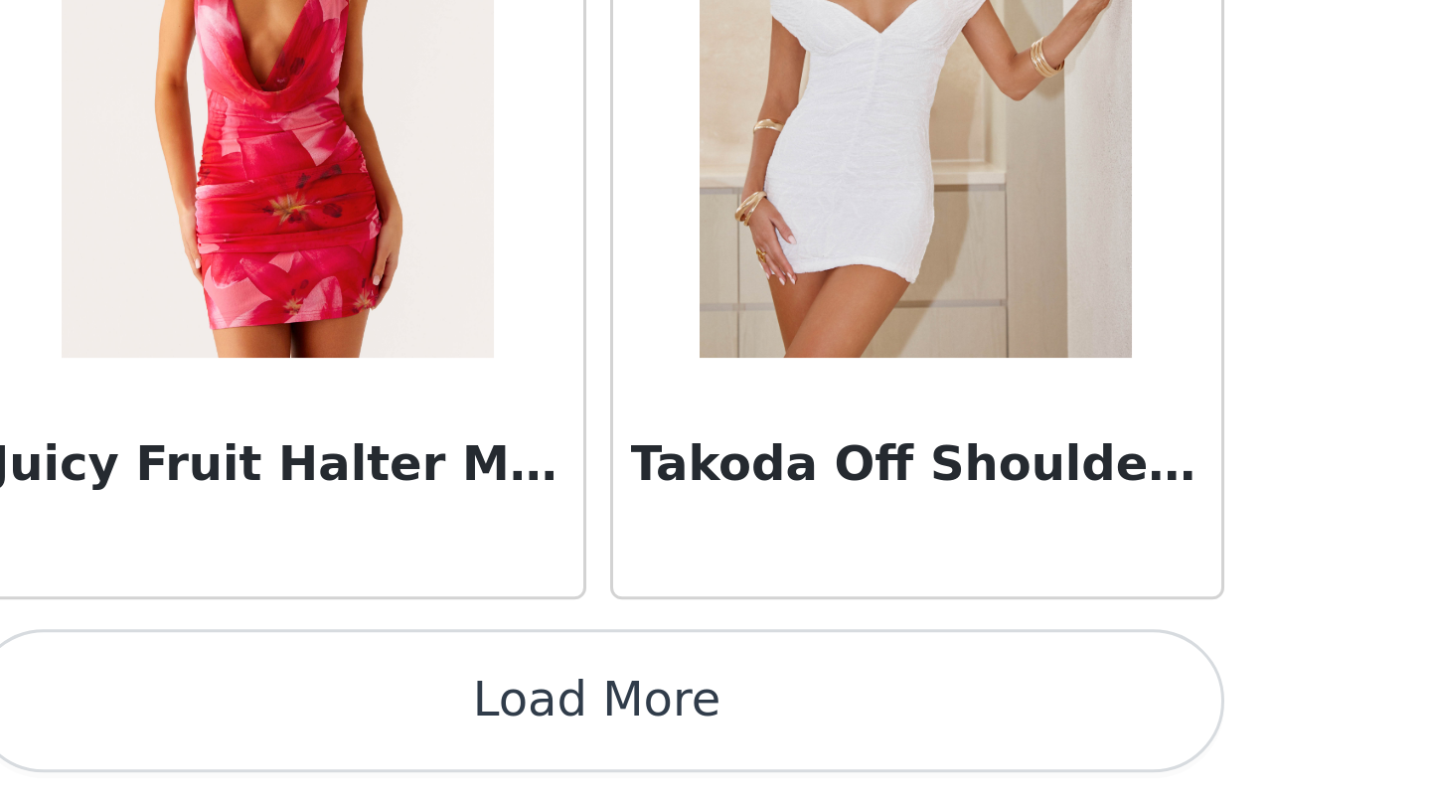
click at [507, 744] on button "Load More" at bounding box center [715, 768] width 417 height 48
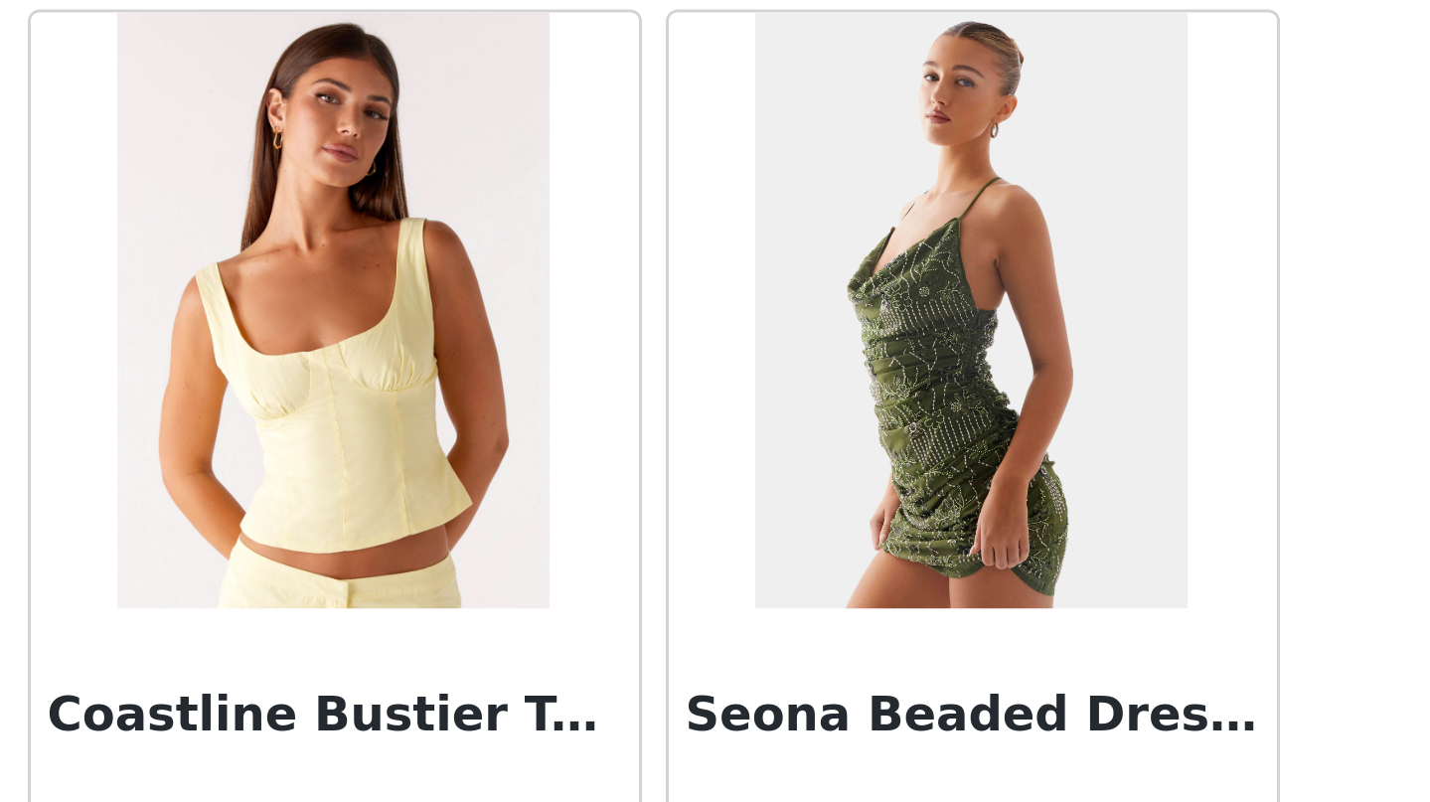
scroll to position [128392, 0]
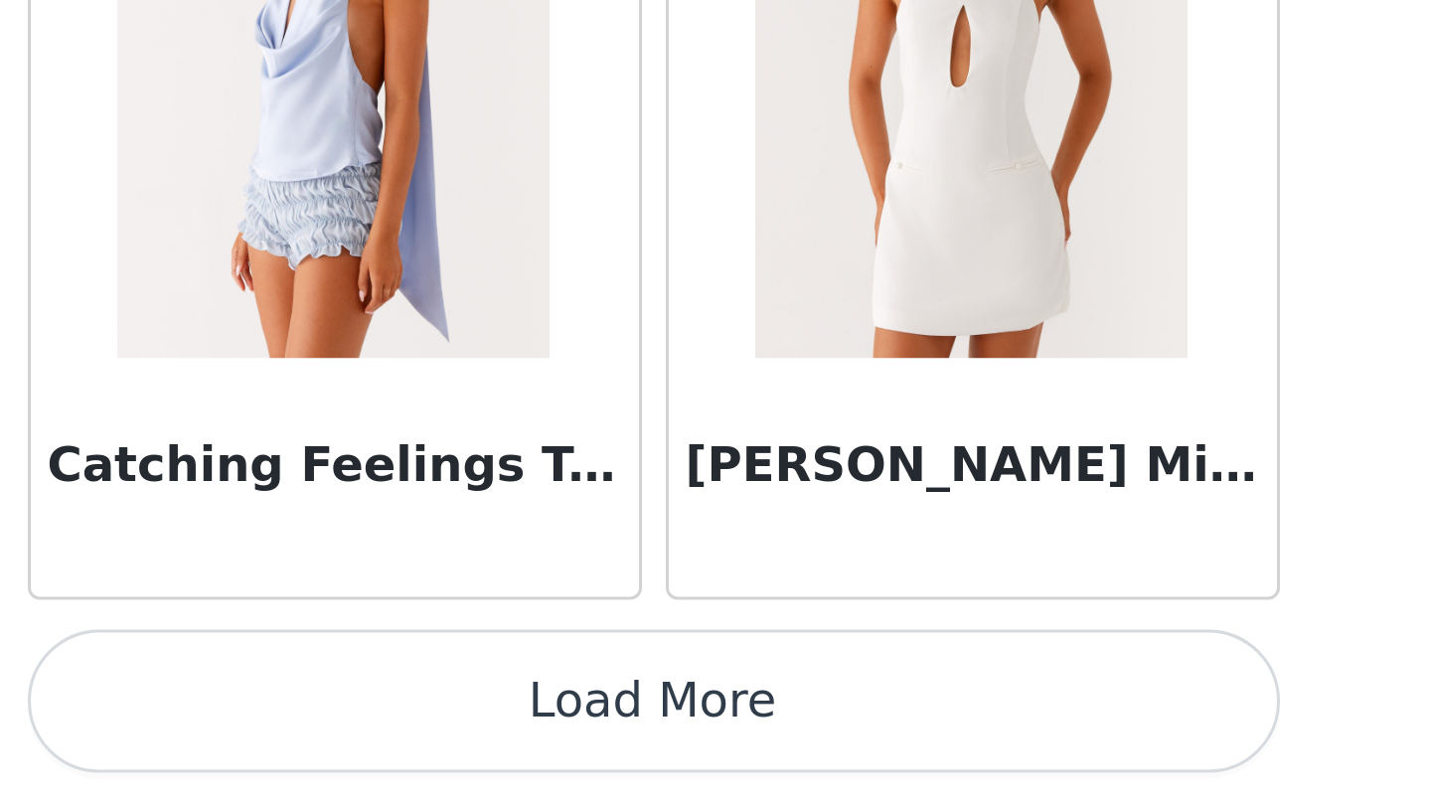
click at [507, 744] on button "Load More" at bounding box center [715, 768] width 417 height 48
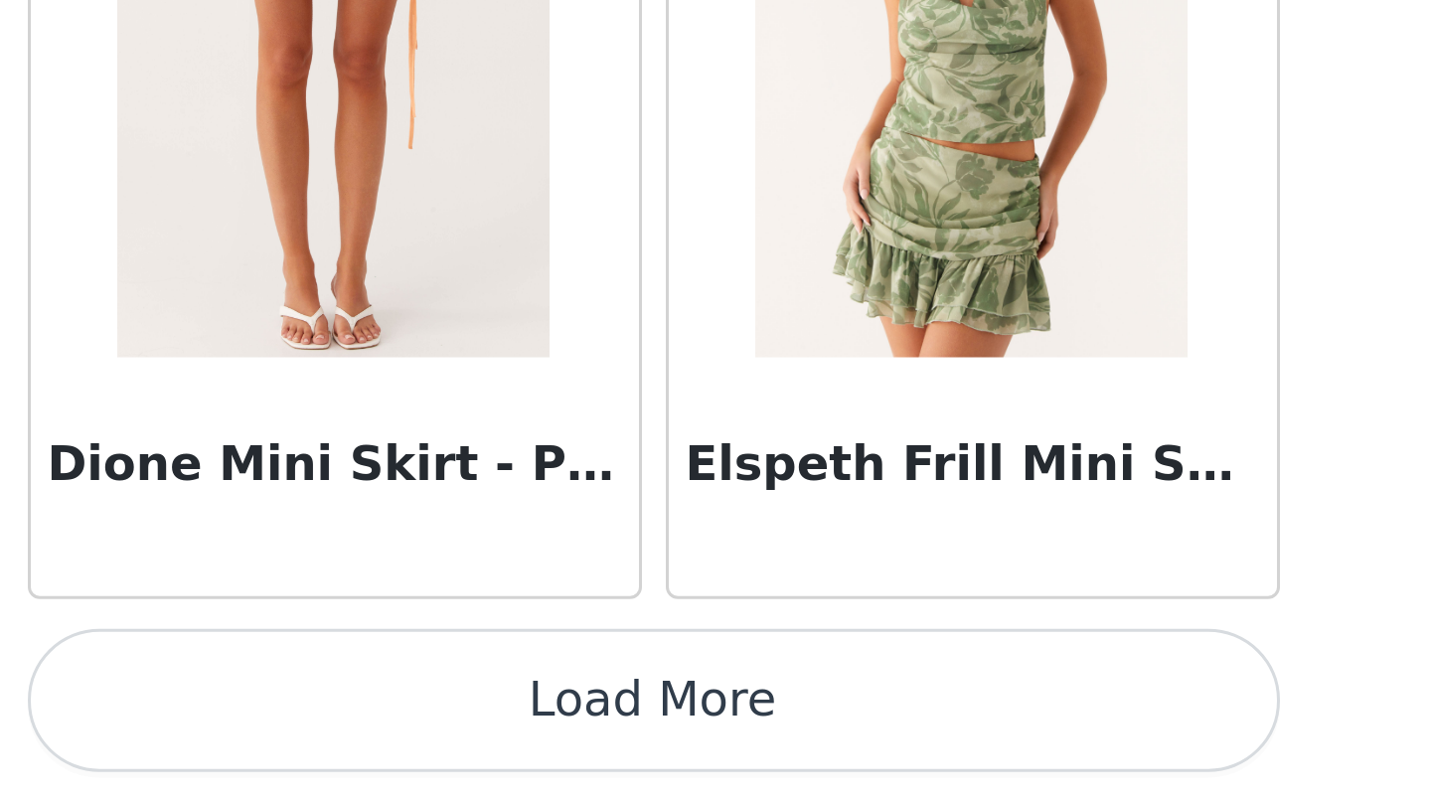
scroll to position [0, 0]
click at [507, 744] on button "Load More" at bounding box center [715, 768] width 417 height 48
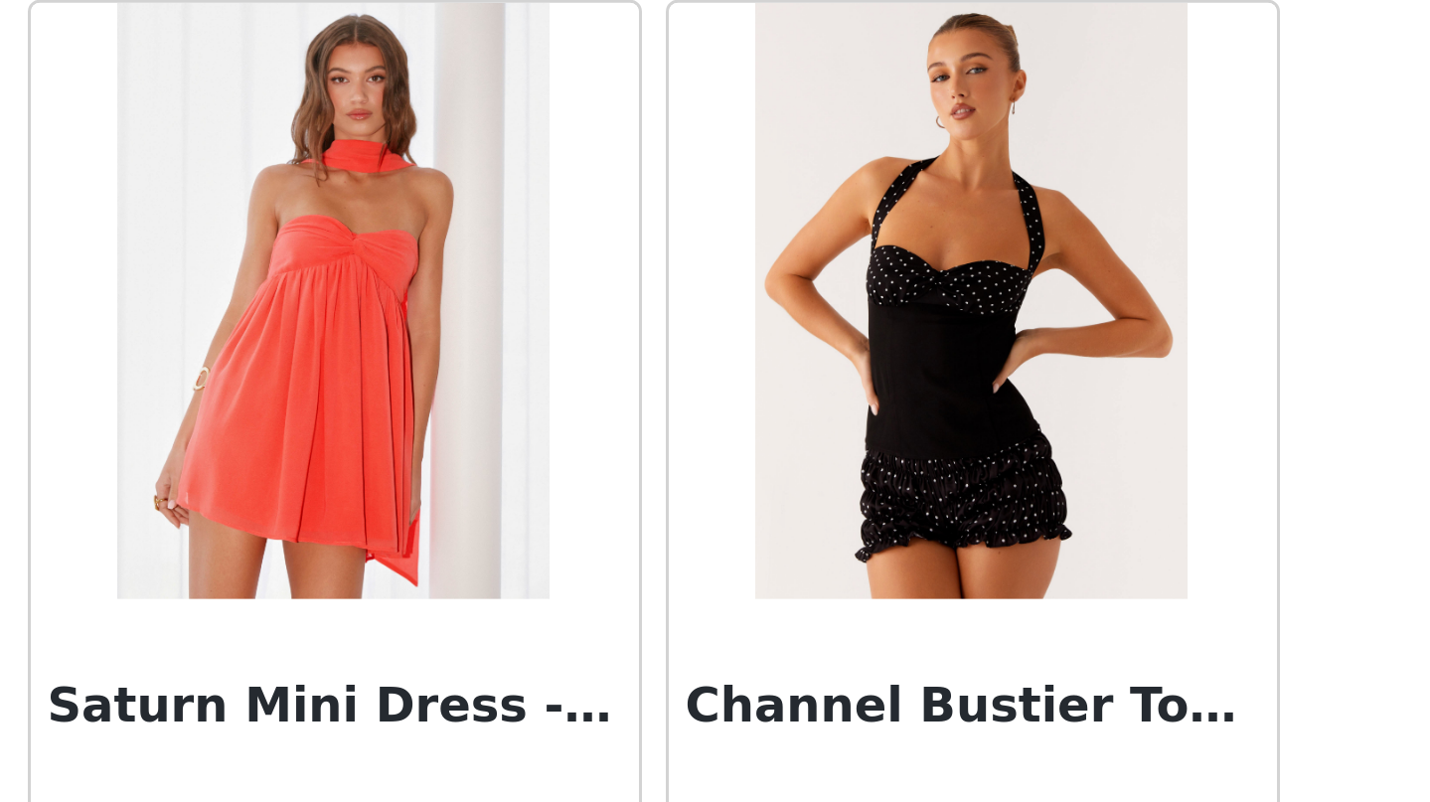
scroll to position [134433, 0]
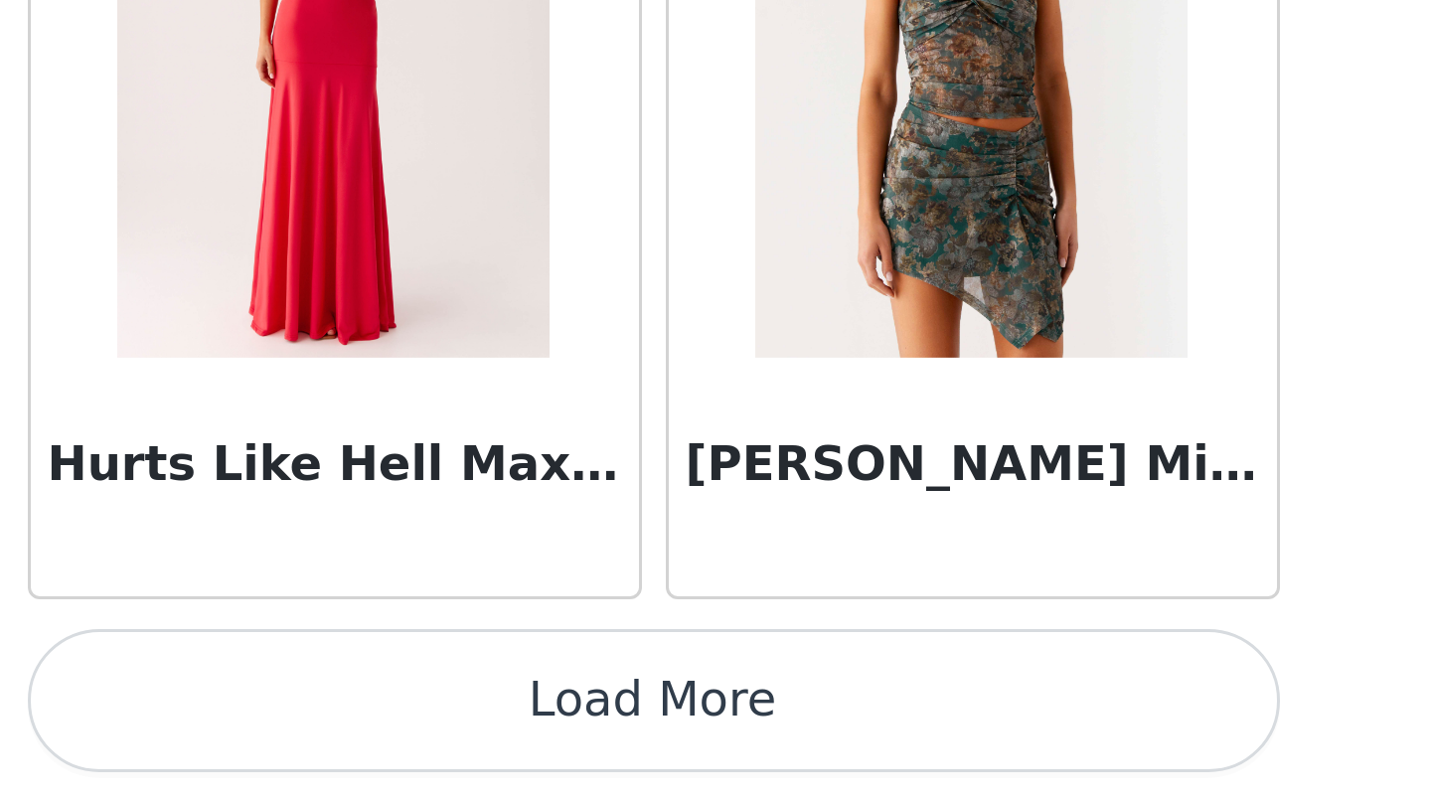
click at [507, 744] on button "Load More" at bounding box center [715, 768] width 417 height 48
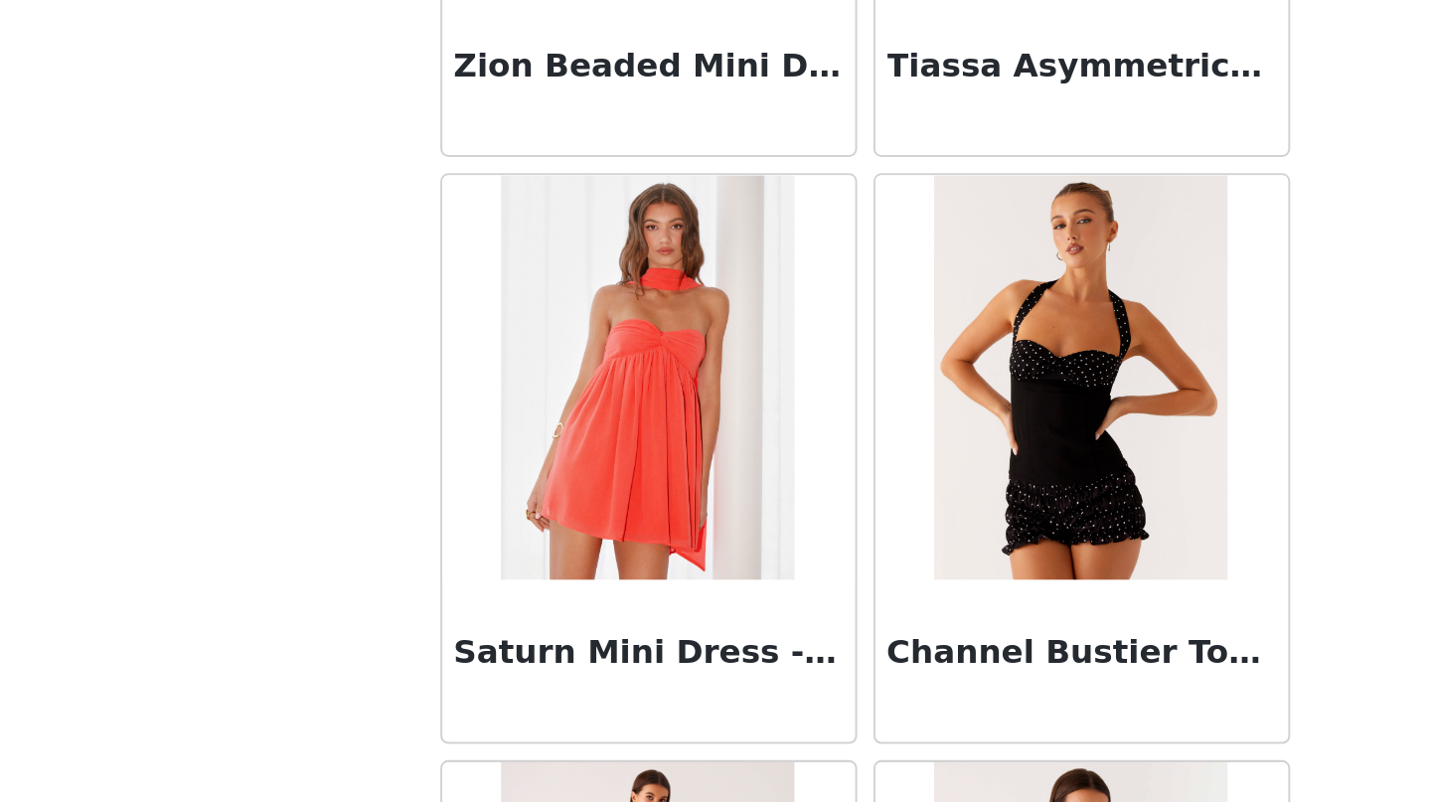
scroll to position [134522, 0]
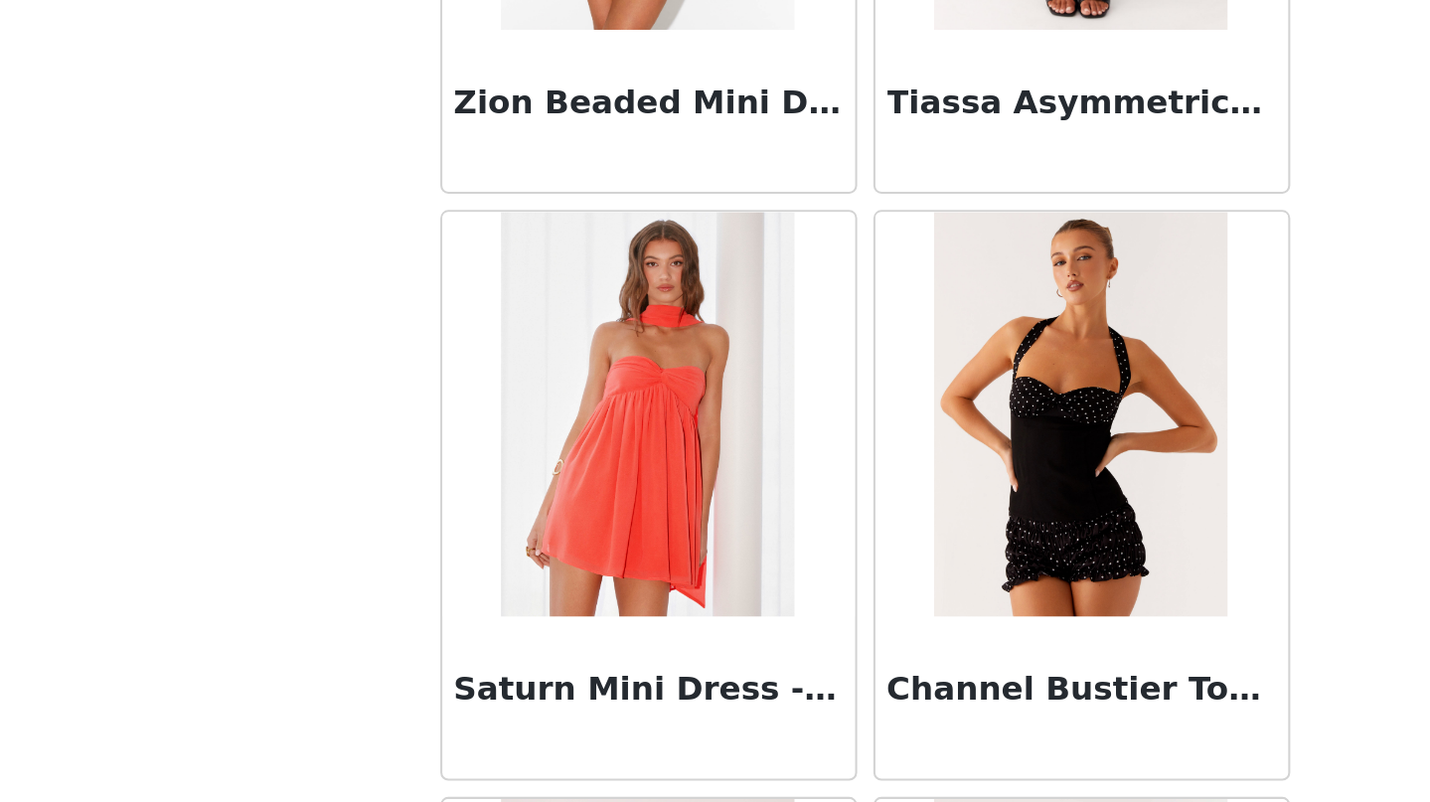
click at [537, 447] on img at bounding box center [609, 546] width 144 height 199
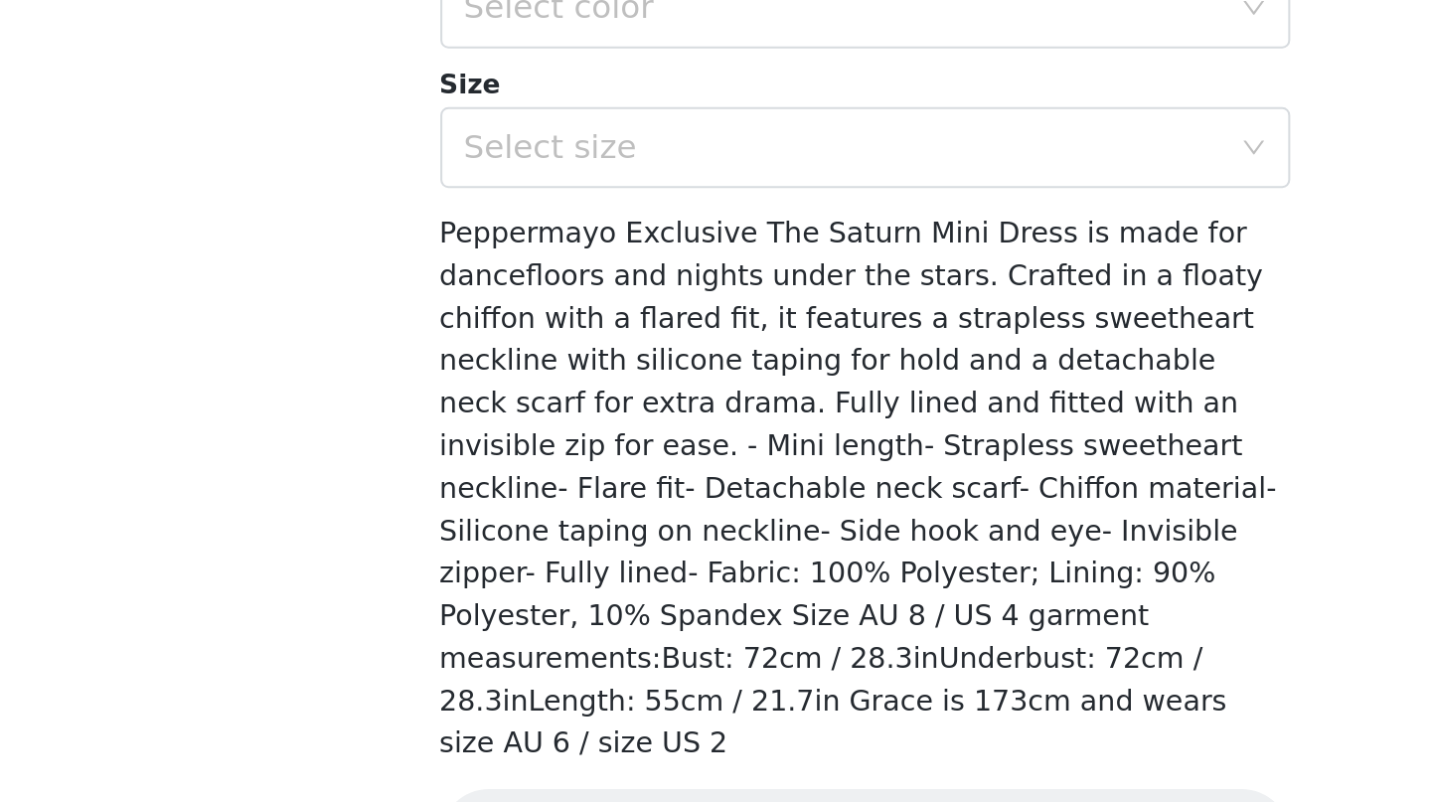
scroll to position [286, 0]
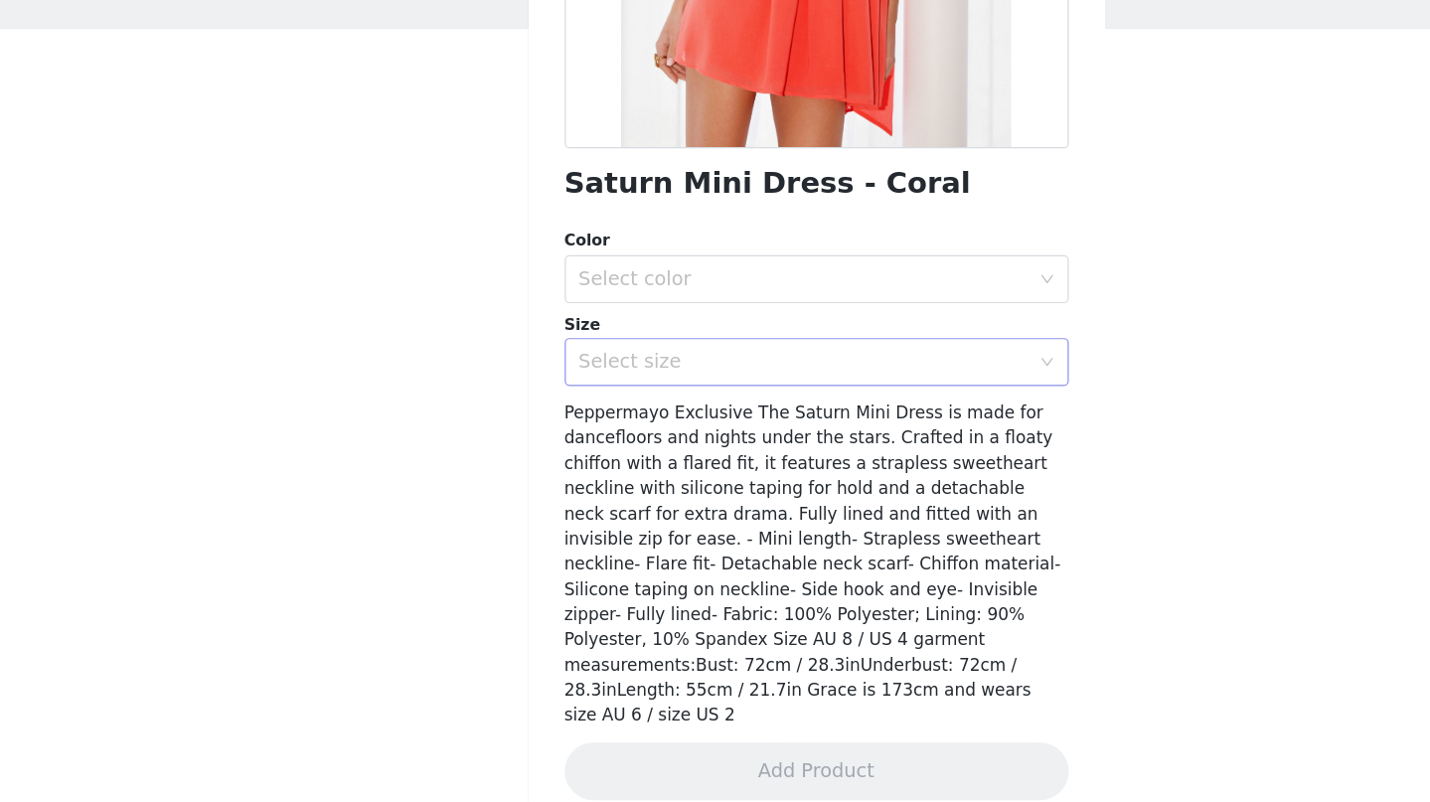
click at [613, 427] on div "Select size" at bounding box center [705, 437] width 372 height 20
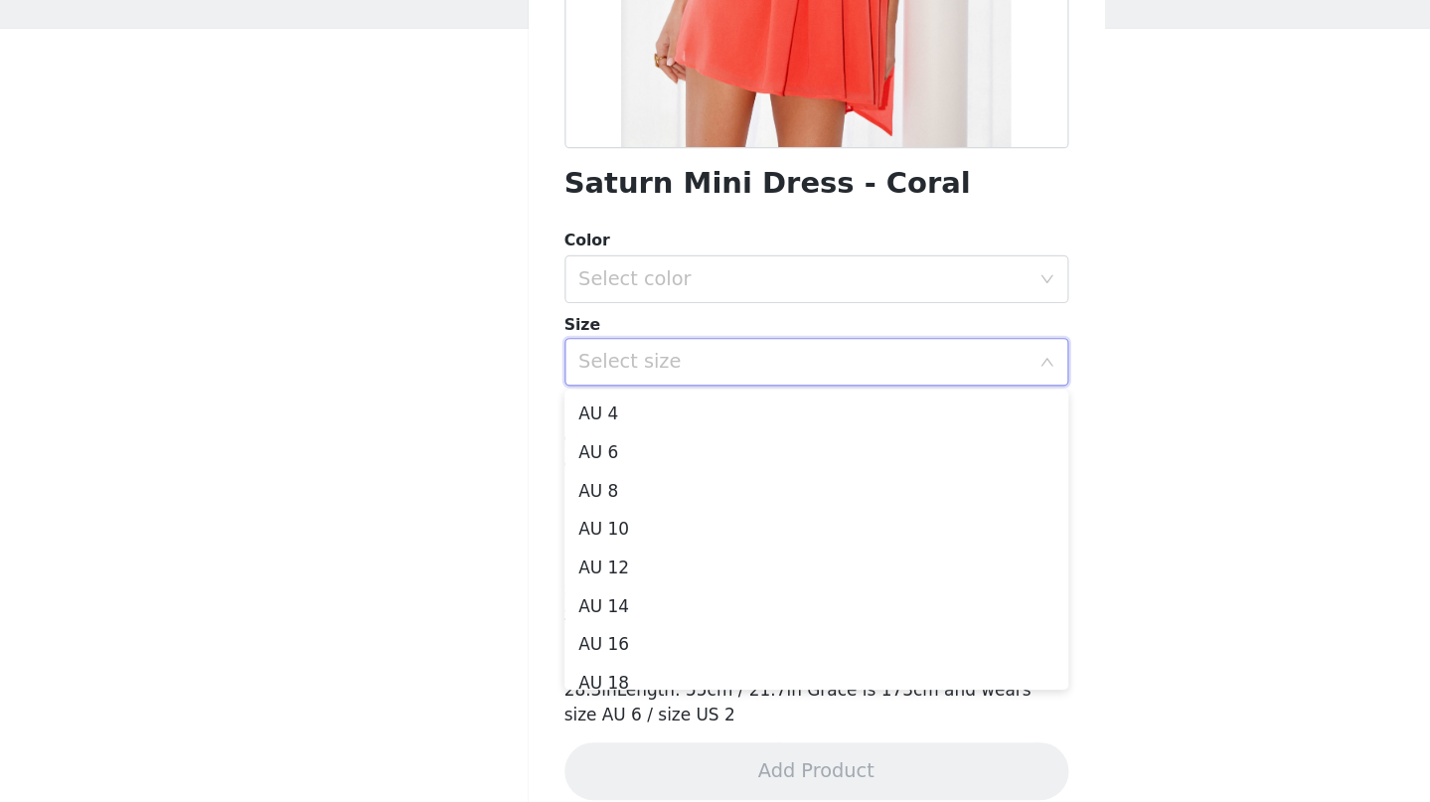
click at [406, 346] on div "STEP 1 OF 4 Select your styles! You will receive 6 products. 0/6 Selected Add P…" at bounding box center [715, 287] width 1430 height 458
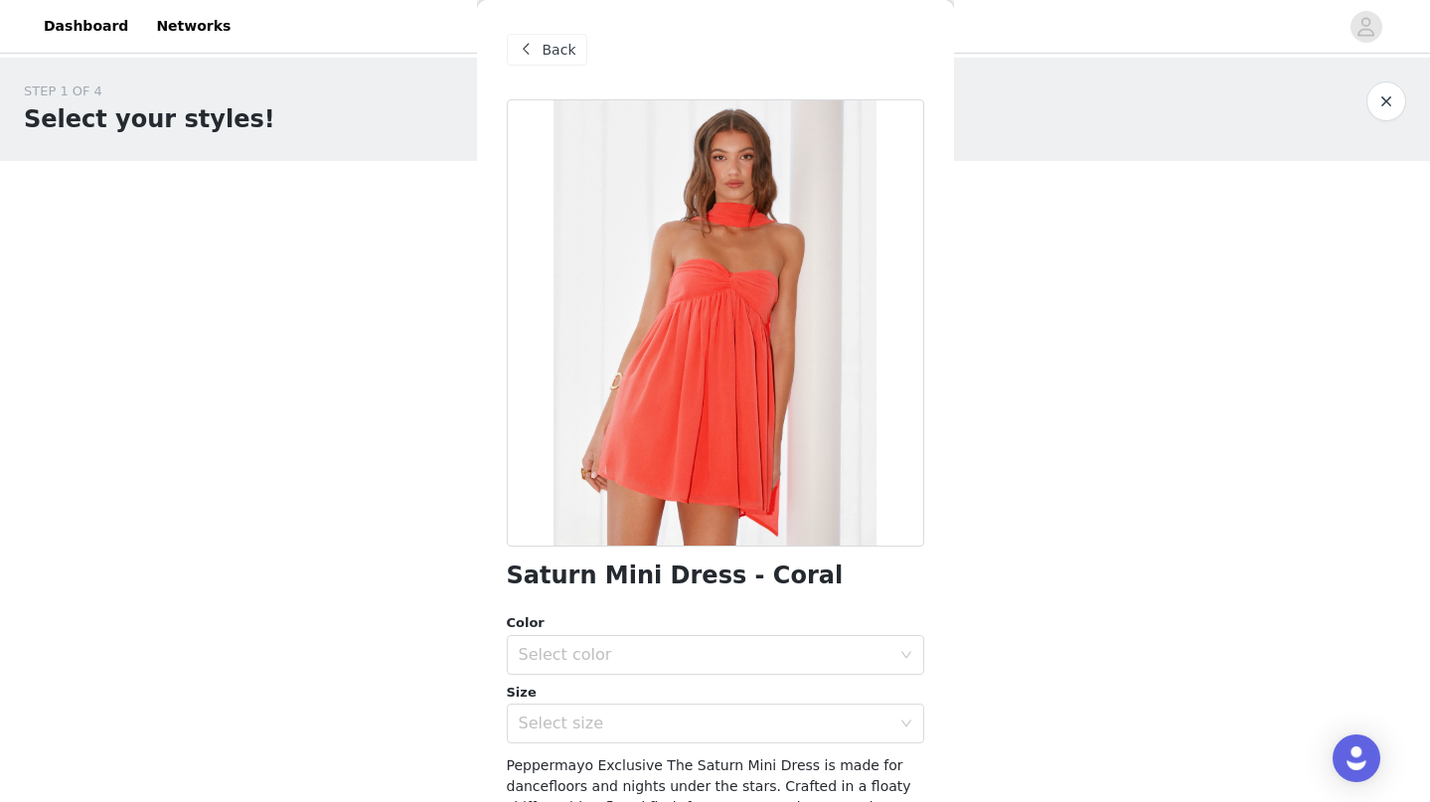
scroll to position [0, 0]
click at [577, 52] on div "Back" at bounding box center [547, 50] width 80 height 32
